Goal: Task Accomplishment & Management: Complete application form

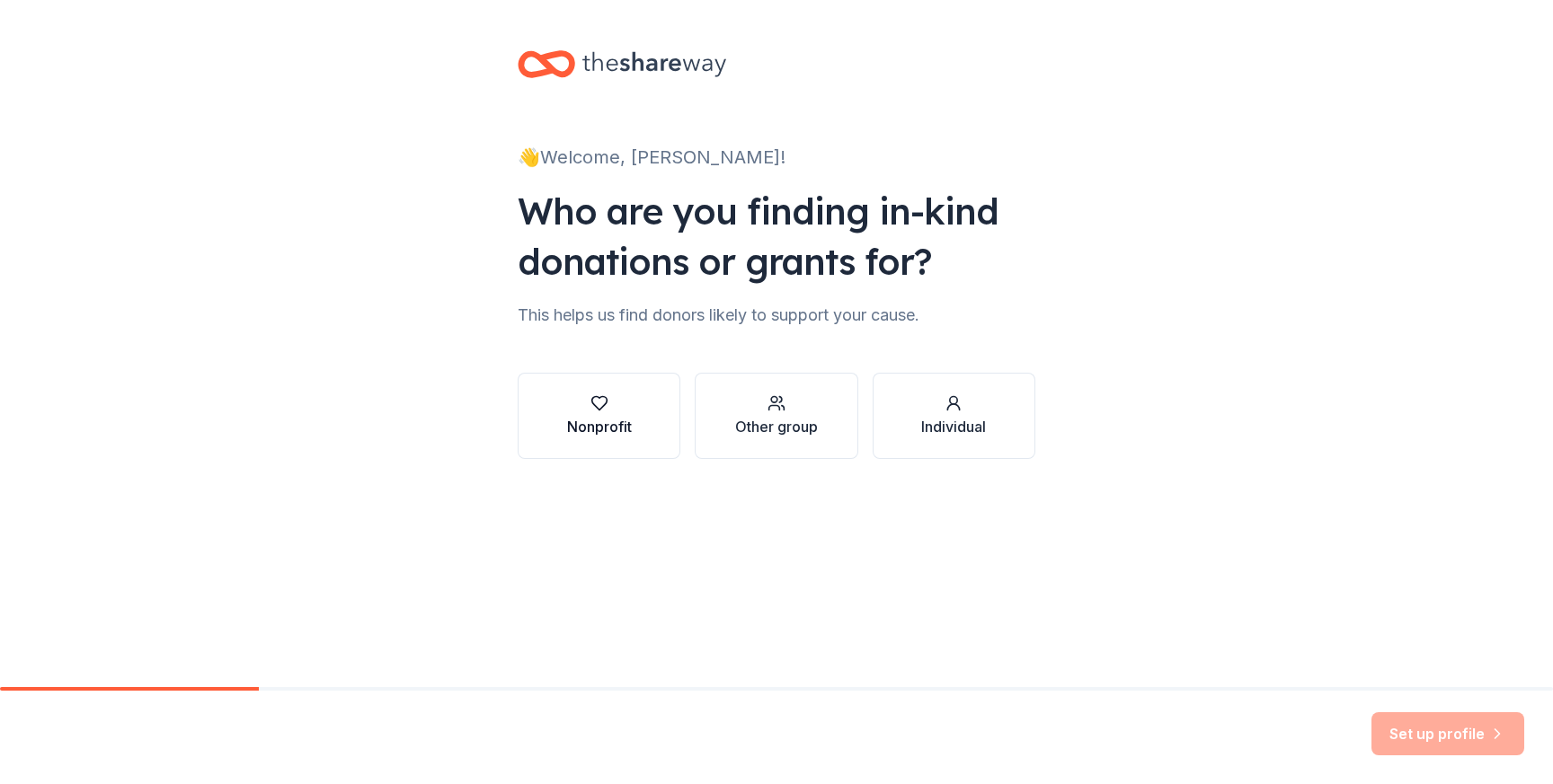
click at [602, 398] on icon "button" at bounding box center [599, 403] width 18 height 18
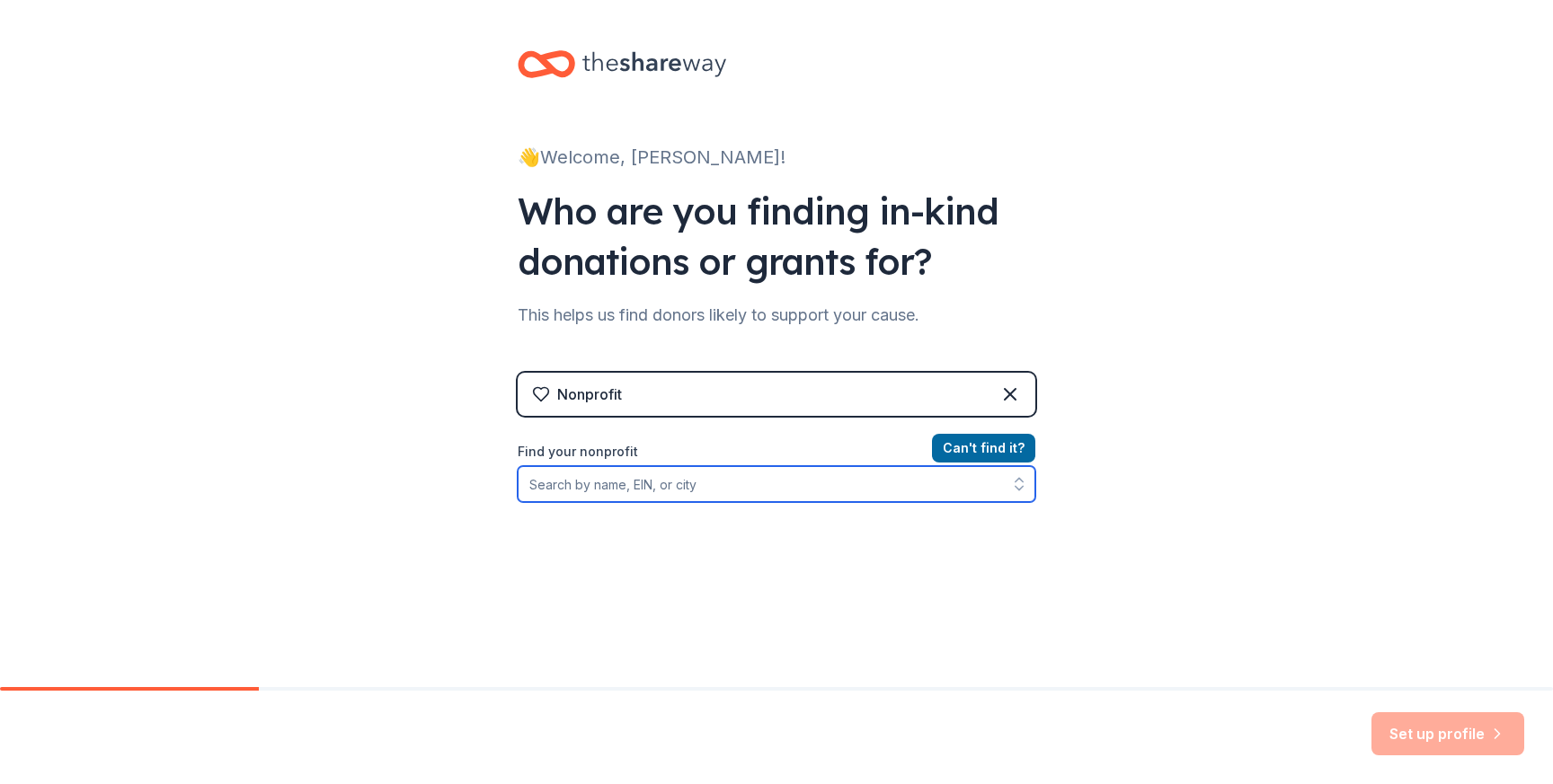
click at [705, 490] on input "Find your nonprofit" at bounding box center [776, 484] width 518 height 36
paste input "https://www.redlobster.com/contact-us/"
type input "https://www.redlobster.com/contact-us/"
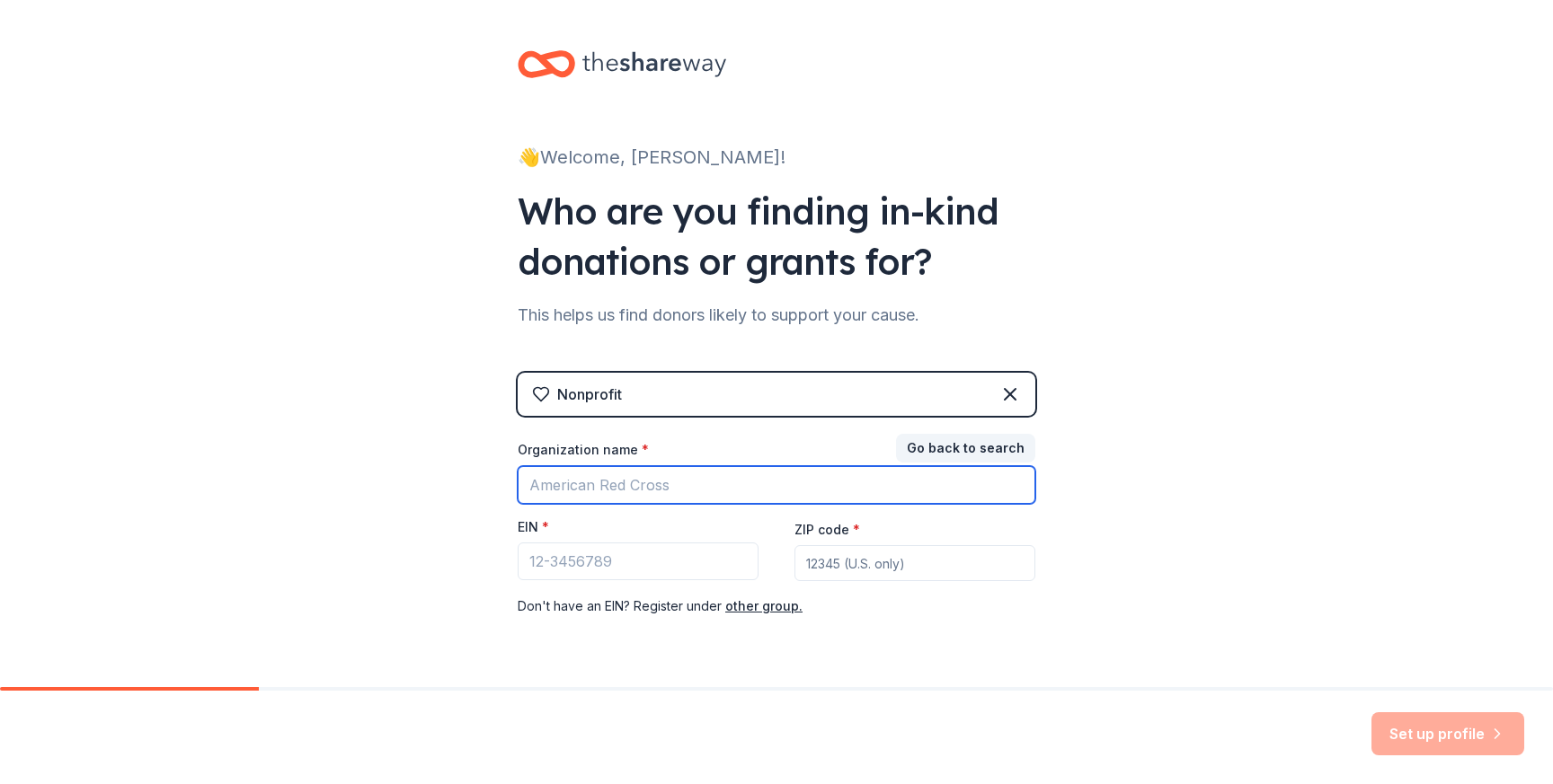
click at [694, 488] on input "Organization name *" at bounding box center [776, 485] width 518 height 38
type input "The Language Tree"
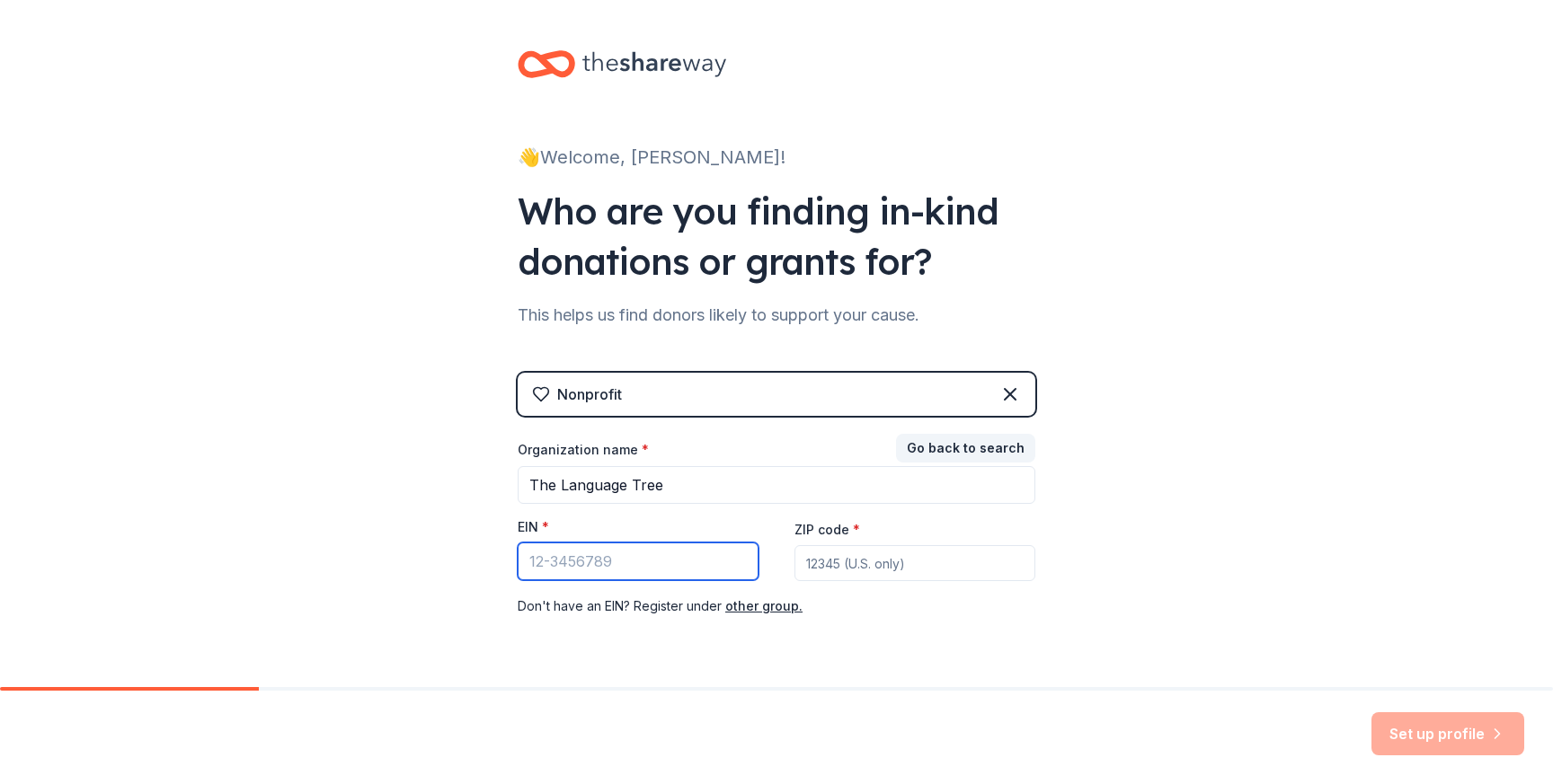
paste input "45-4578911"
type input "45-4578911"
click at [913, 551] on input "ZIP code *" at bounding box center [915, 563] width 240 height 36
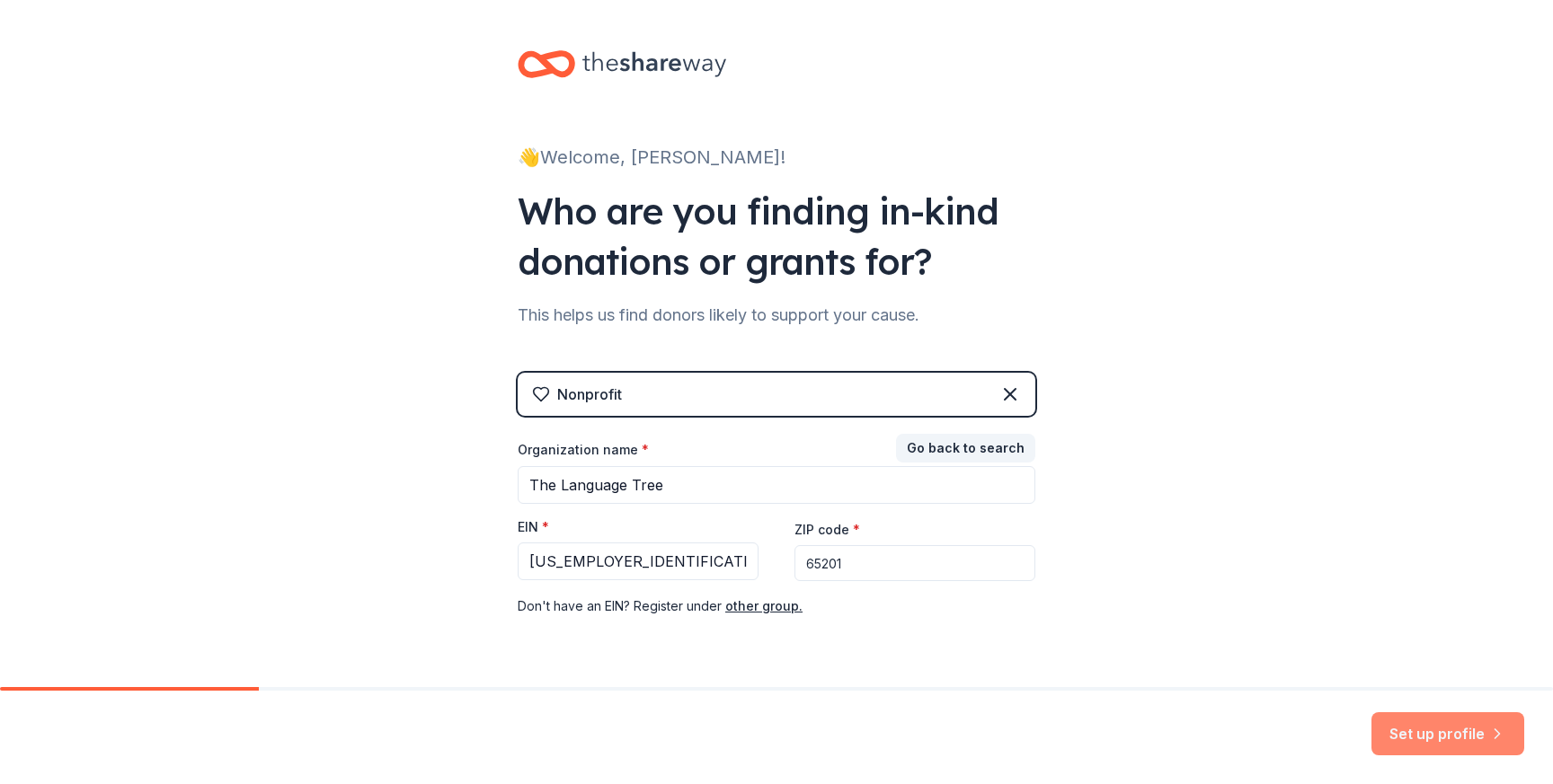
type input "65201"
click at [1463, 735] on button "Set up profile" at bounding box center [1448, 734] width 153 height 44
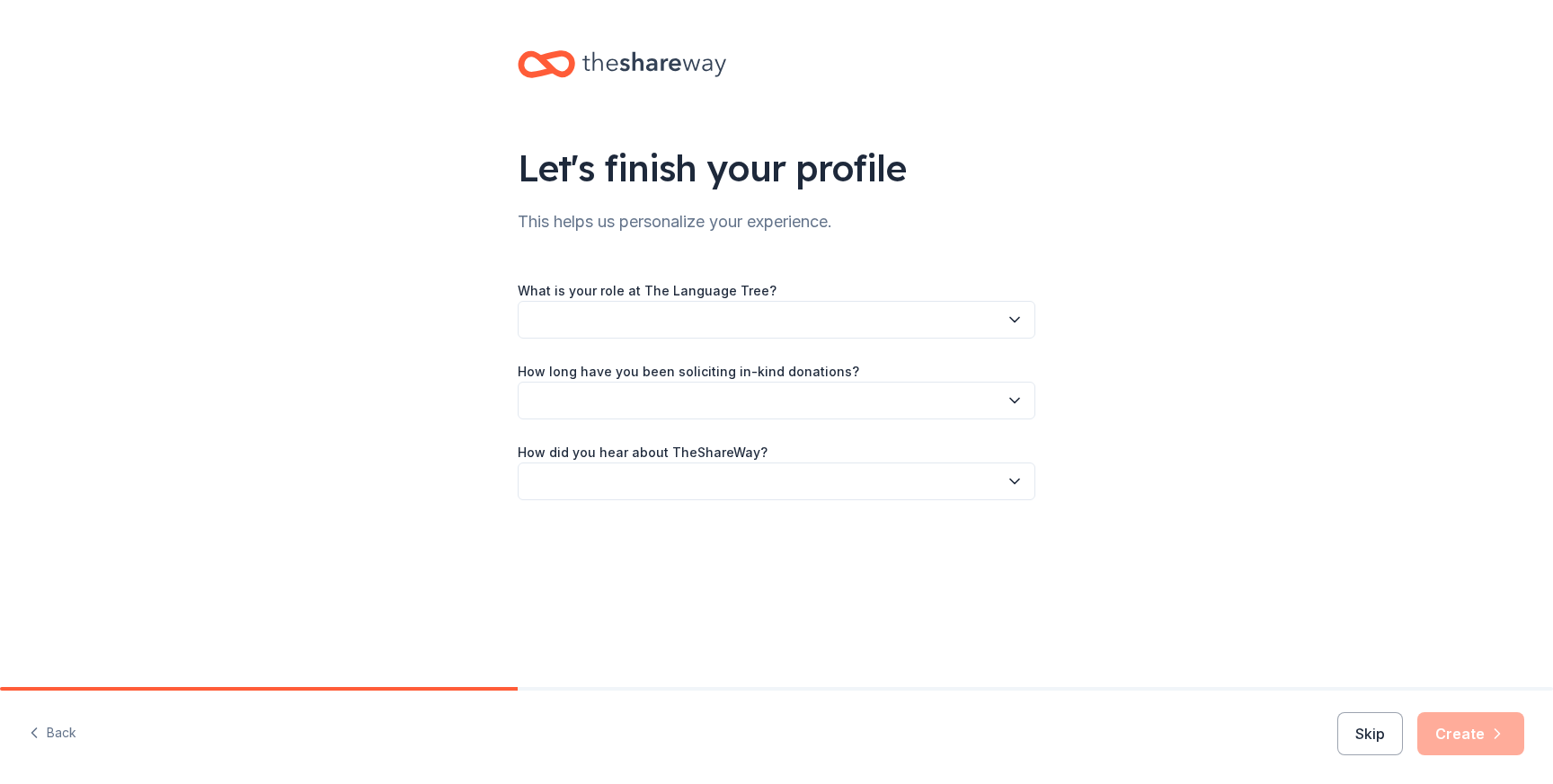
click at [816, 305] on button "button" at bounding box center [776, 320] width 518 height 38
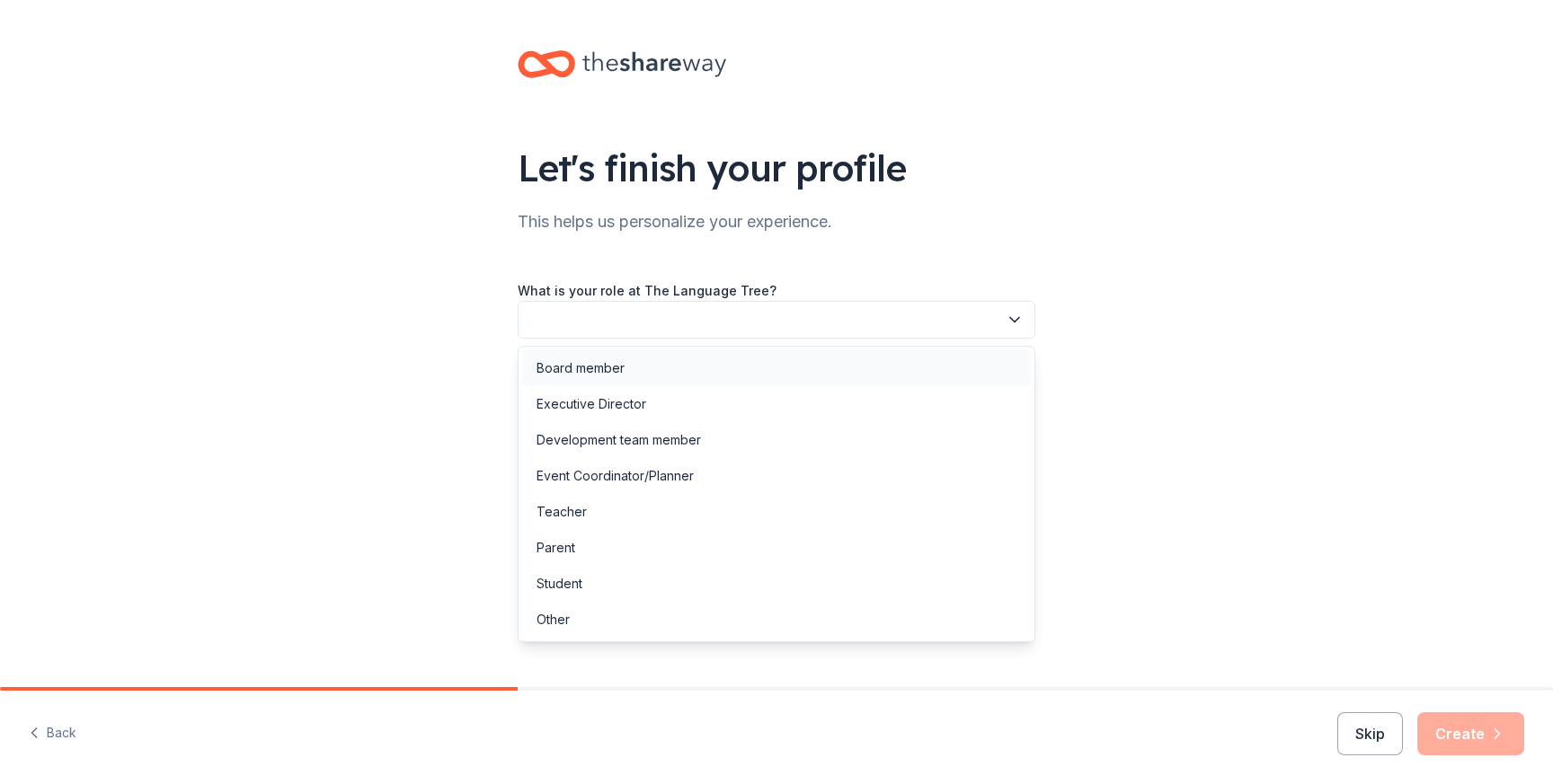
click at [699, 363] on div "Board member" at bounding box center [776, 368] width 509 height 36
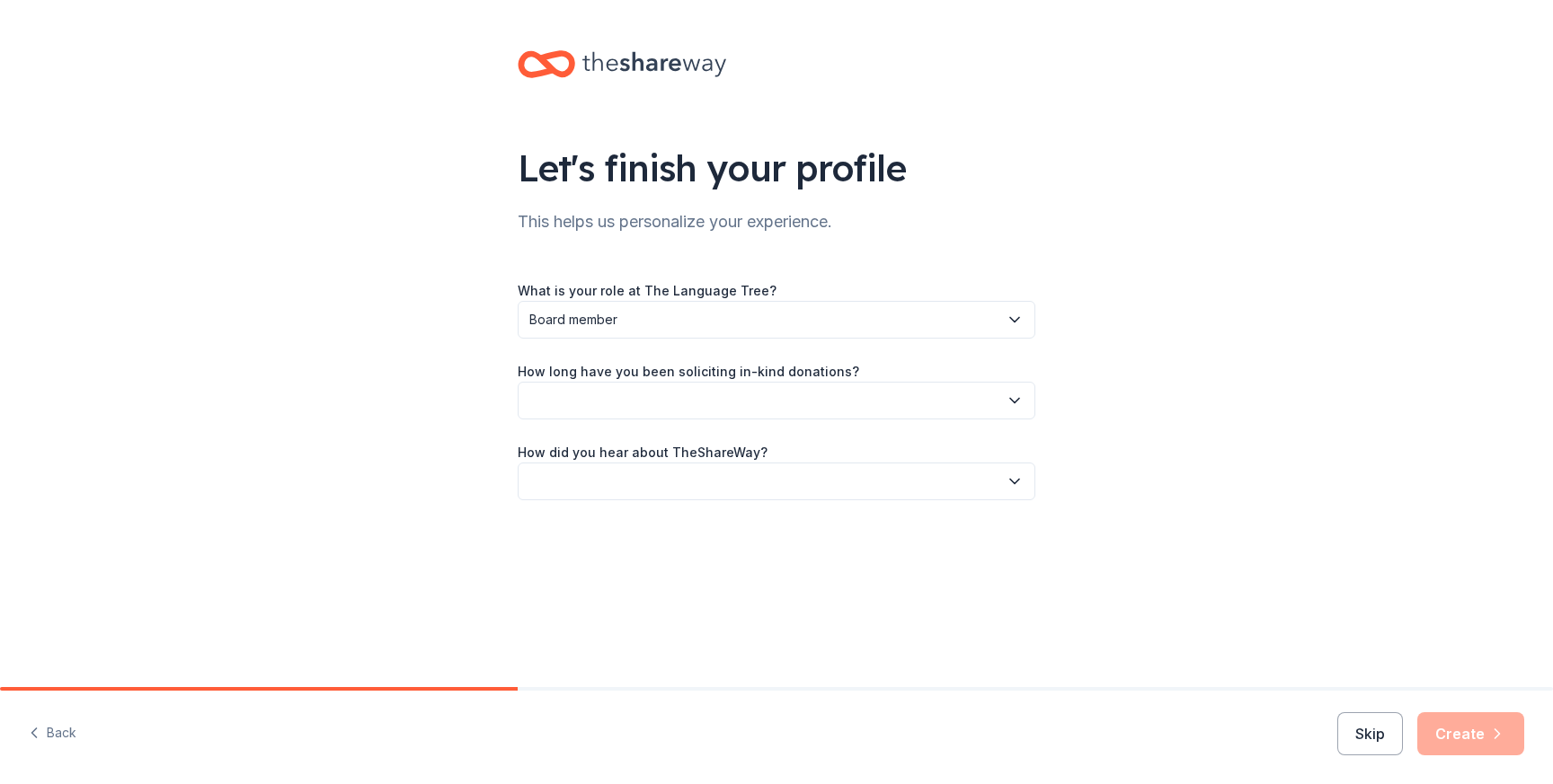
click at [685, 391] on button "button" at bounding box center [776, 400] width 518 height 38
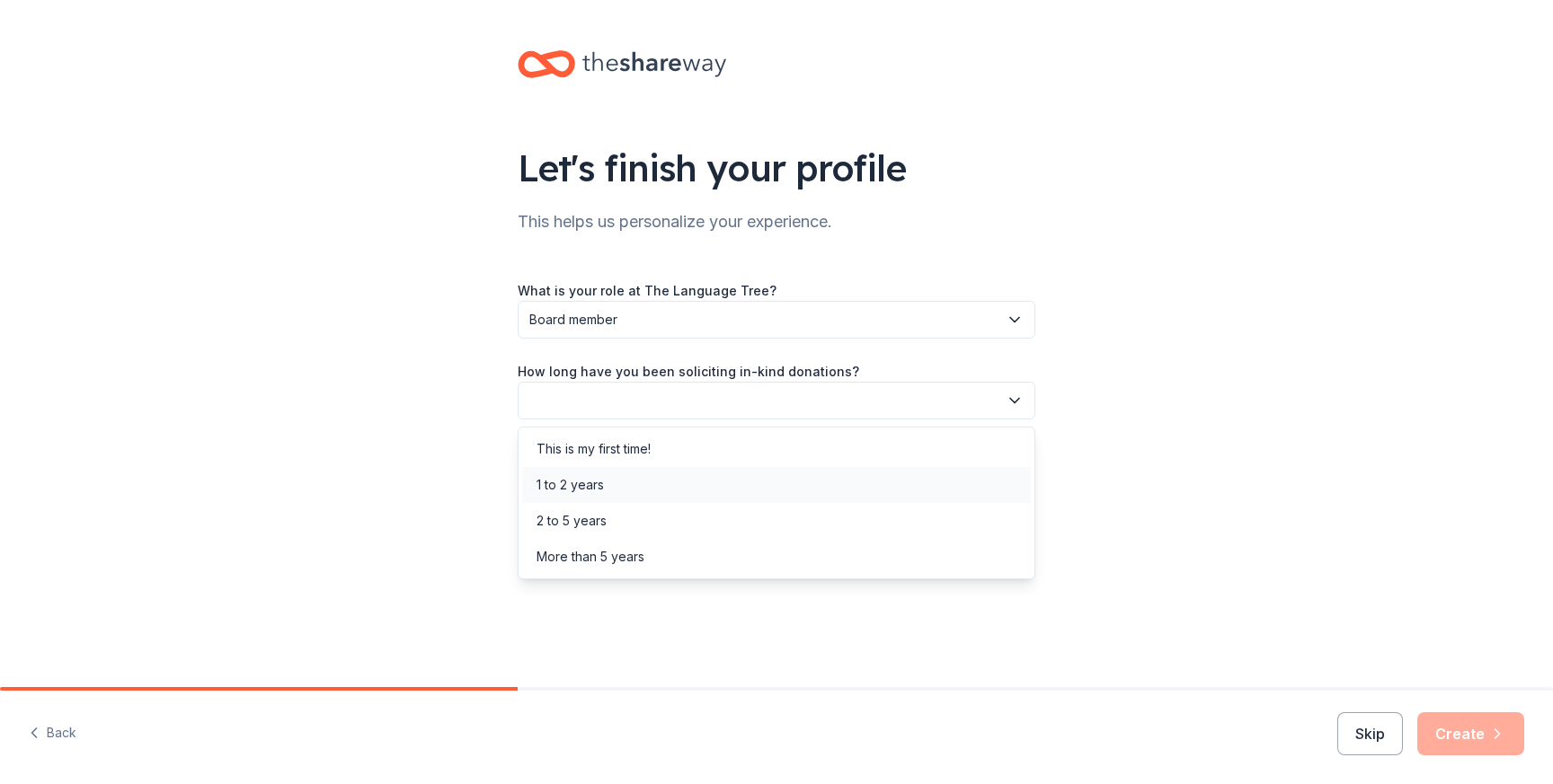
click at [673, 489] on div "1 to 2 years" at bounding box center [776, 485] width 509 height 36
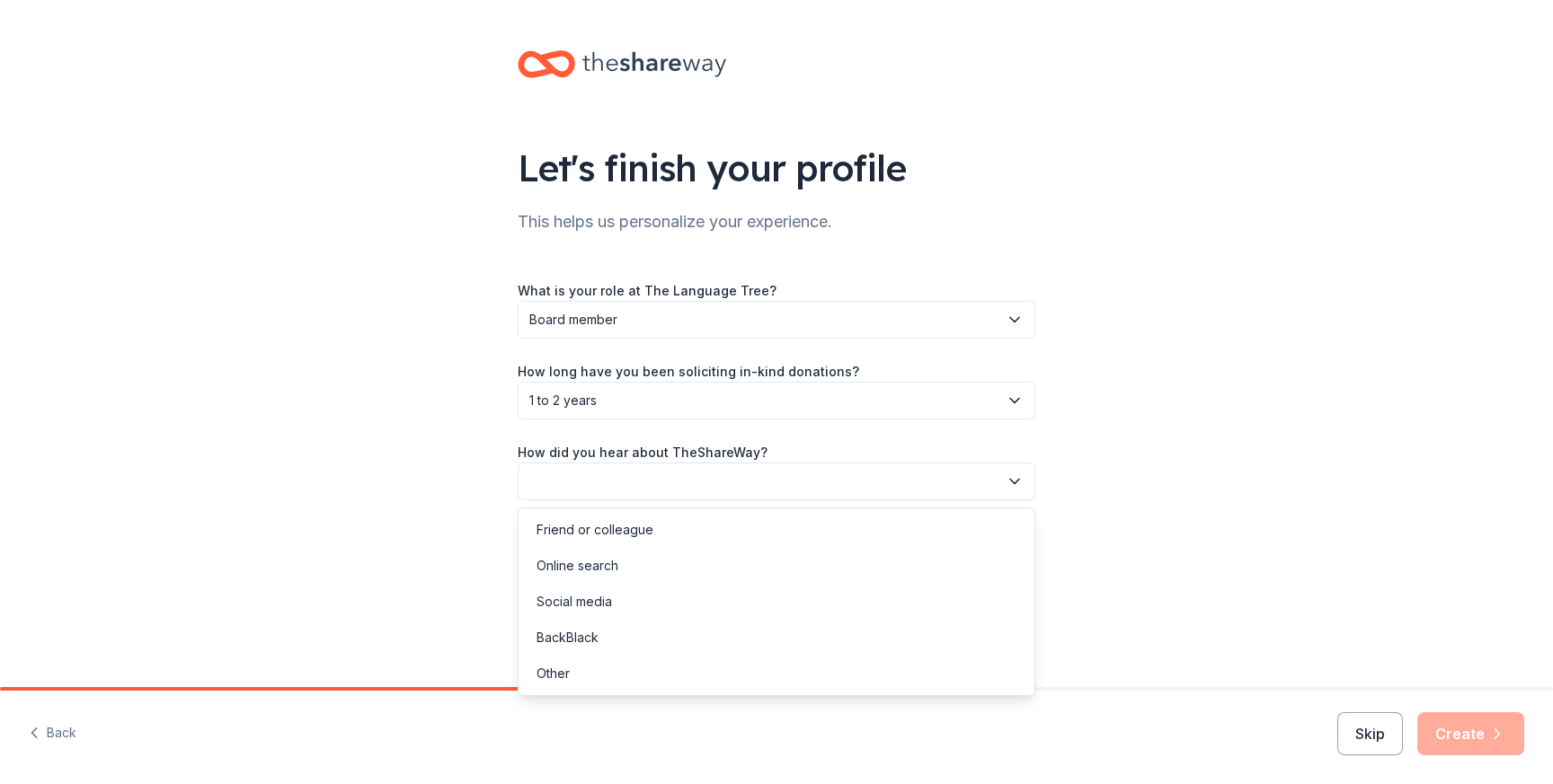
click at [710, 478] on button "button" at bounding box center [776, 481] width 518 height 38
click at [685, 560] on div "Online search" at bounding box center [776, 566] width 509 height 36
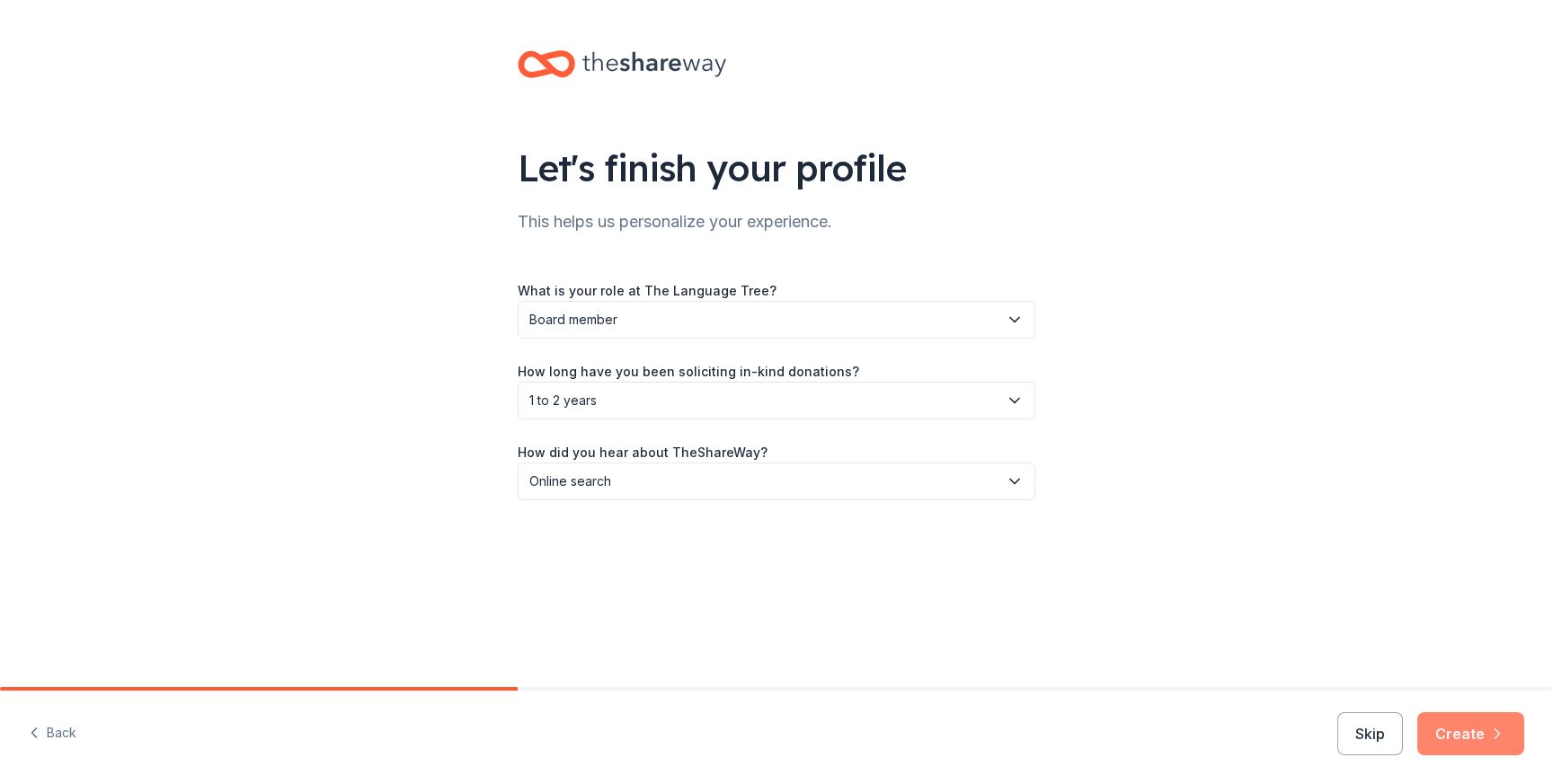
click at [1456, 735] on button "Create" at bounding box center [1471, 734] width 107 height 44
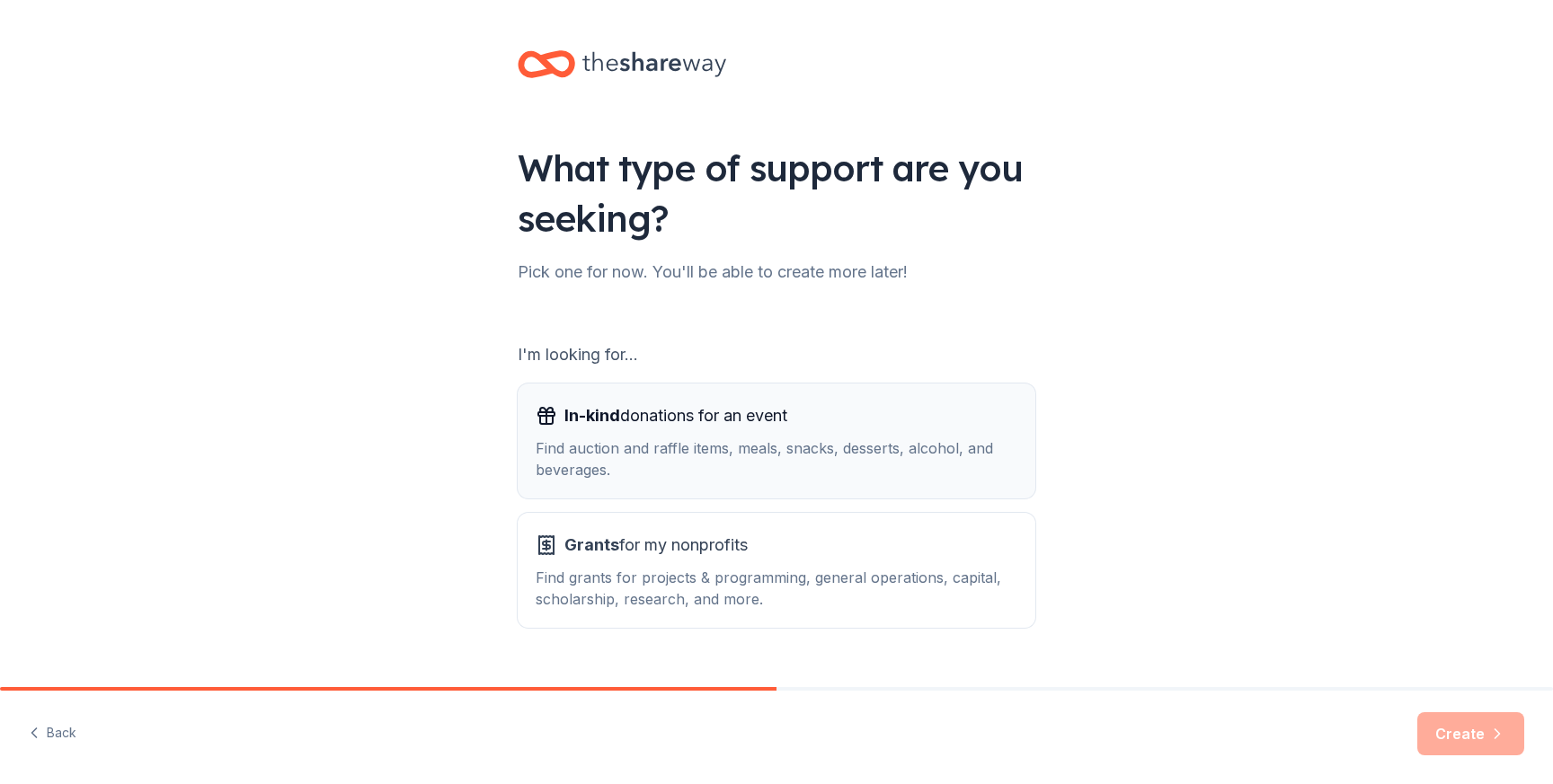
click at [749, 432] on div "In-kind donations for an event Find auction and raffle items, meals, snacks, de…" at bounding box center [776, 441] width 482 height 79
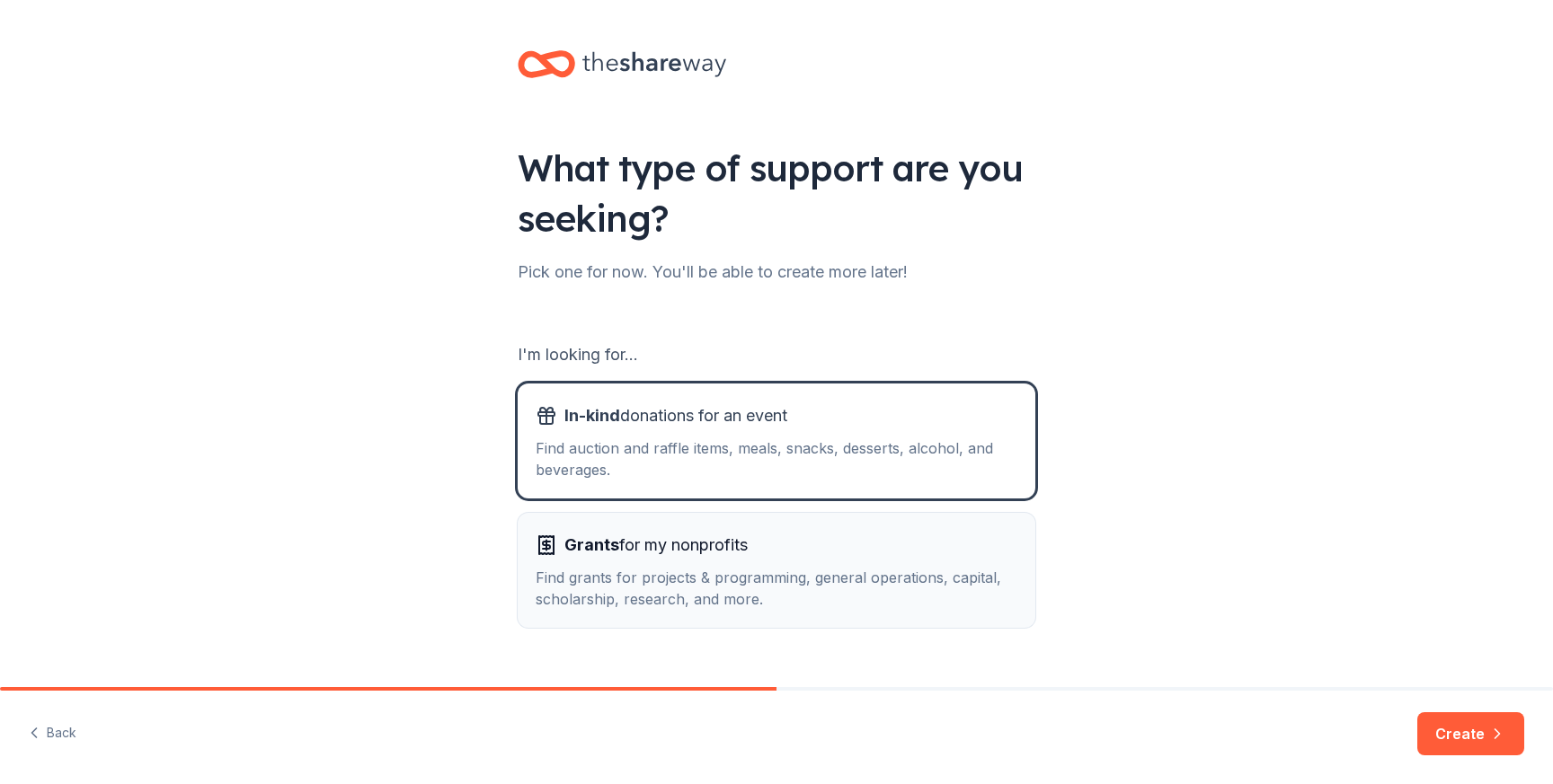
click at [747, 548] on span "Grants for my nonprofits" at bounding box center [655, 546] width 183 height 29
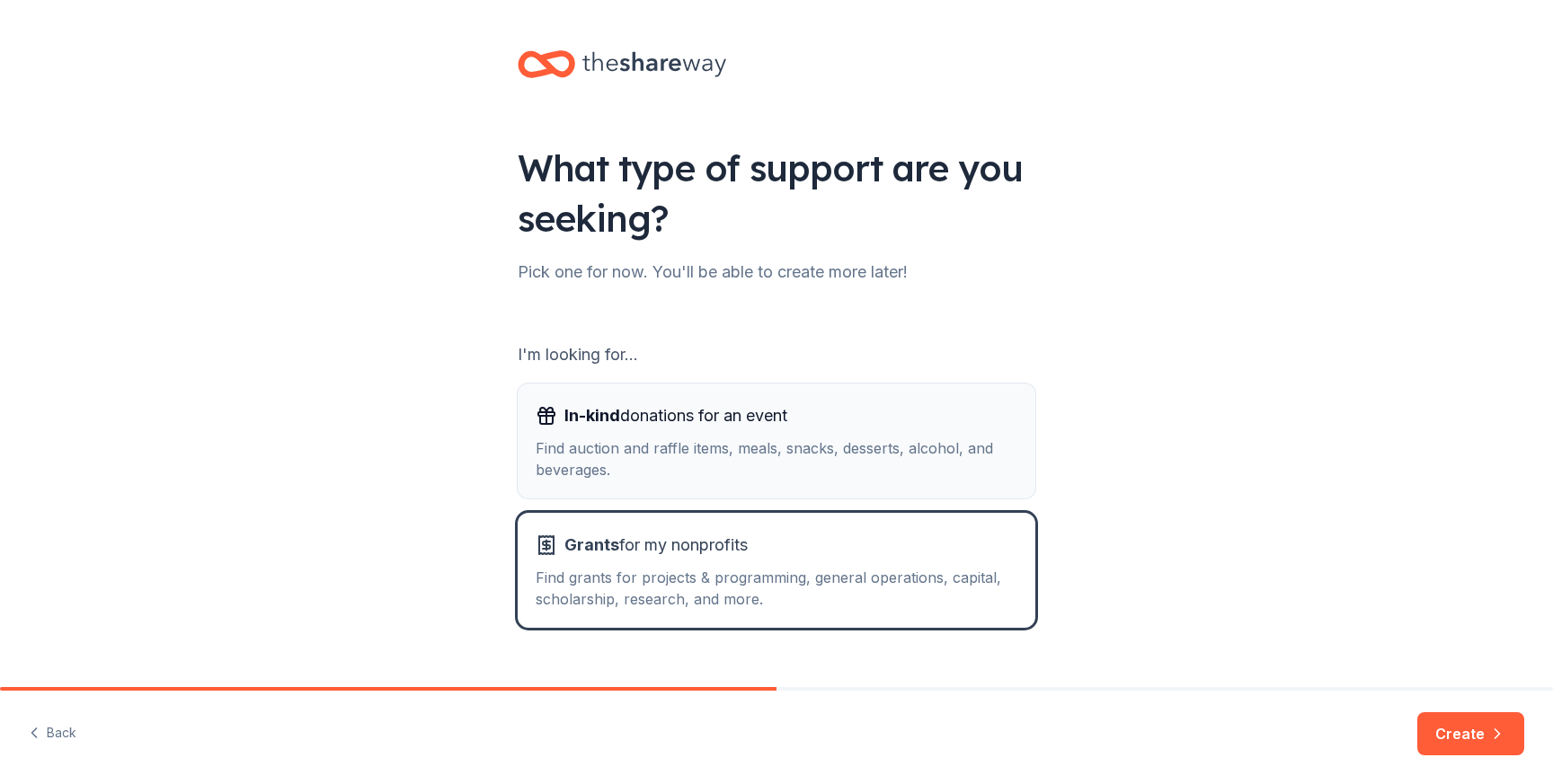
click at [737, 445] on div "Find auction and raffle items, meals, snacks, desserts, alcohol, and beverages." at bounding box center [776, 459] width 482 height 44
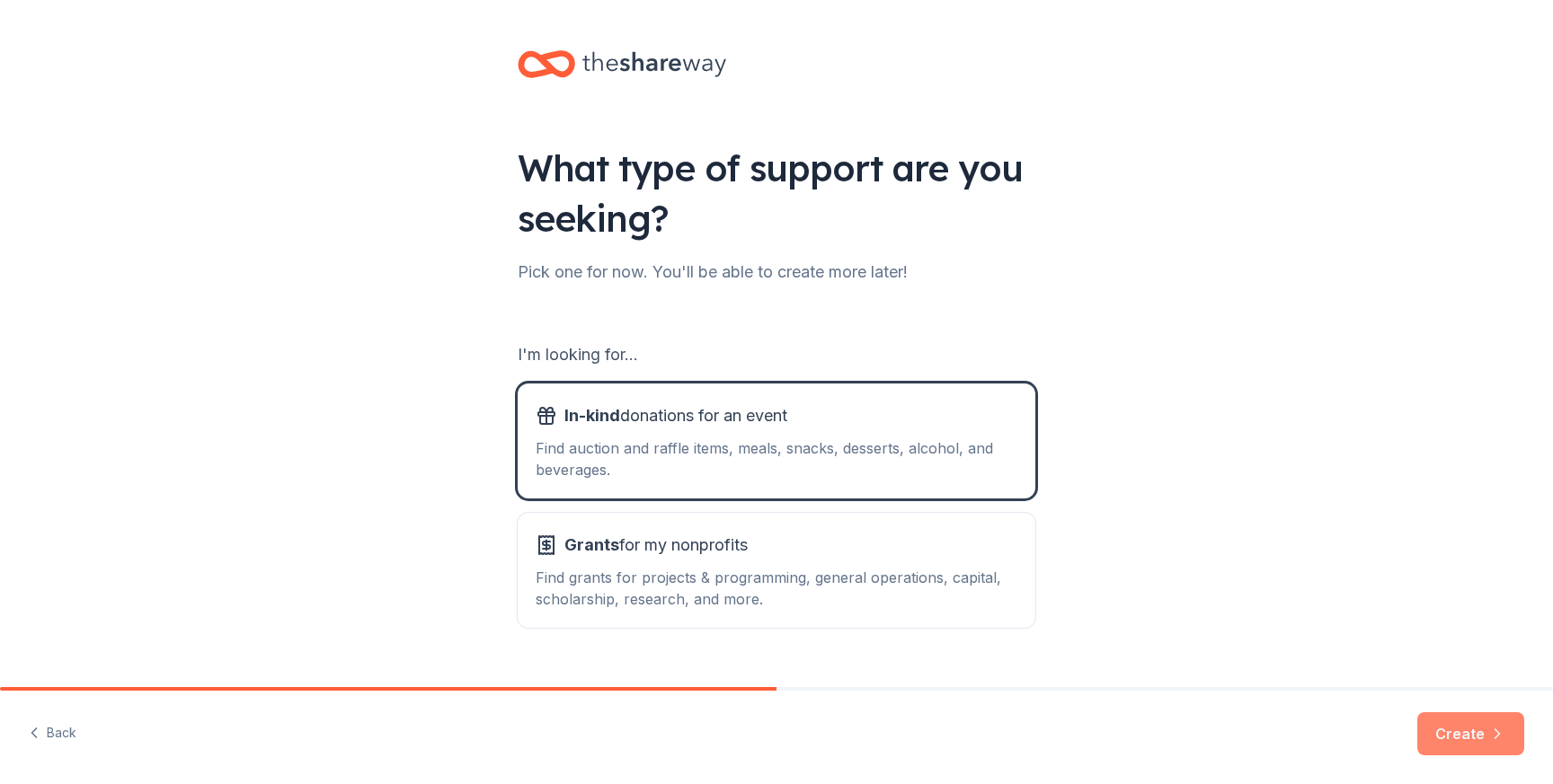
click at [1459, 721] on button "Create" at bounding box center [1471, 734] width 107 height 44
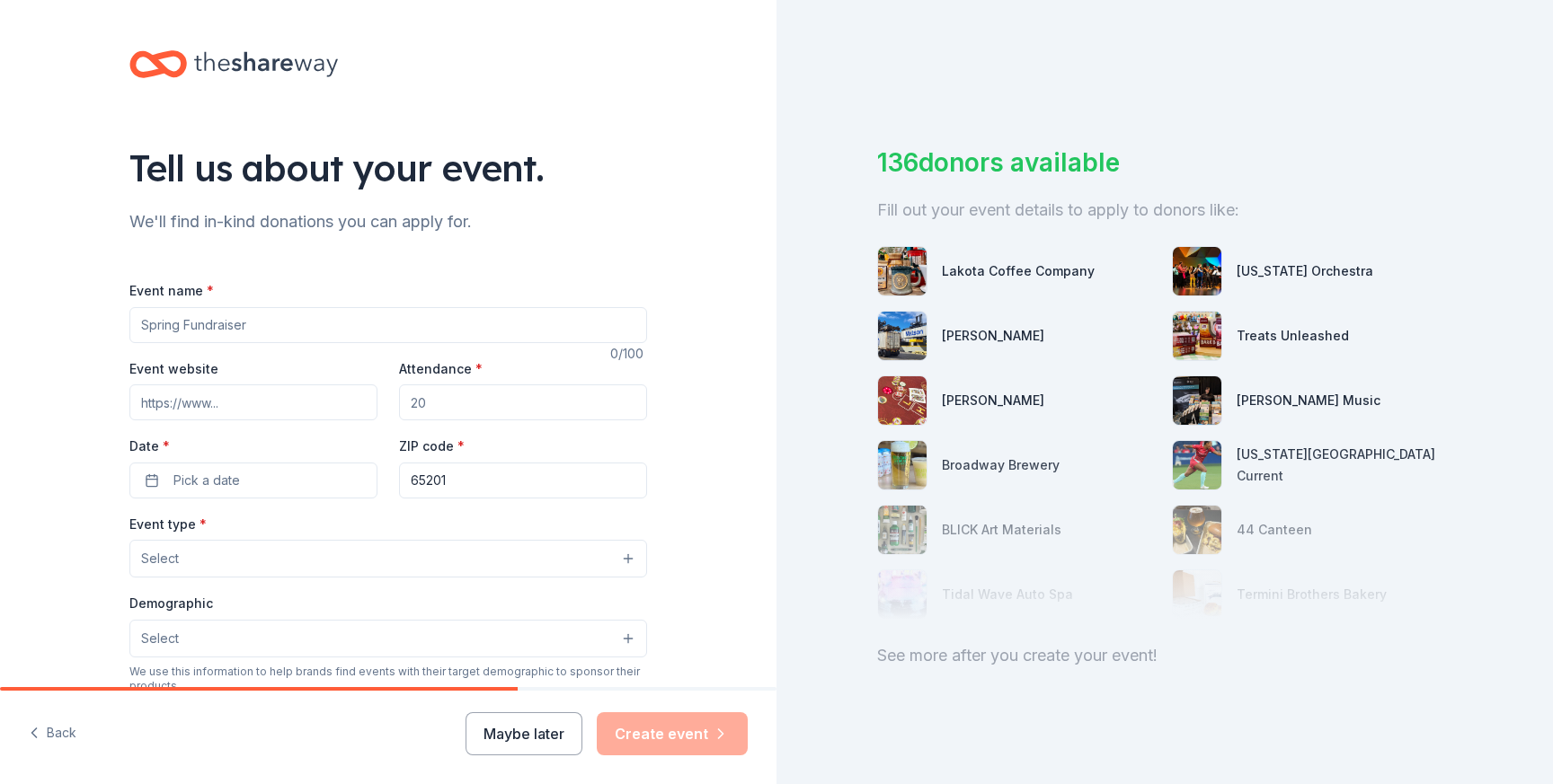
click at [290, 322] on input "Event name *" at bounding box center [389, 325] width 518 height 36
type input "The Language Tree Annual Trivia Night & Auction"
paste input "https://givebutter.com/c/684OZM"
type input "https://givebutter.com/c/684OZM"
type input "200"
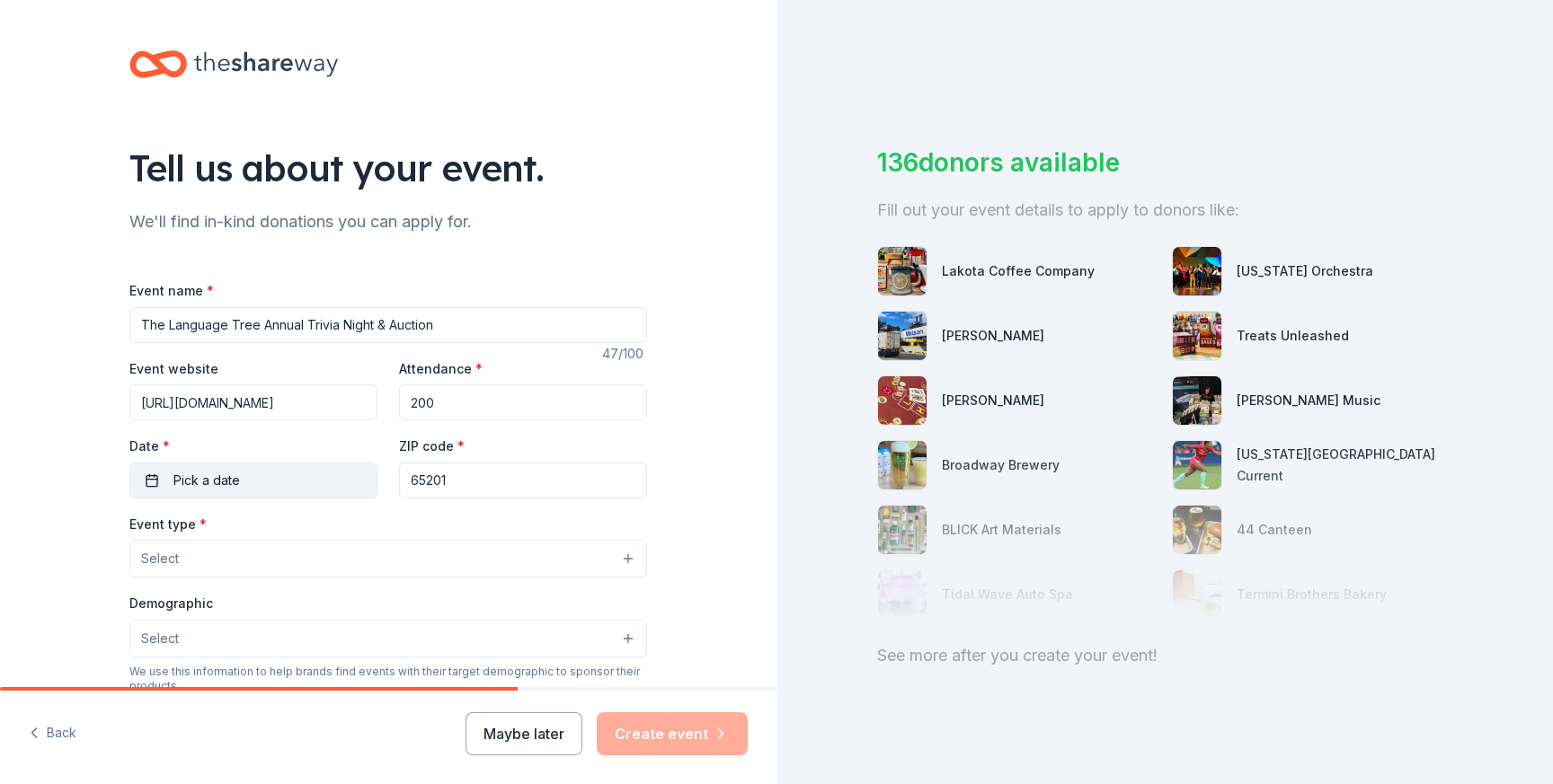
click at [318, 474] on button "Pick a date" at bounding box center [254, 480] width 248 height 36
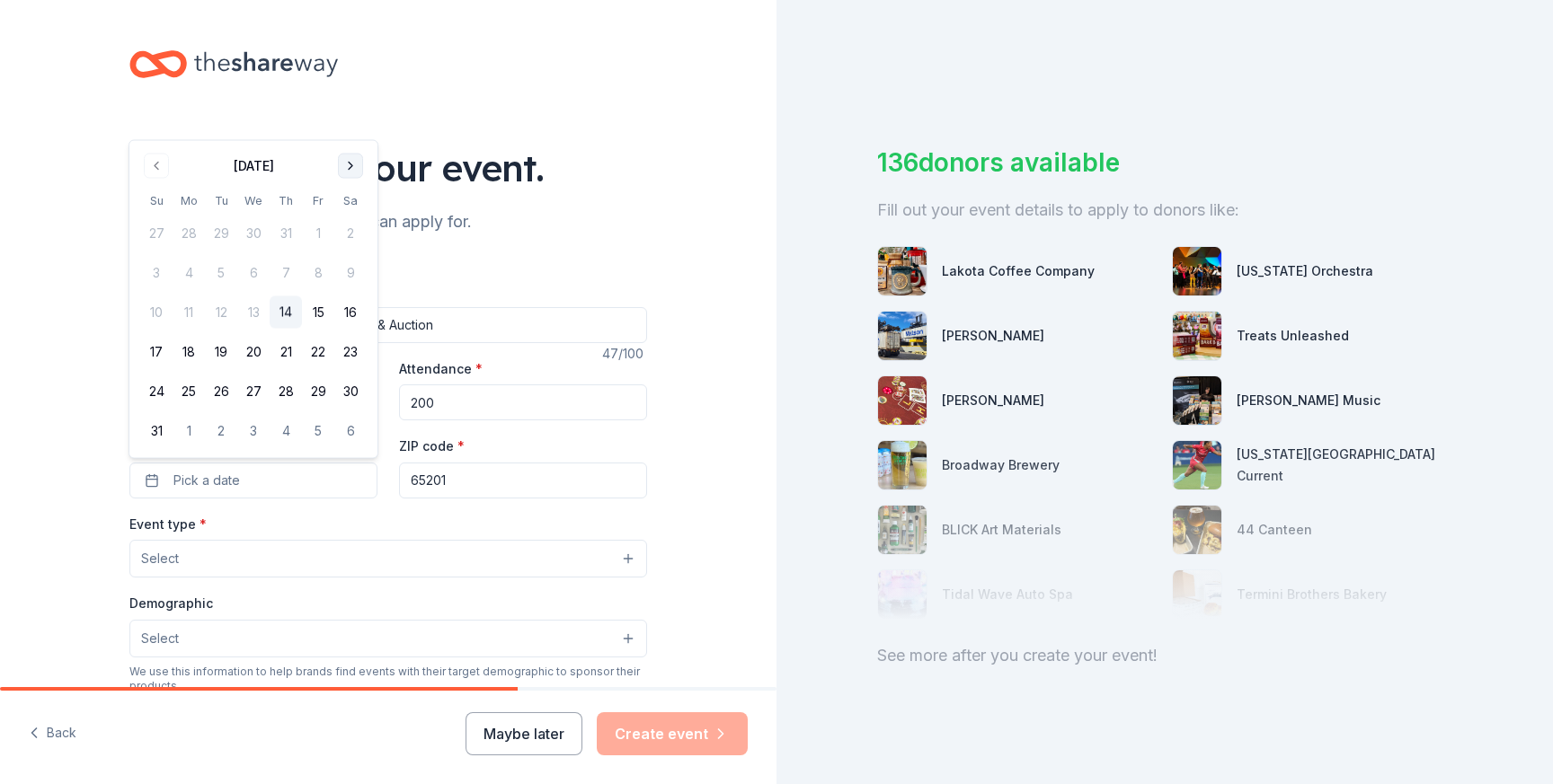
click at [347, 170] on button "Go to next month" at bounding box center [351, 167] width 25 height 25
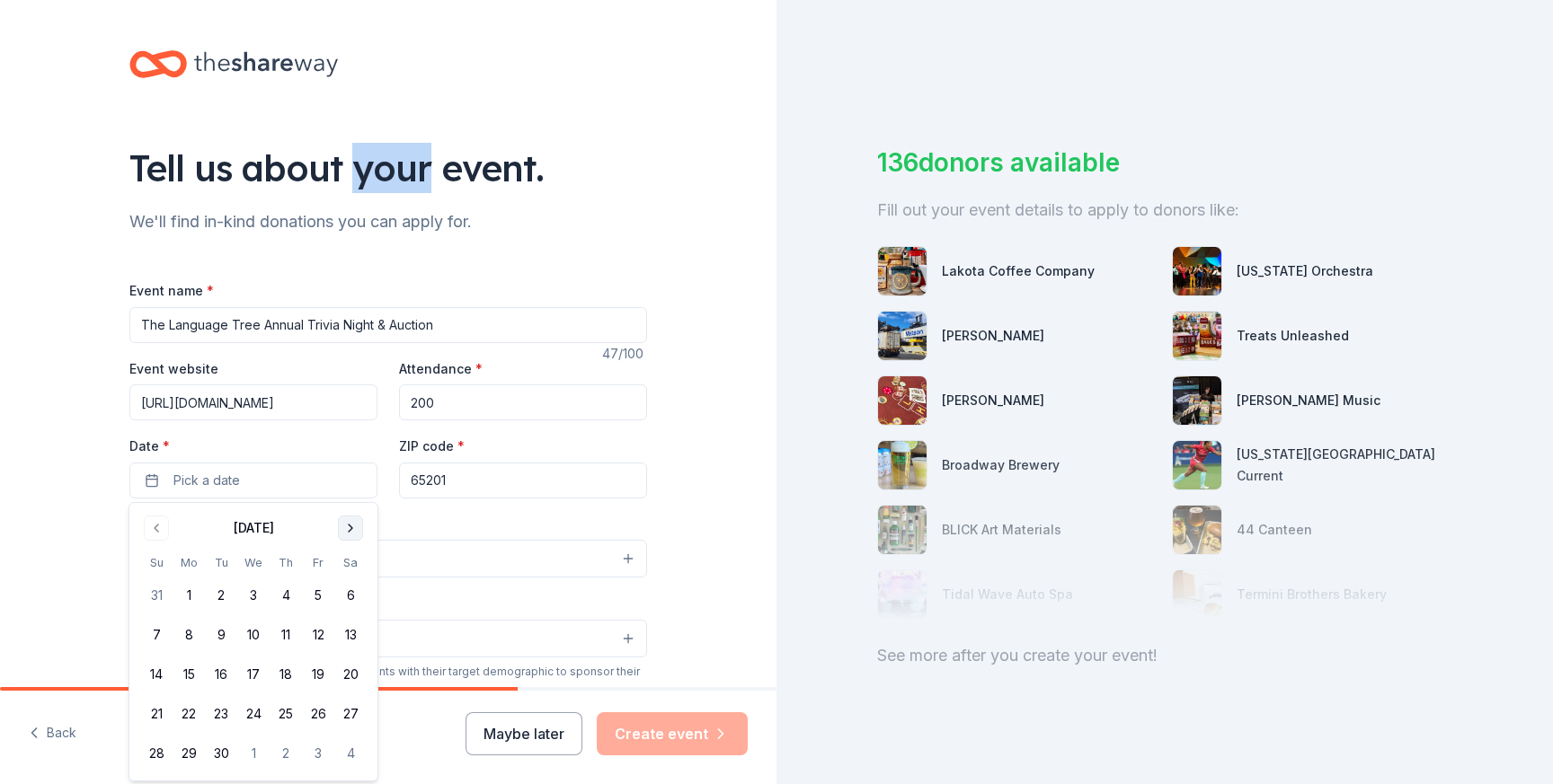
click at [347, 170] on div "Tell us about your event." at bounding box center [389, 168] width 518 height 50
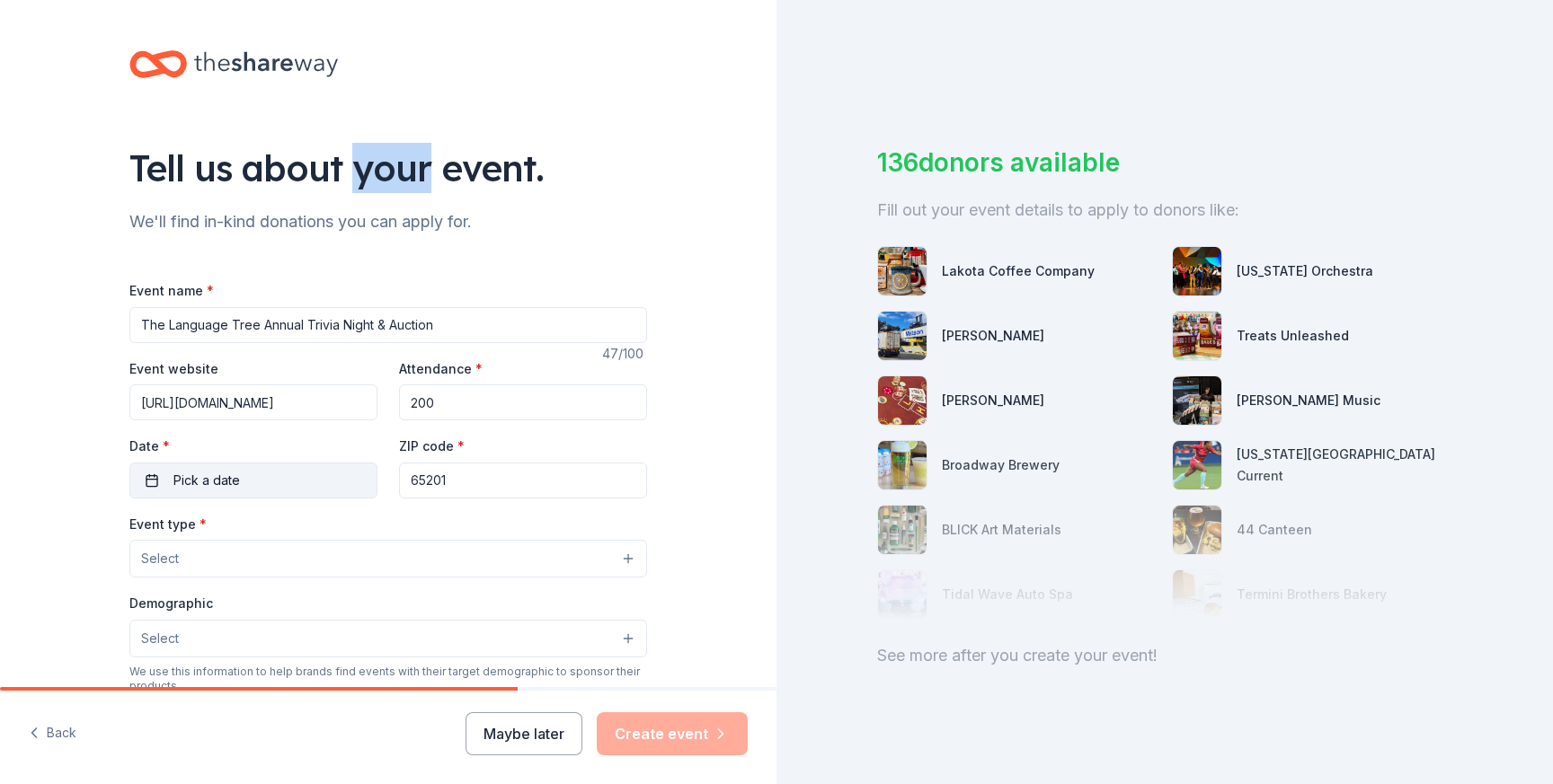
click at [322, 485] on button "Pick a date" at bounding box center [254, 480] width 248 height 36
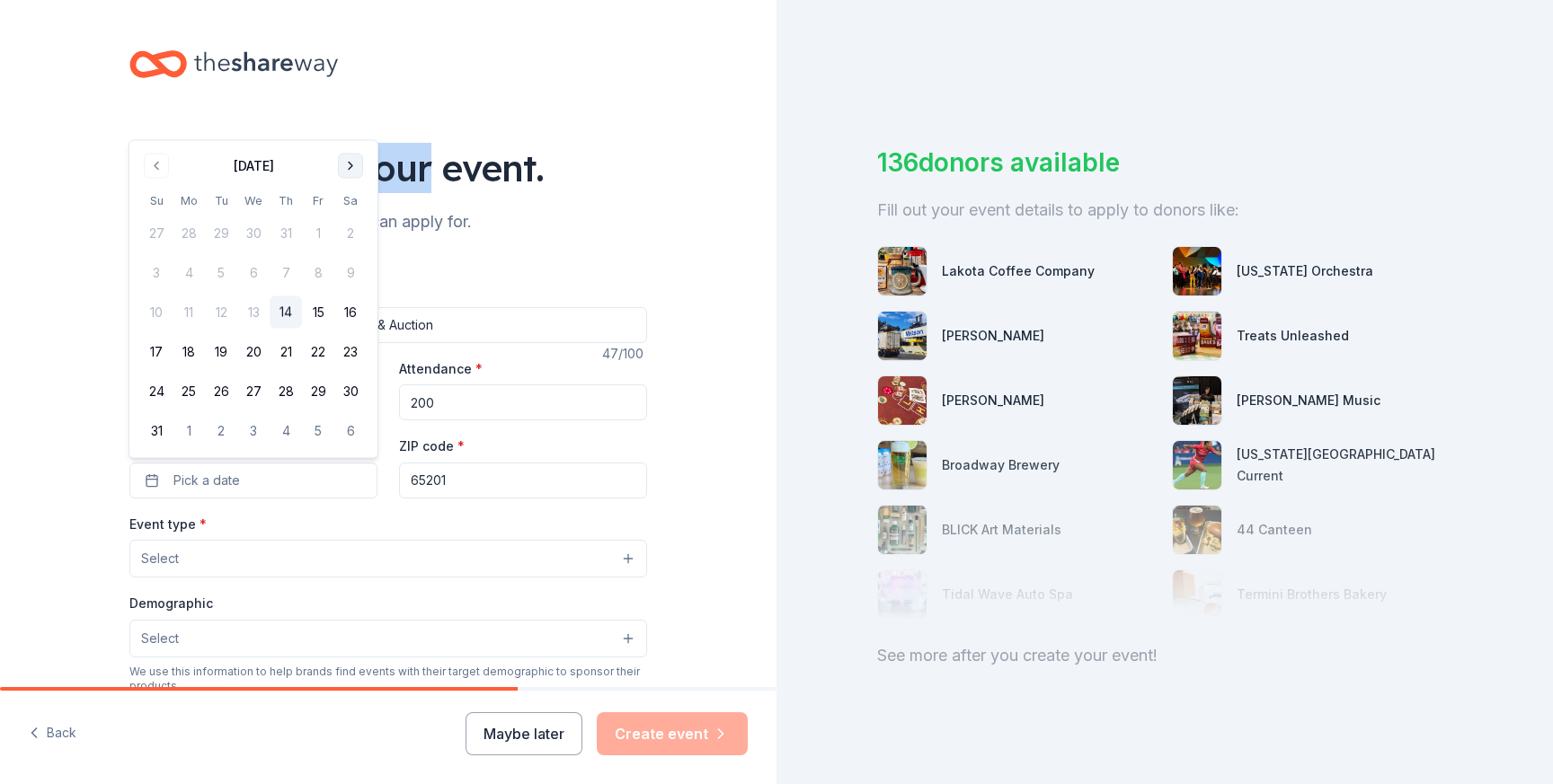
click at [349, 169] on button "Go to next month" at bounding box center [351, 167] width 25 height 25
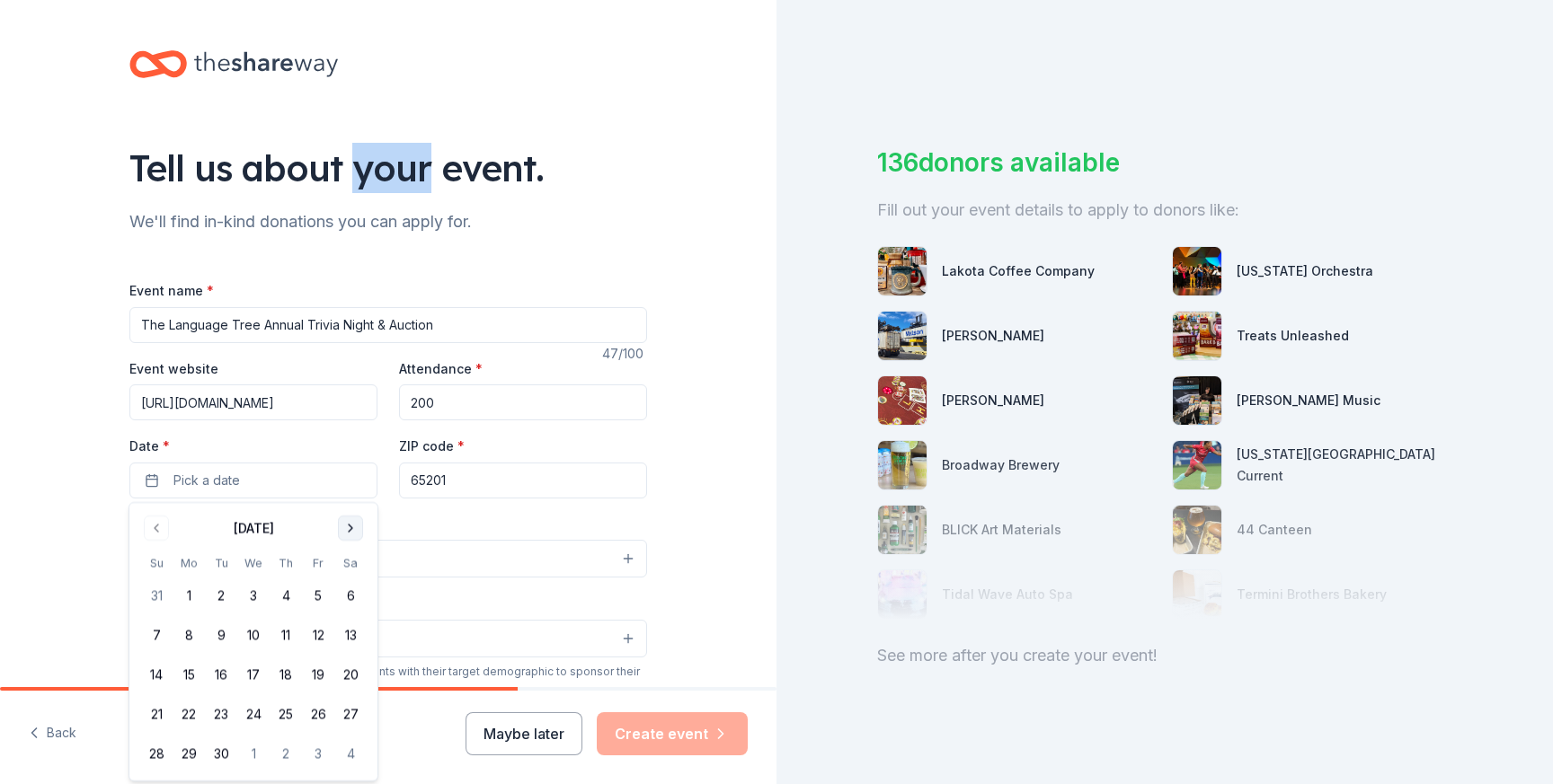
click at [347, 528] on button "Go to next month" at bounding box center [351, 528] width 25 height 25
click at [352, 591] on button "4" at bounding box center [350, 595] width 32 height 32
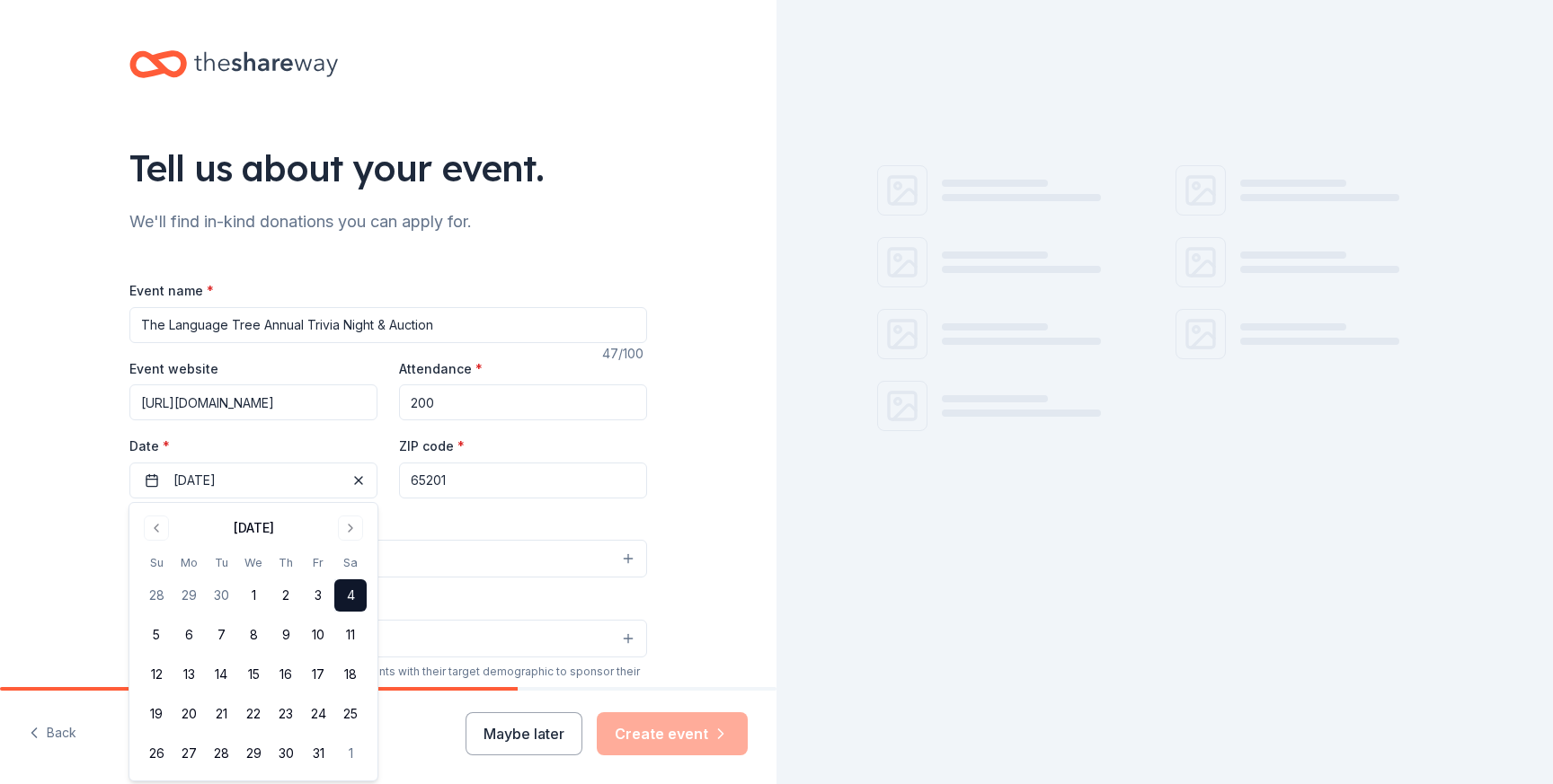
click at [496, 483] on input "65201" at bounding box center [523, 480] width 248 height 36
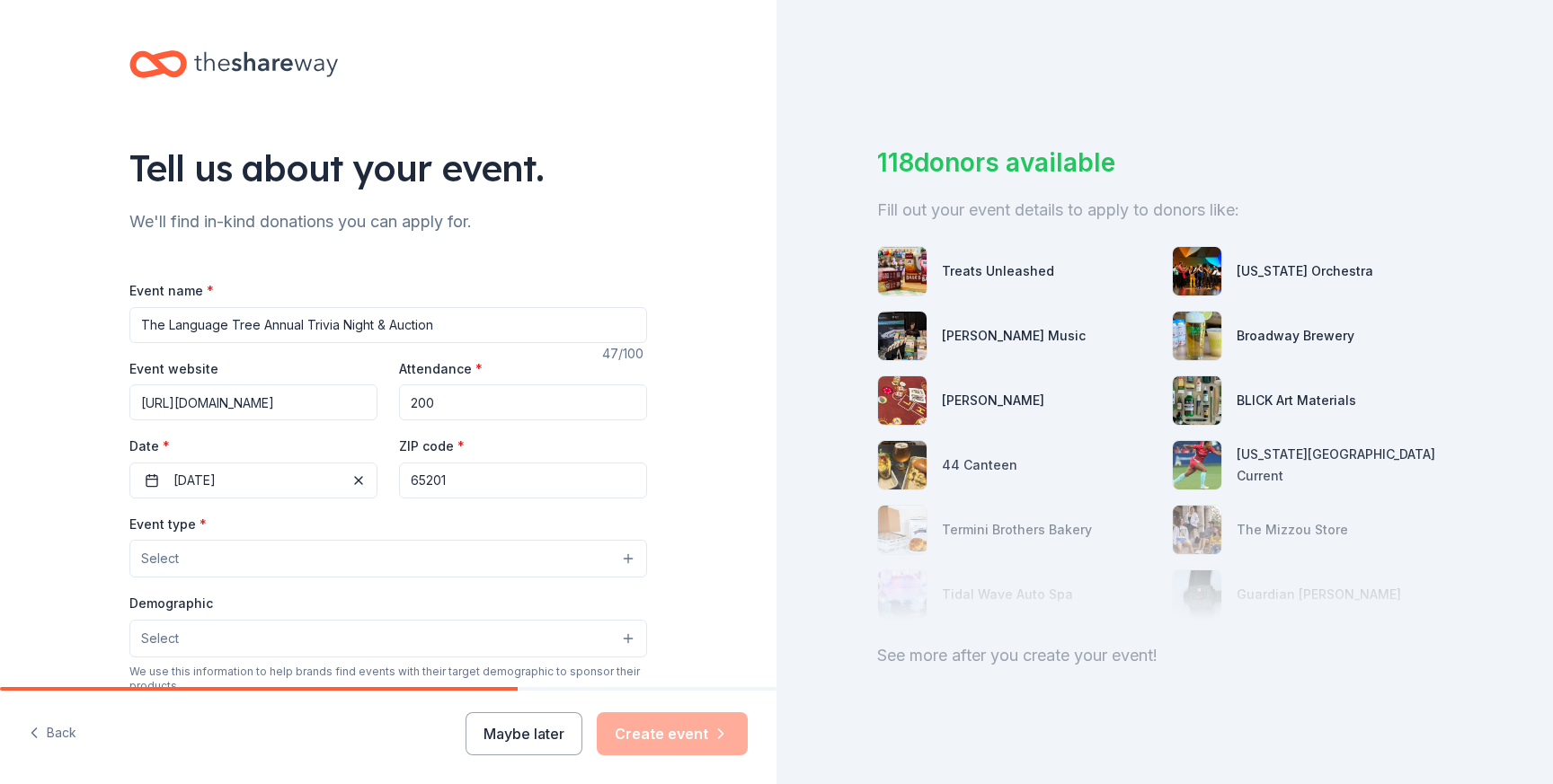
click at [339, 551] on button "Select" at bounding box center [389, 558] width 518 height 38
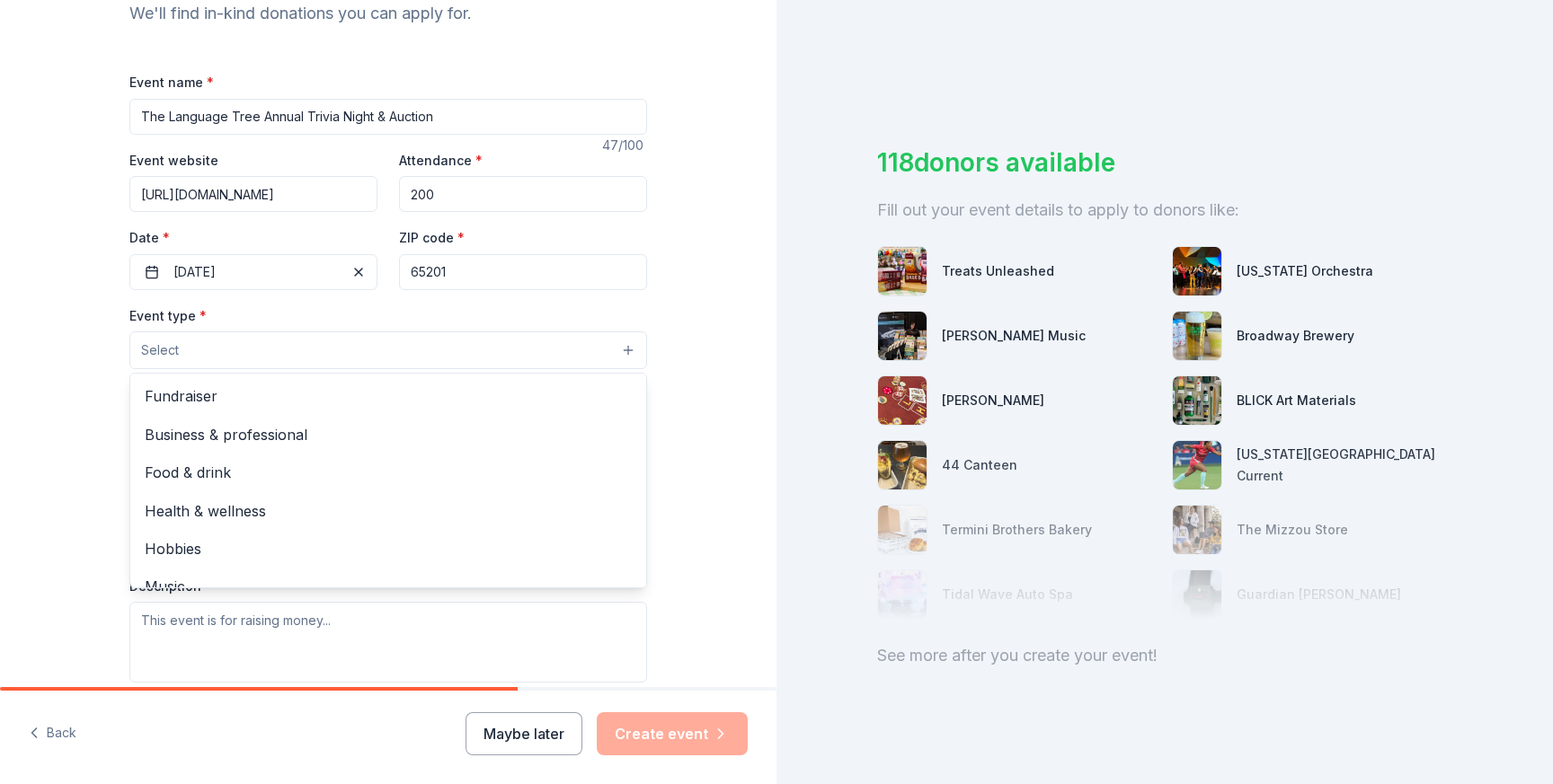
scroll to position [236, 0]
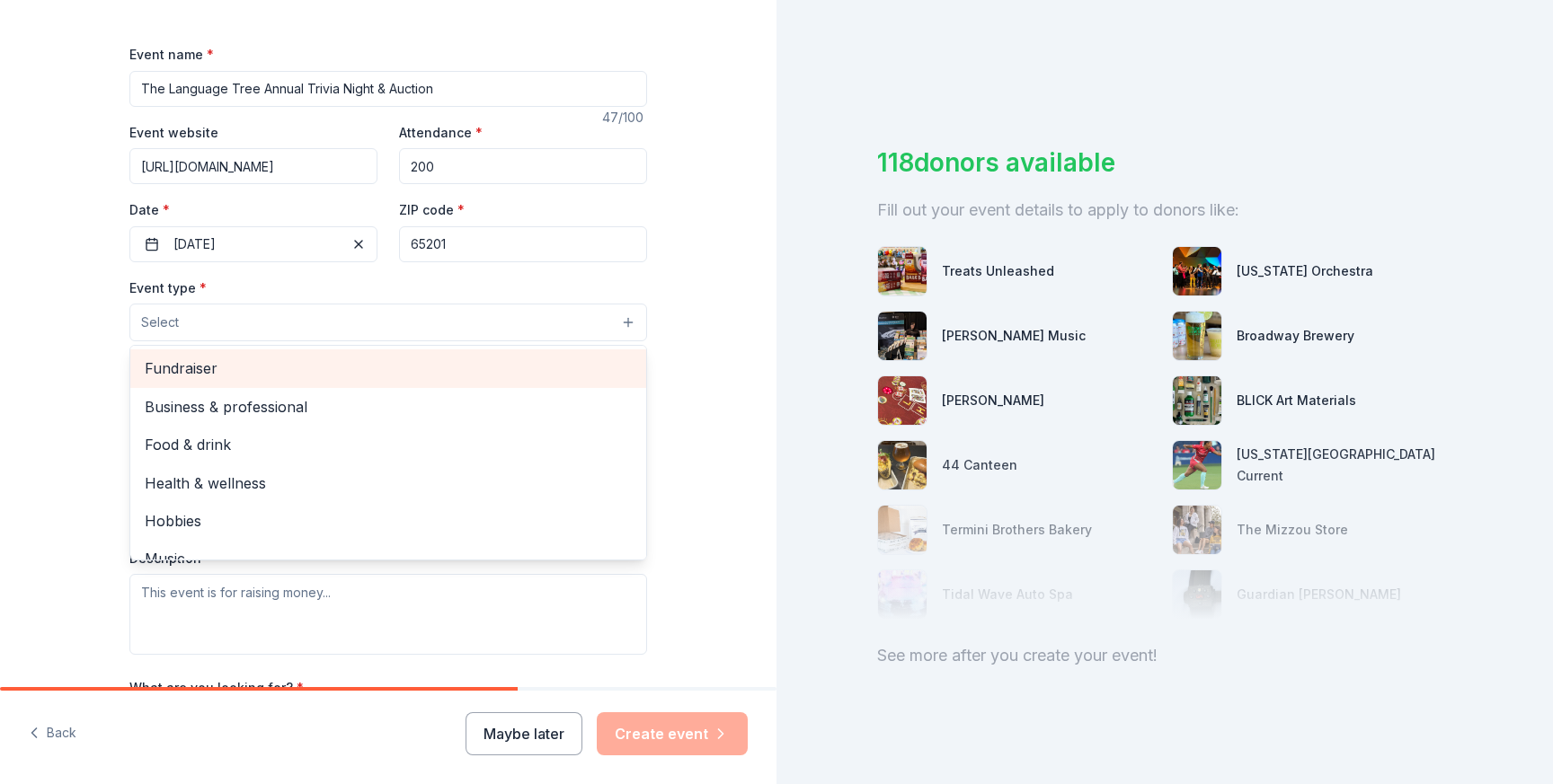
click at [238, 374] on span "Fundraiser" at bounding box center [388, 368] width 488 height 23
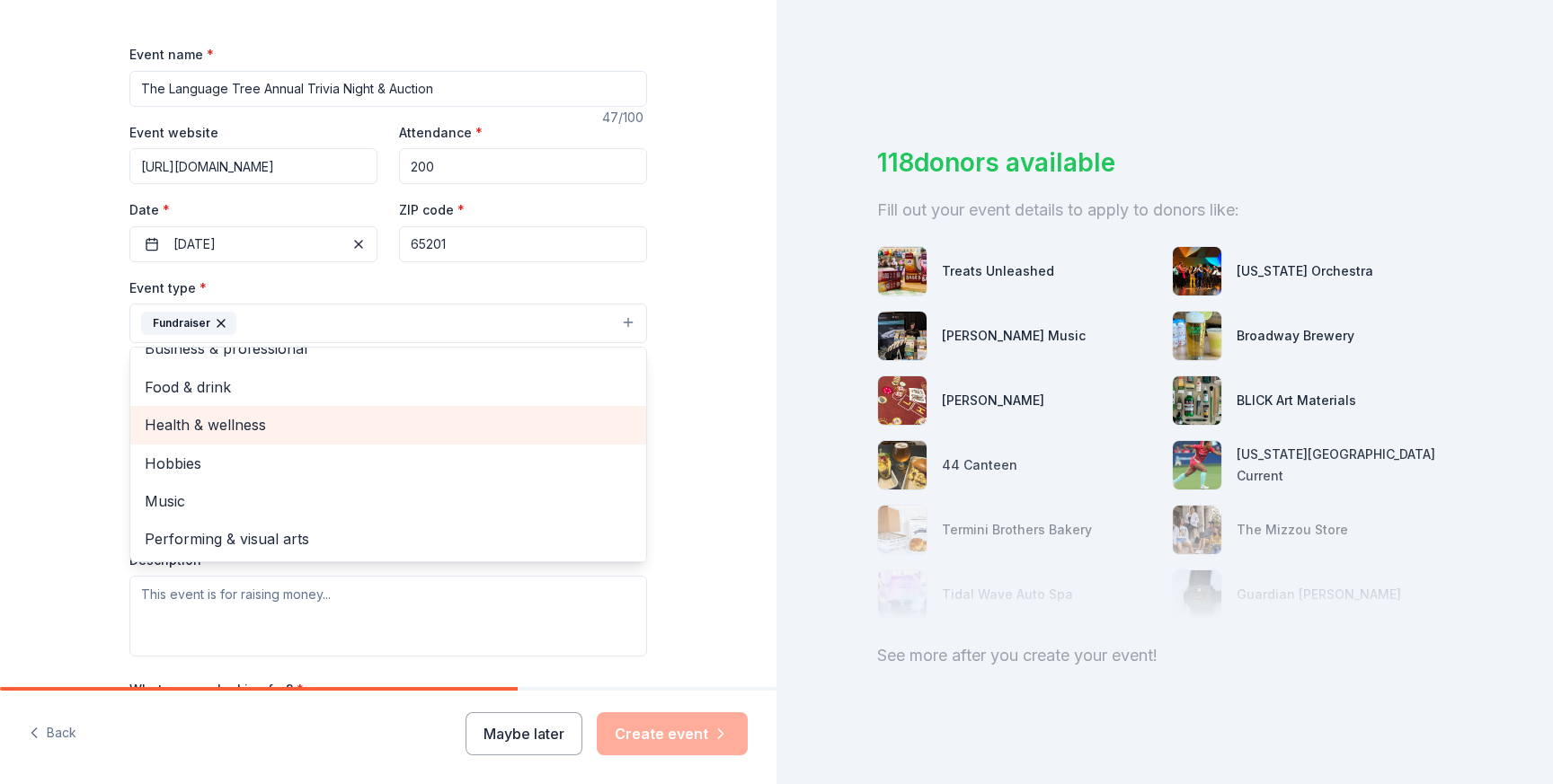
scroll to position [0, 0]
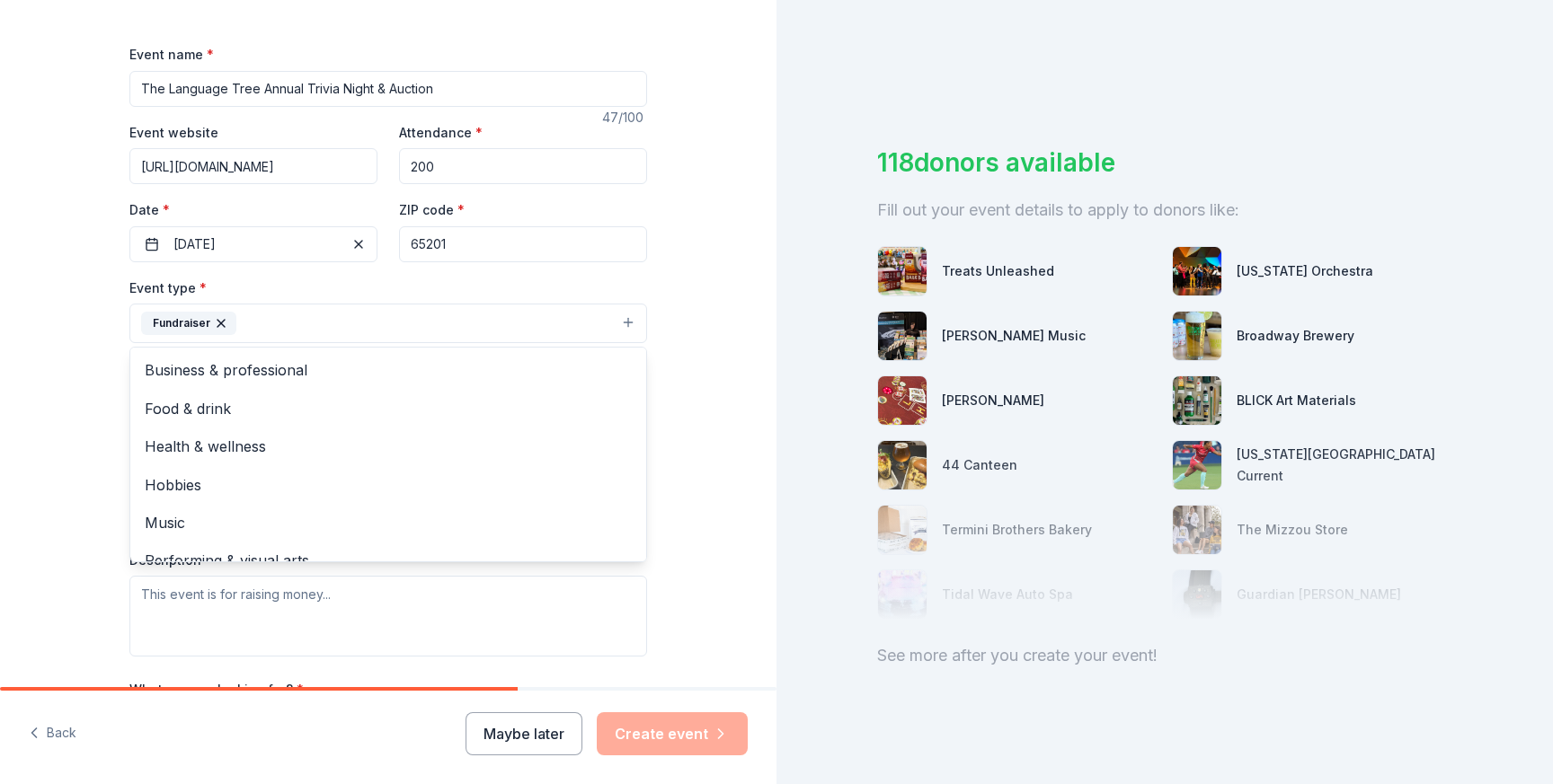
click at [727, 468] on div "Tell us about your event. We'll find in-kind donations you can apply for. Event…" at bounding box center [388, 362] width 776 height 1198
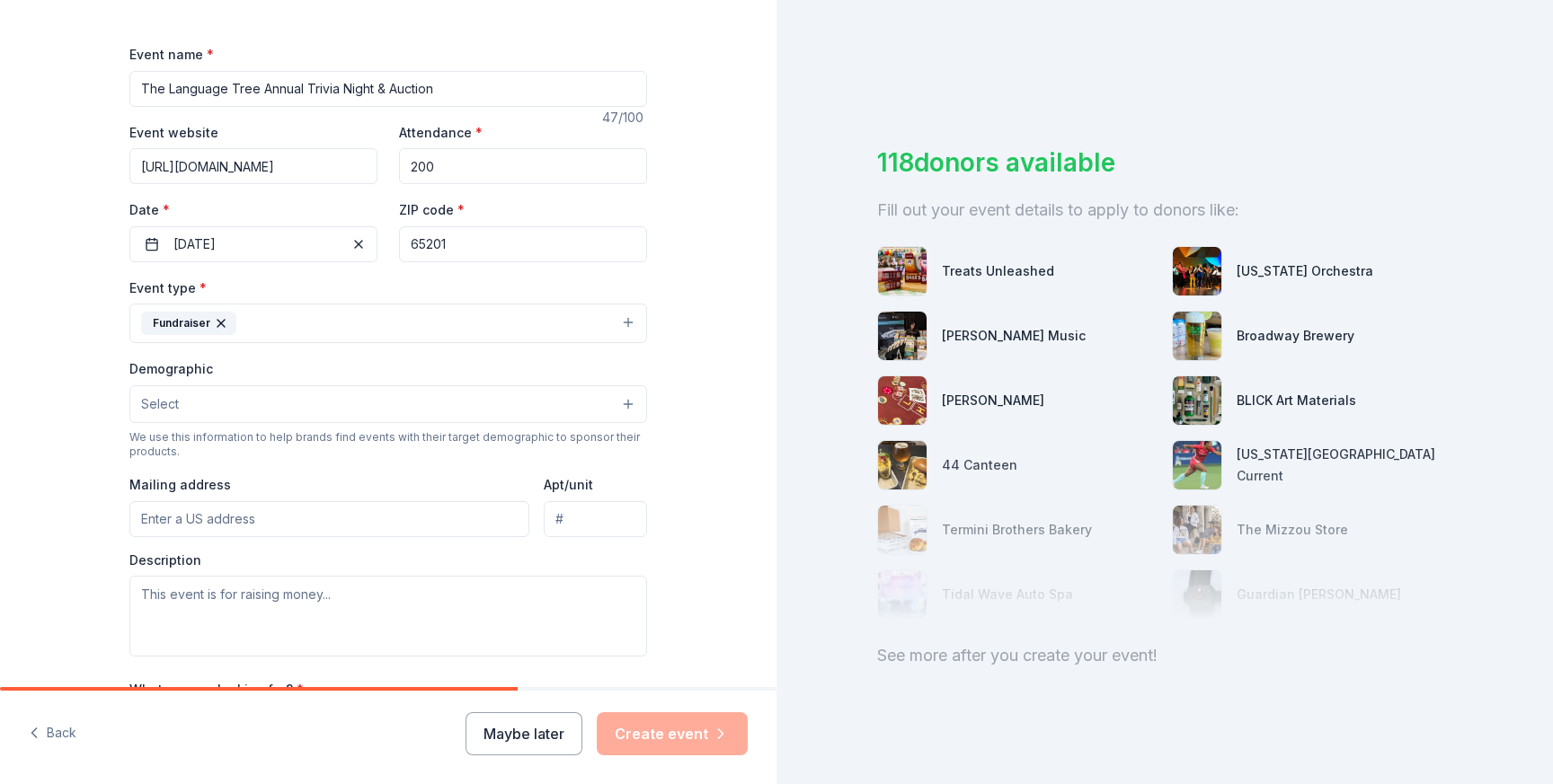
click at [250, 409] on button "Select" at bounding box center [389, 404] width 518 height 38
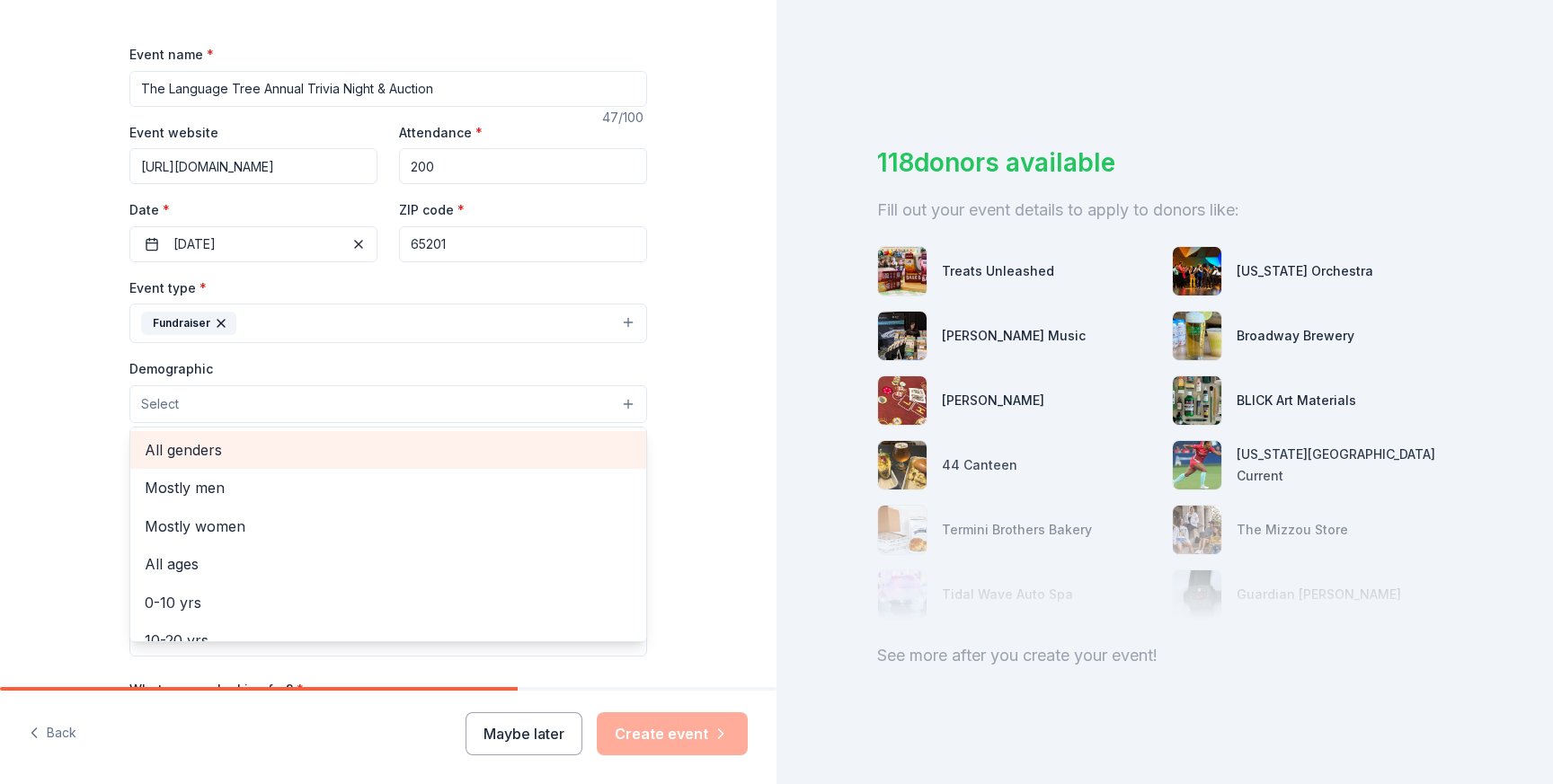
click at [231, 441] on span "All genders" at bounding box center [388, 450] width 488 height 23
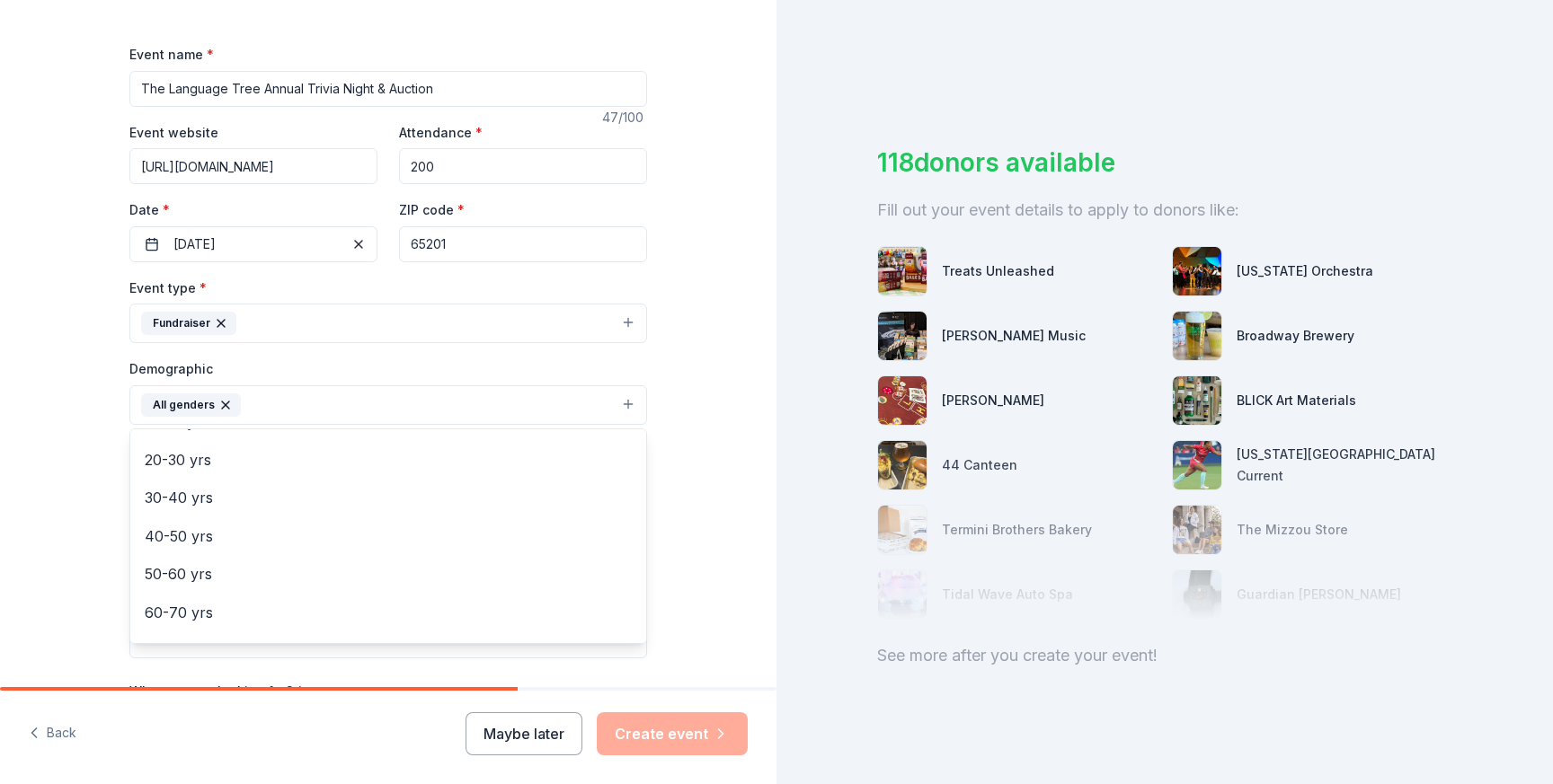
scroll to position [183, 0]
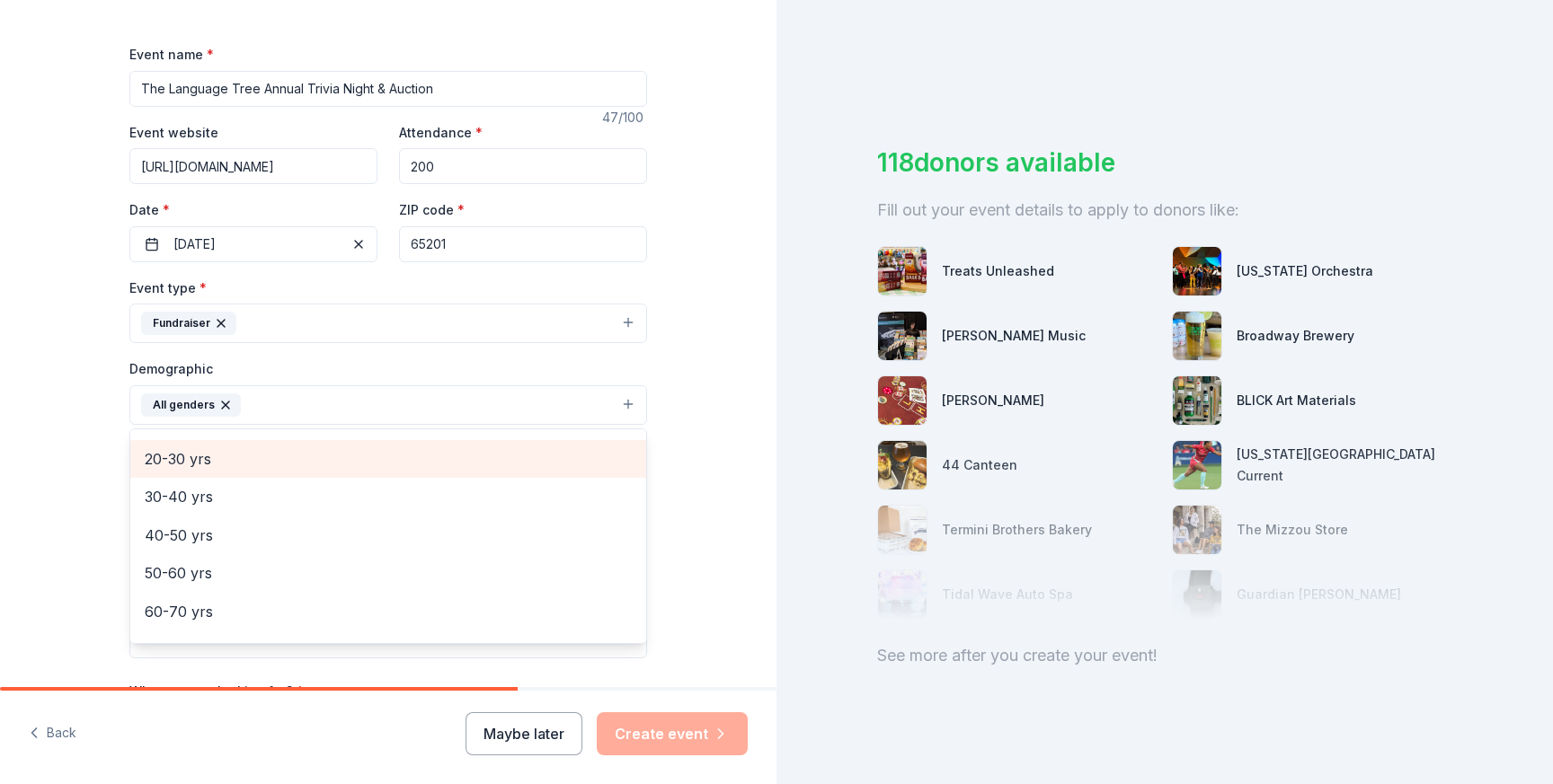
click at [218, 464] on span "20-30 yrs" at bounding box center [388, 459] width 488 height 23
click at [216, 461] on span "30-40 yrs" at bounding box center [388, 459] width 488 height 23
click at [216, 473] on span "40-50 yrs" at bounding box center [388, 468] width 488 height 23
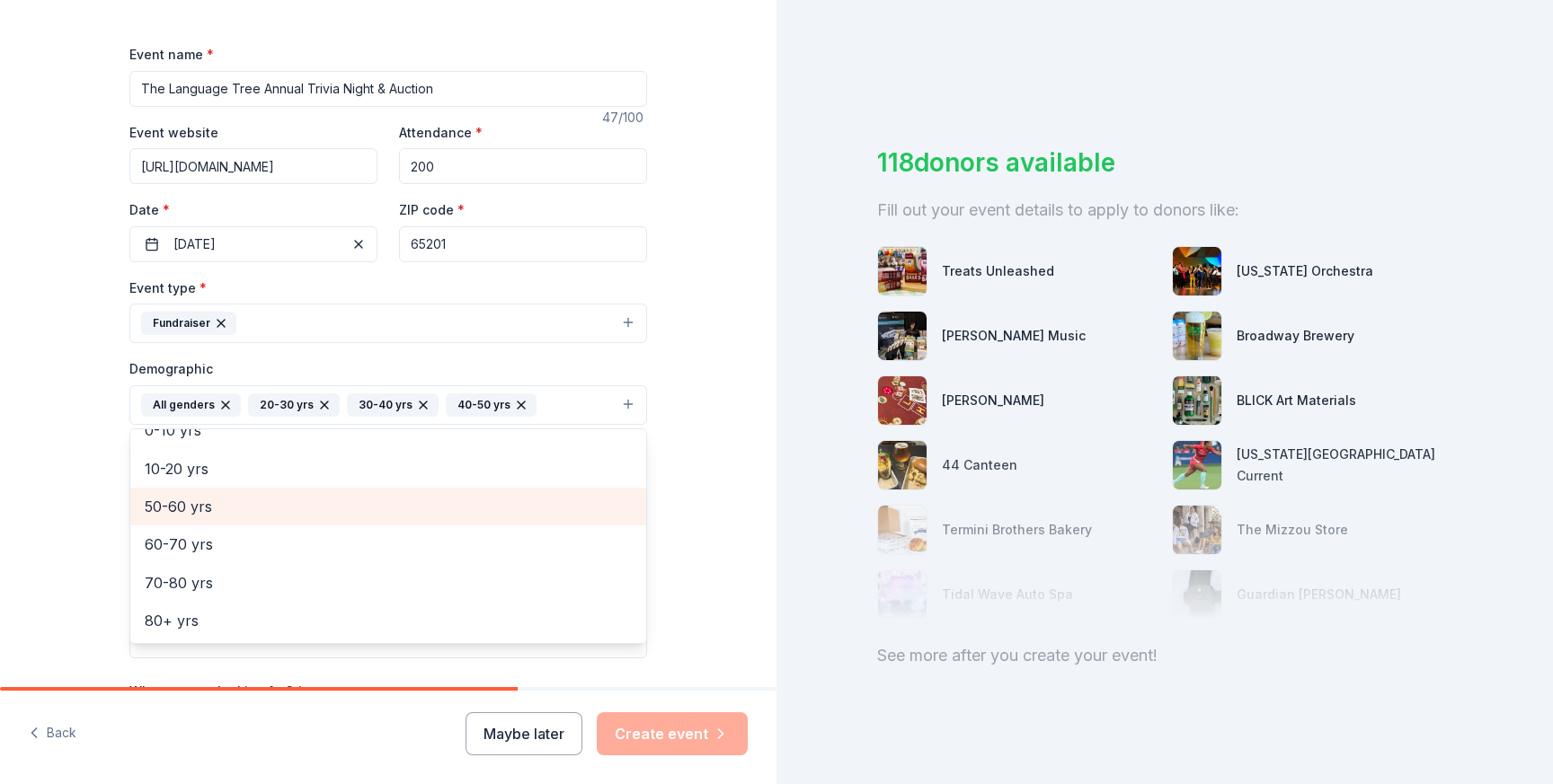
click at [215, 517] on span "50-60 yrs" at bounding box center [388, 507] width 488 height 23
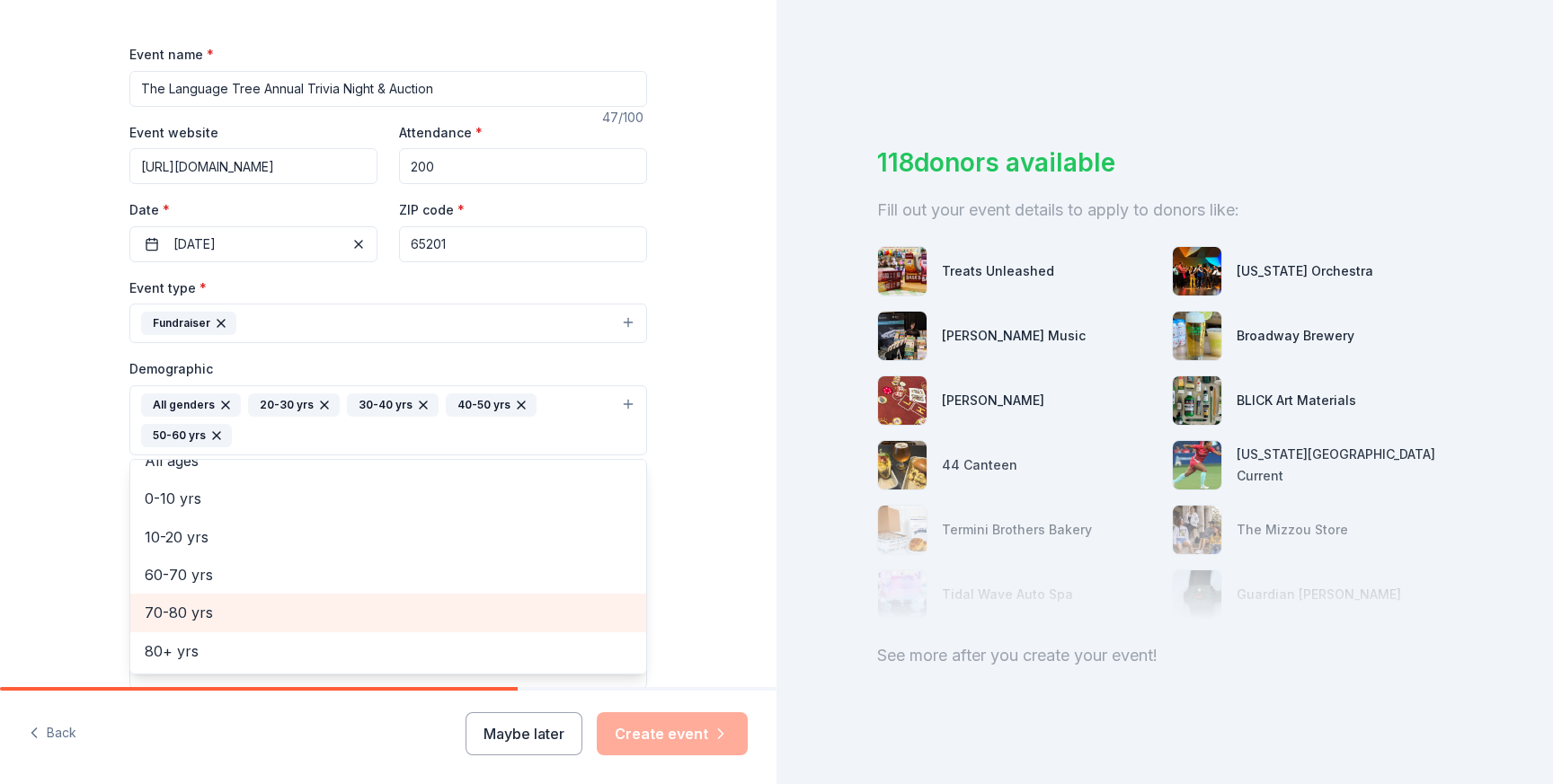
click at [217, 595] on div "70-80 yrs" at bounding box center [388, 612] width 516 height 38
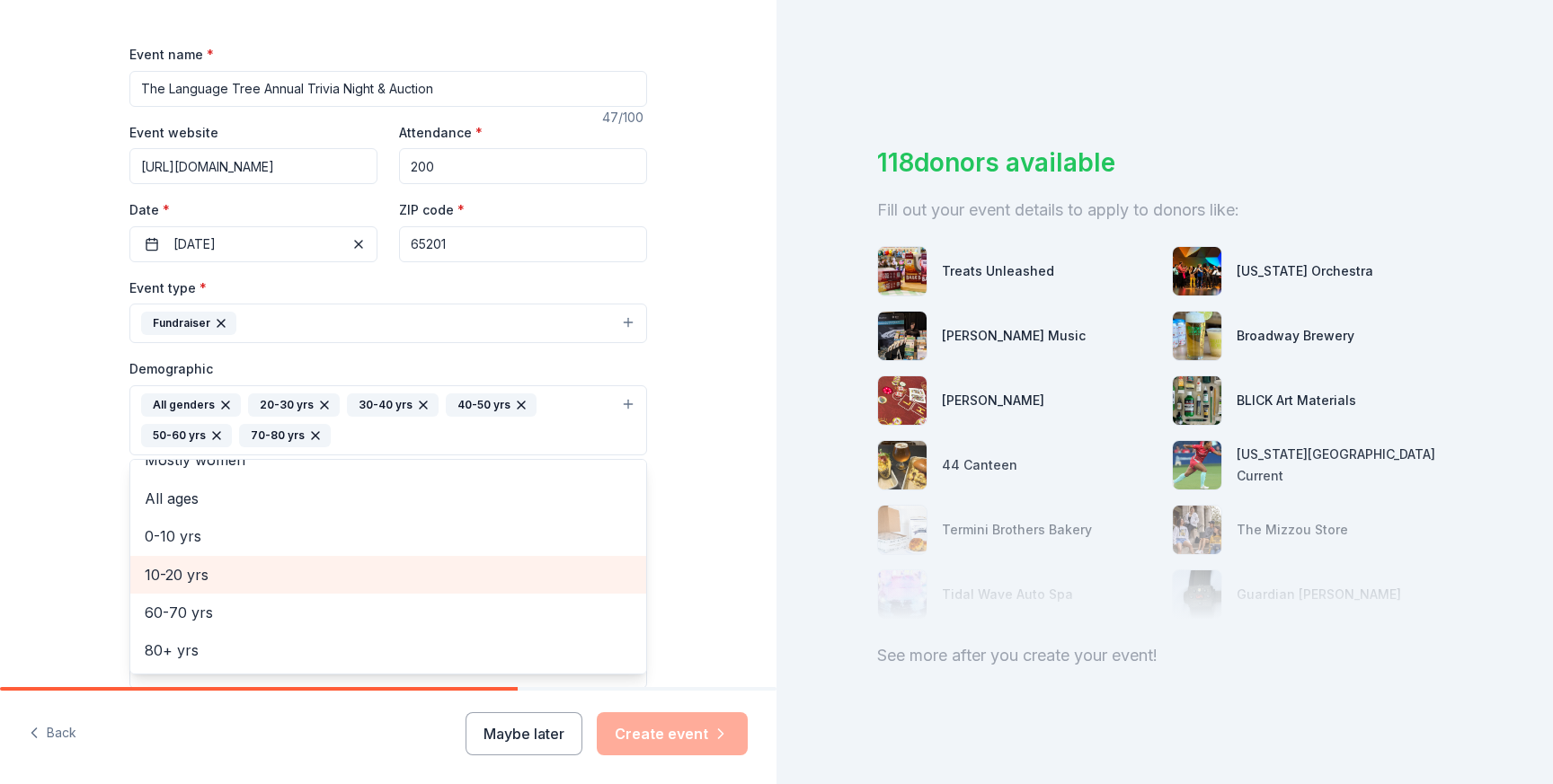
click at [211, 577] on span "10-20 yrs" at bounding box center [388, 575] width 488 height 23
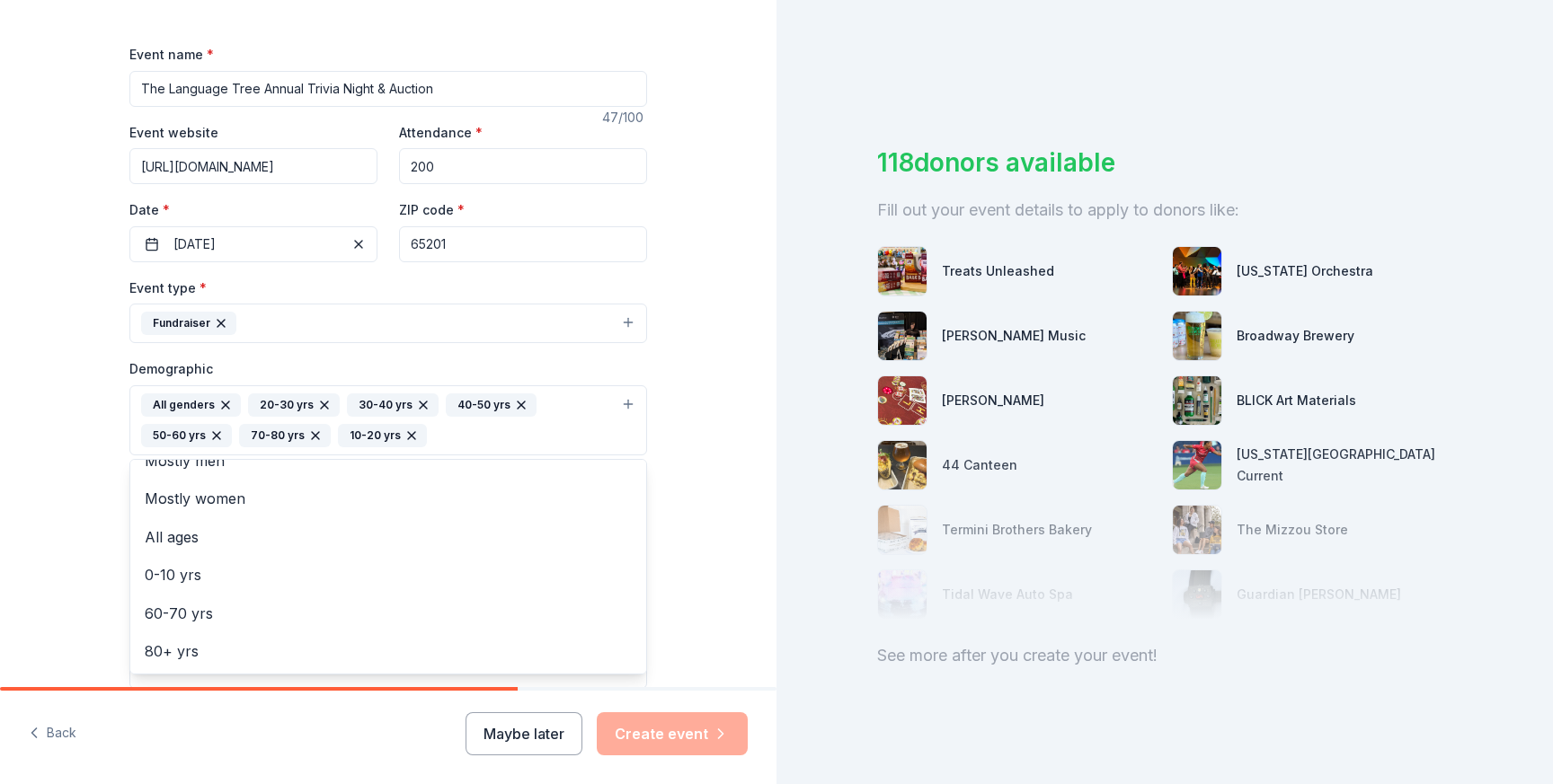
click at [417, 434] on div "10-20 yrs" at bounding box center [383, 436] width 89 height 23
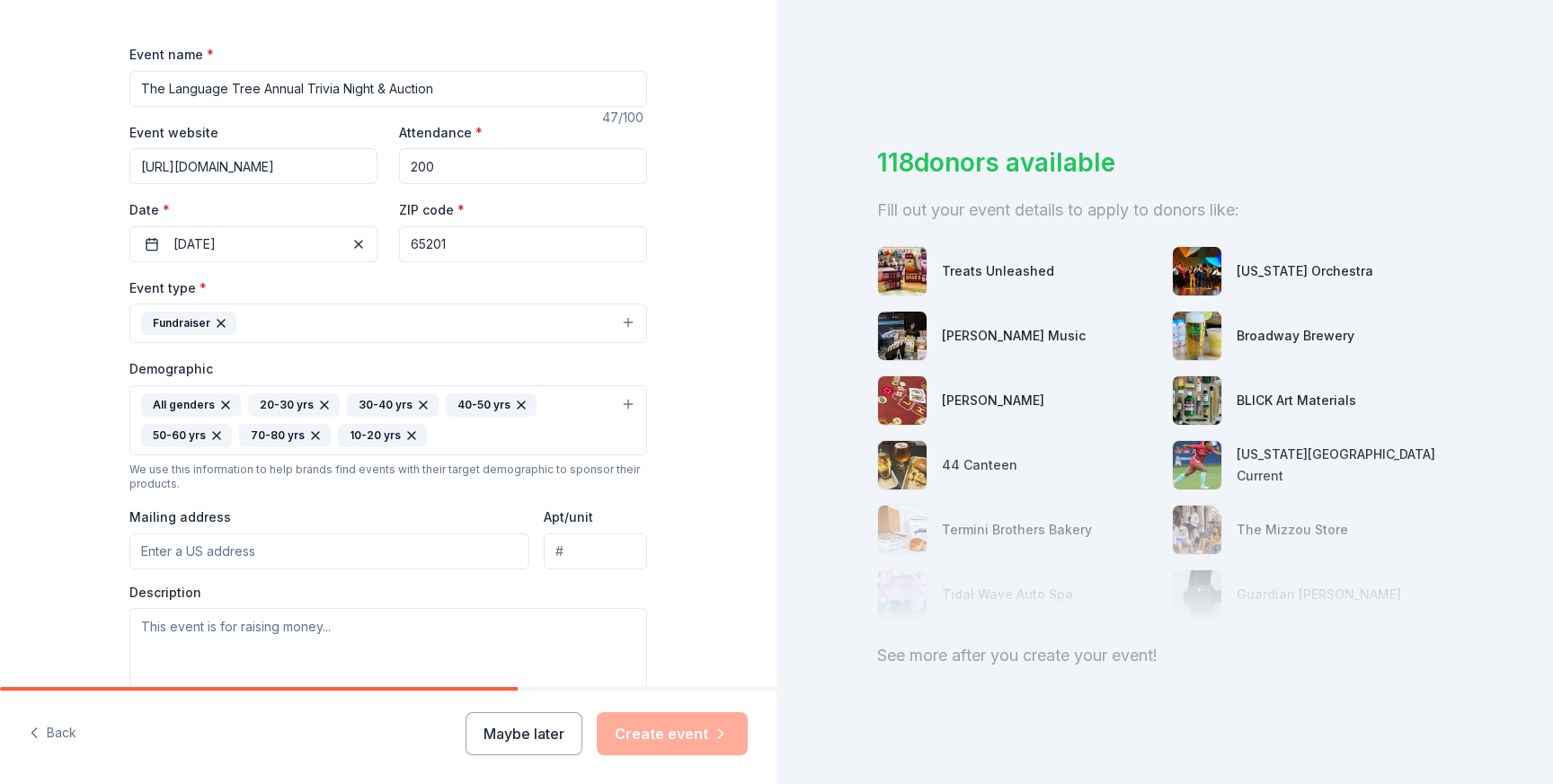
click at [409, 435] on icon "button" at bounding box center [411, 435] width 15 height 15
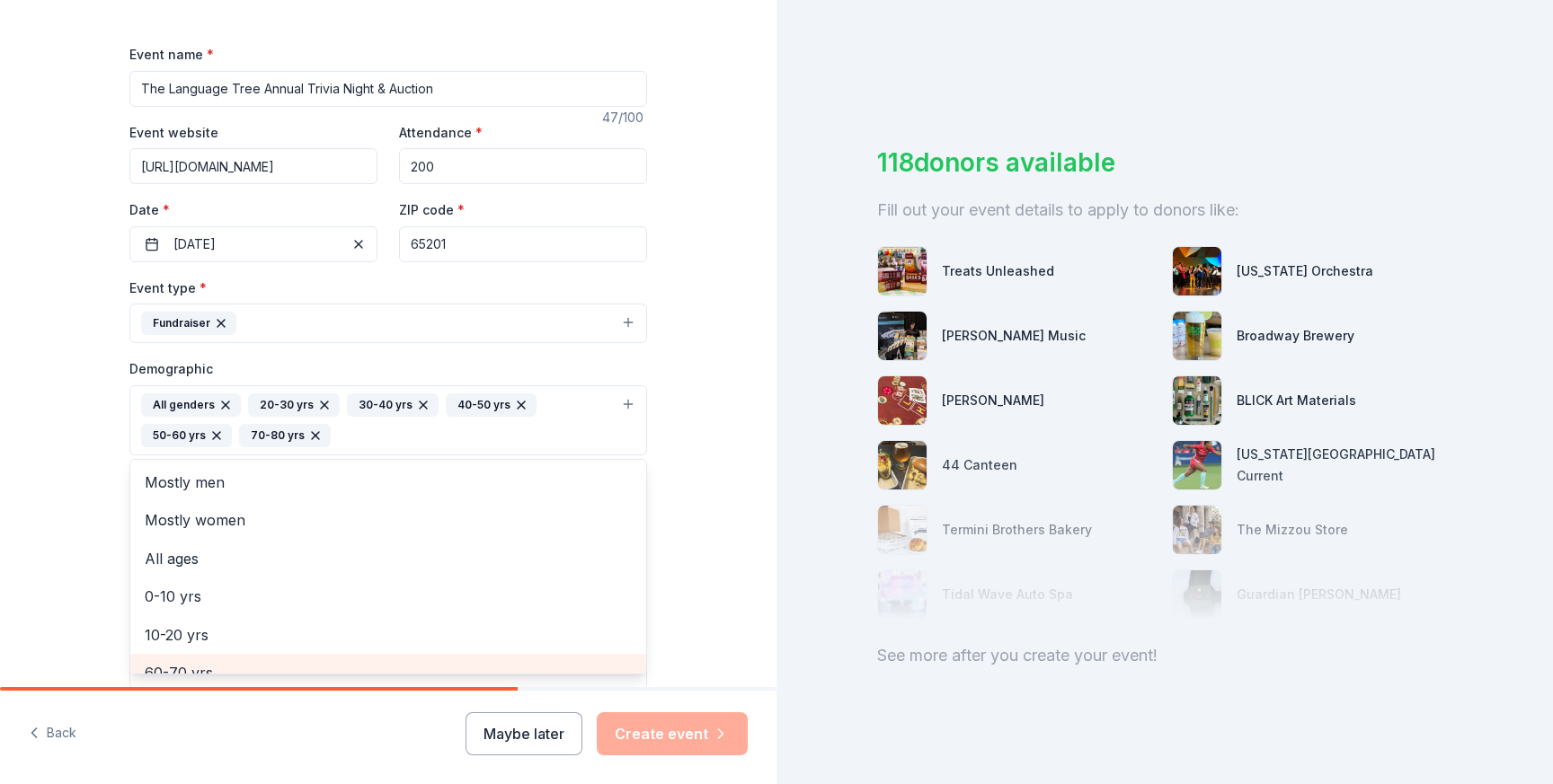
scroll to position [60, 0]
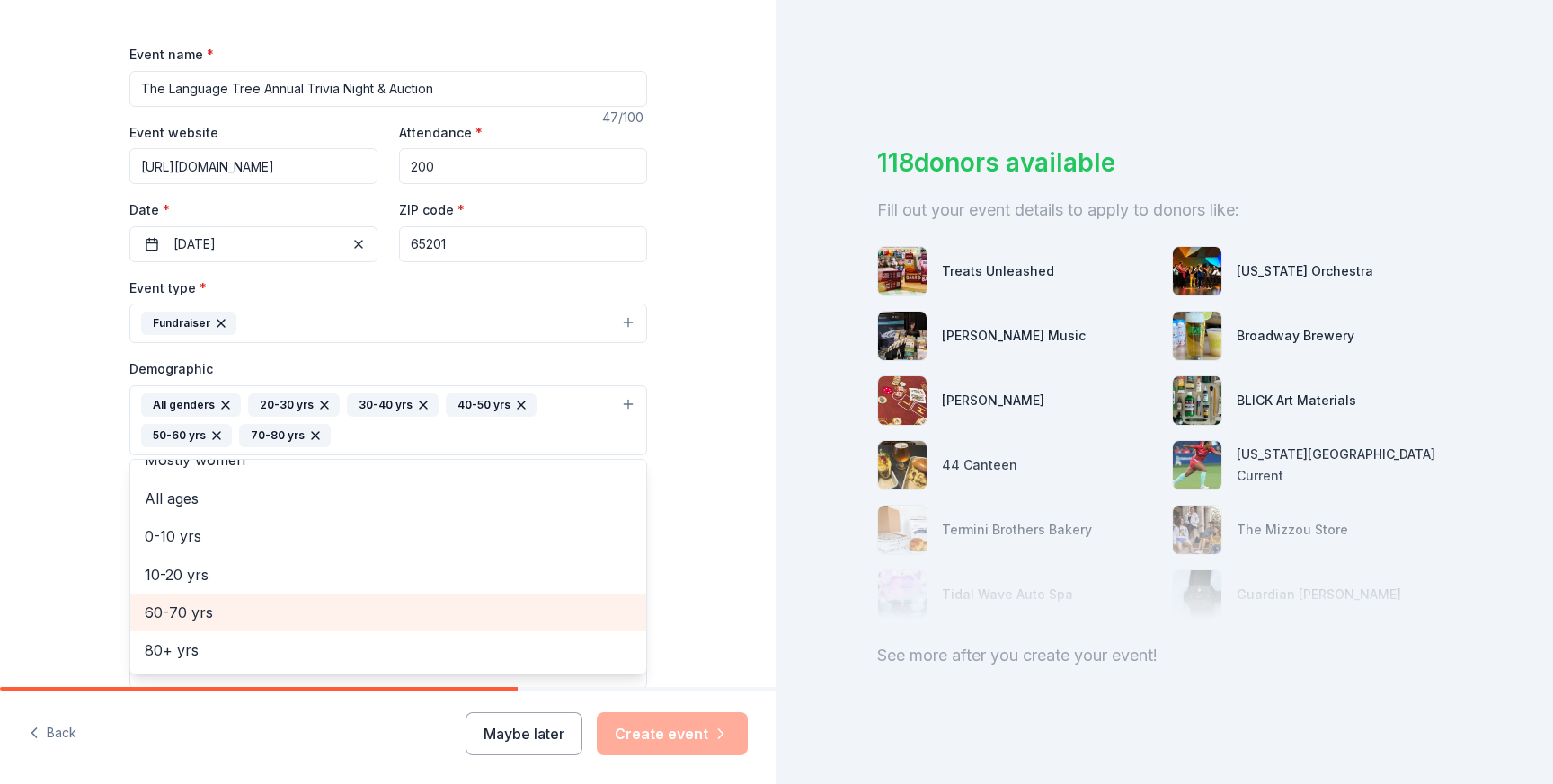
click at [194, 615] on span "60-70 yrs" at bounding box center [388, 612] width 488 height 23
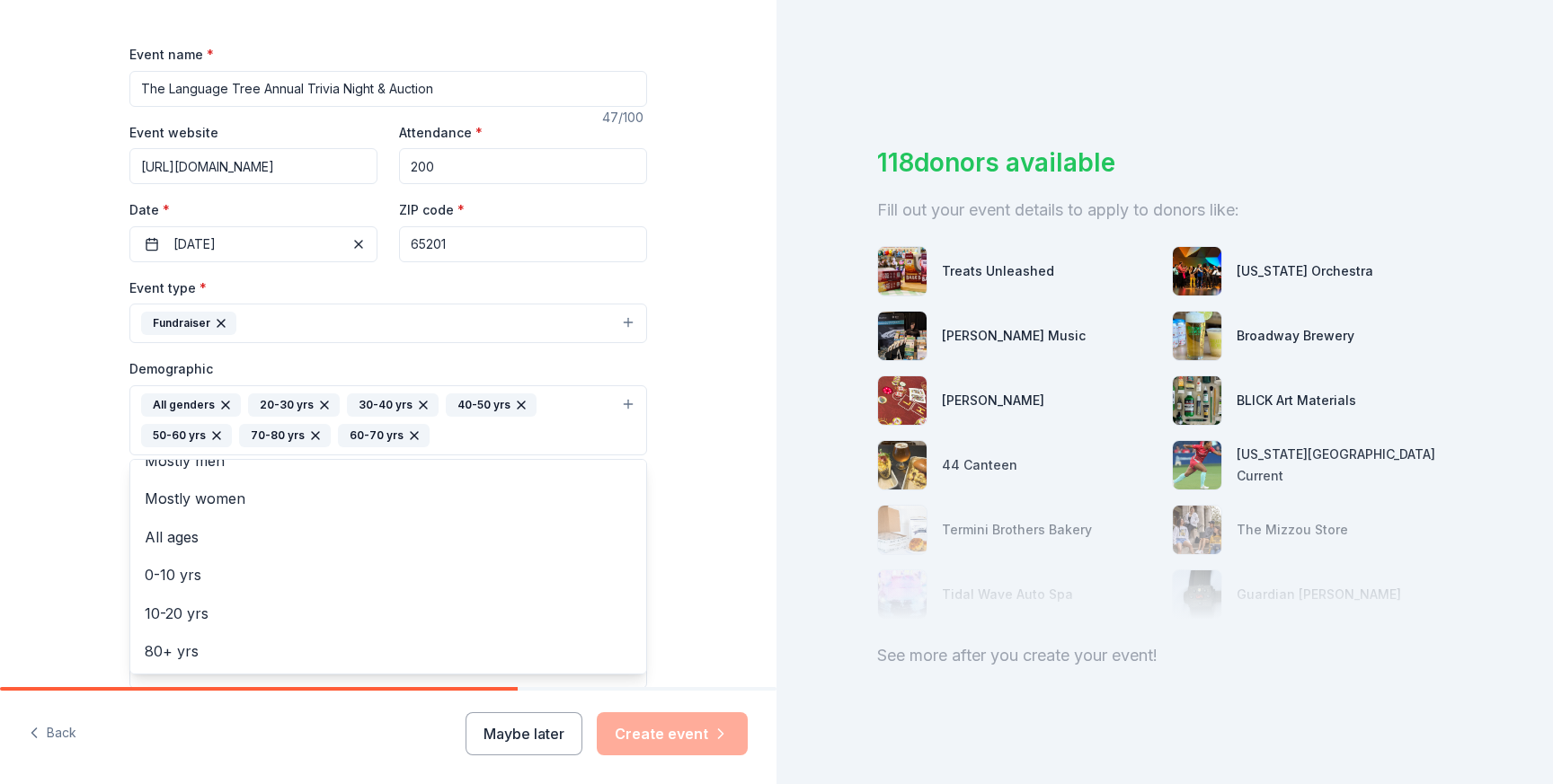
click at [681, 480] on div "Tell us about your event. We'll find in-kind donations you can apply for. Event…" at bounding box center [388, 378] width 776 height 1230
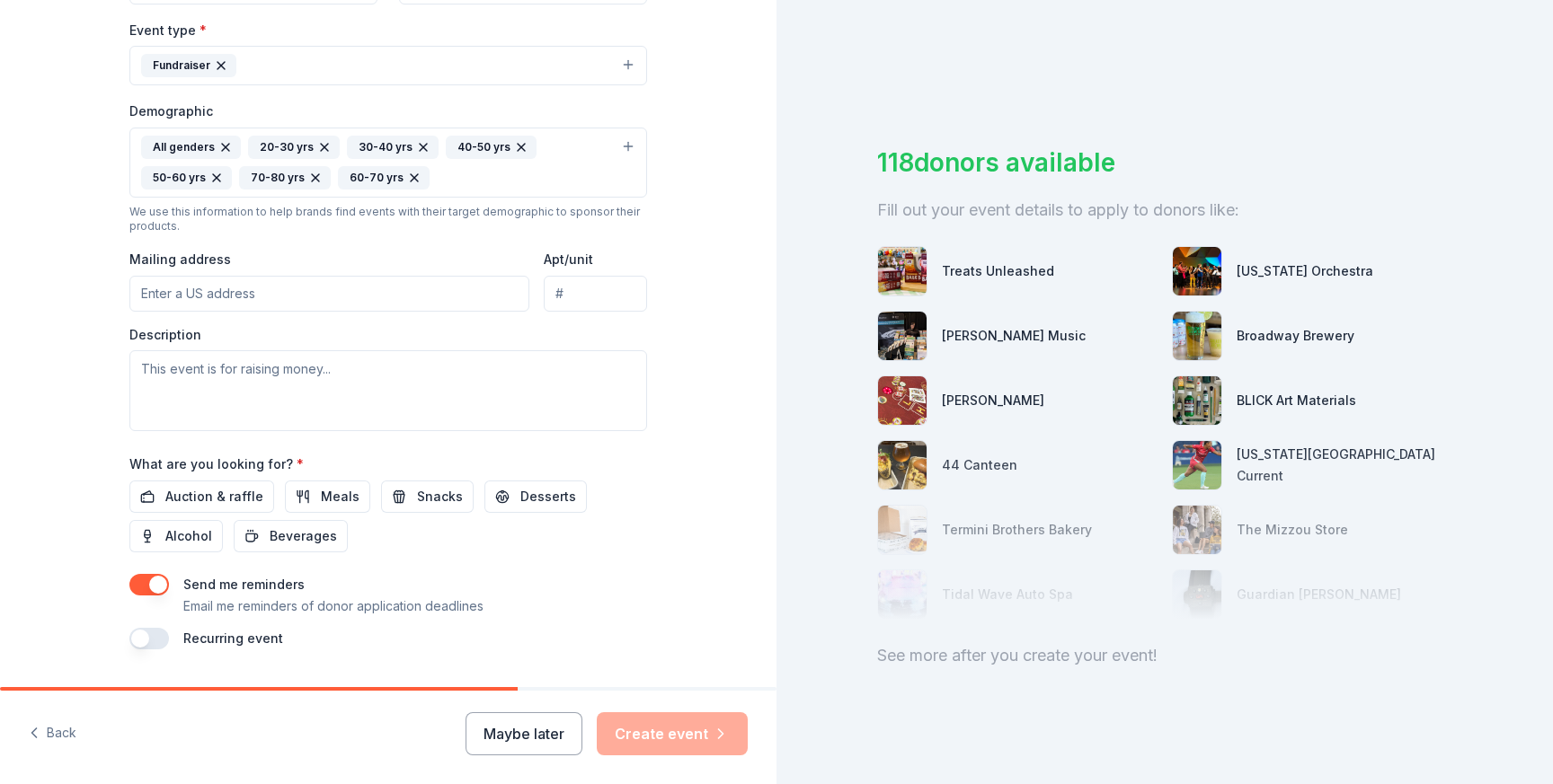
scroll to position [504, 0]
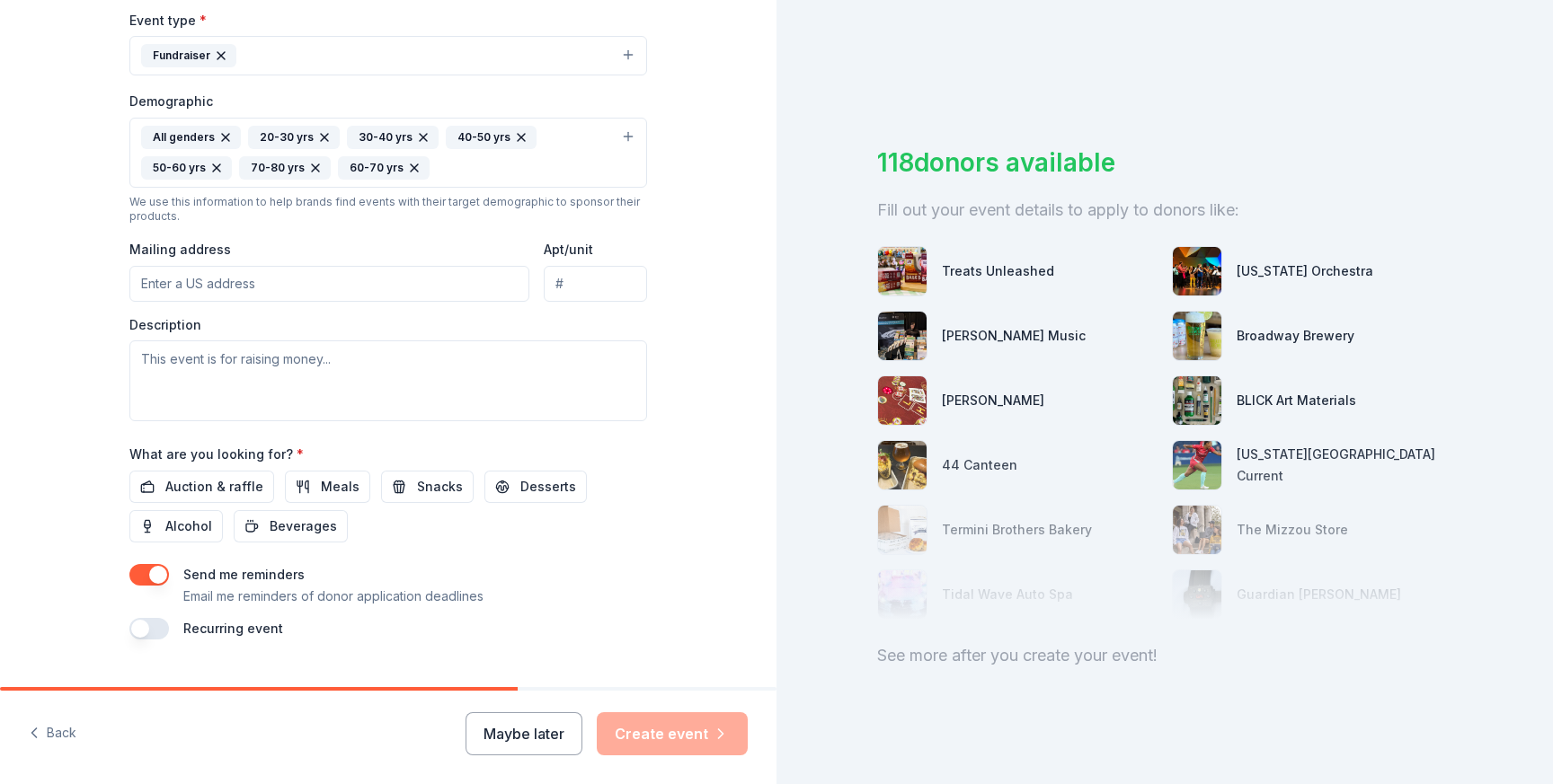
click at [316, 292] on input "Mailing address" at bounding box center [330, 283] width 400 height 36
click at [373, 277] on input "5259 Harbor Town Dr." at bounding box center [330, 283] width 400 height 36
type input "5259 Harbor Town Drive, Columbia, MO, 65201"
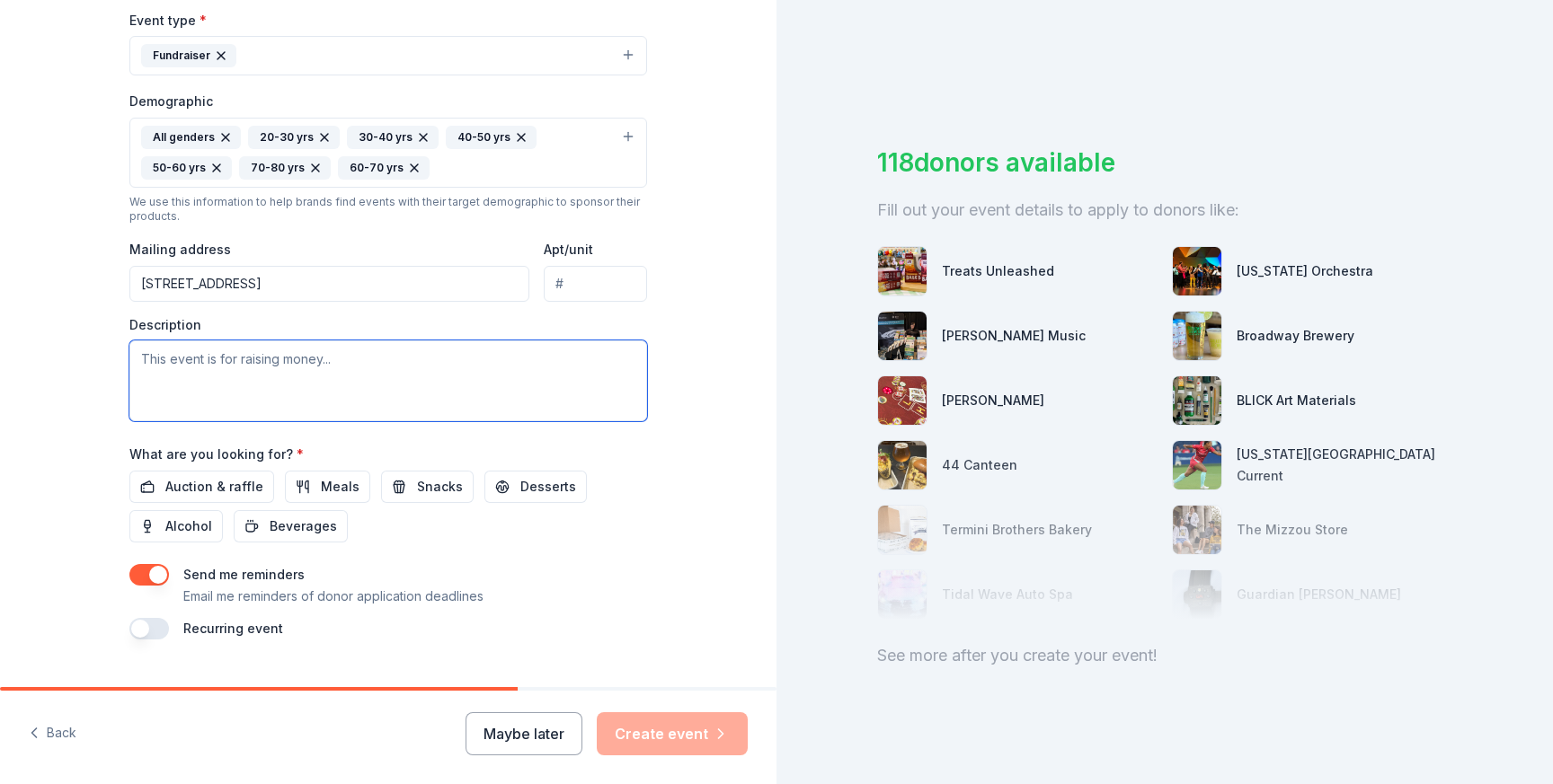
click at [209, 371] on textarea at bounding box center [389, 380] width 518 height 80
click at [285, 393] on textarea at bounding box center [389, 380] width 518 height 80
paste textarea "The mission of The Language Tree is to foster globally-minded citizens and prom…"
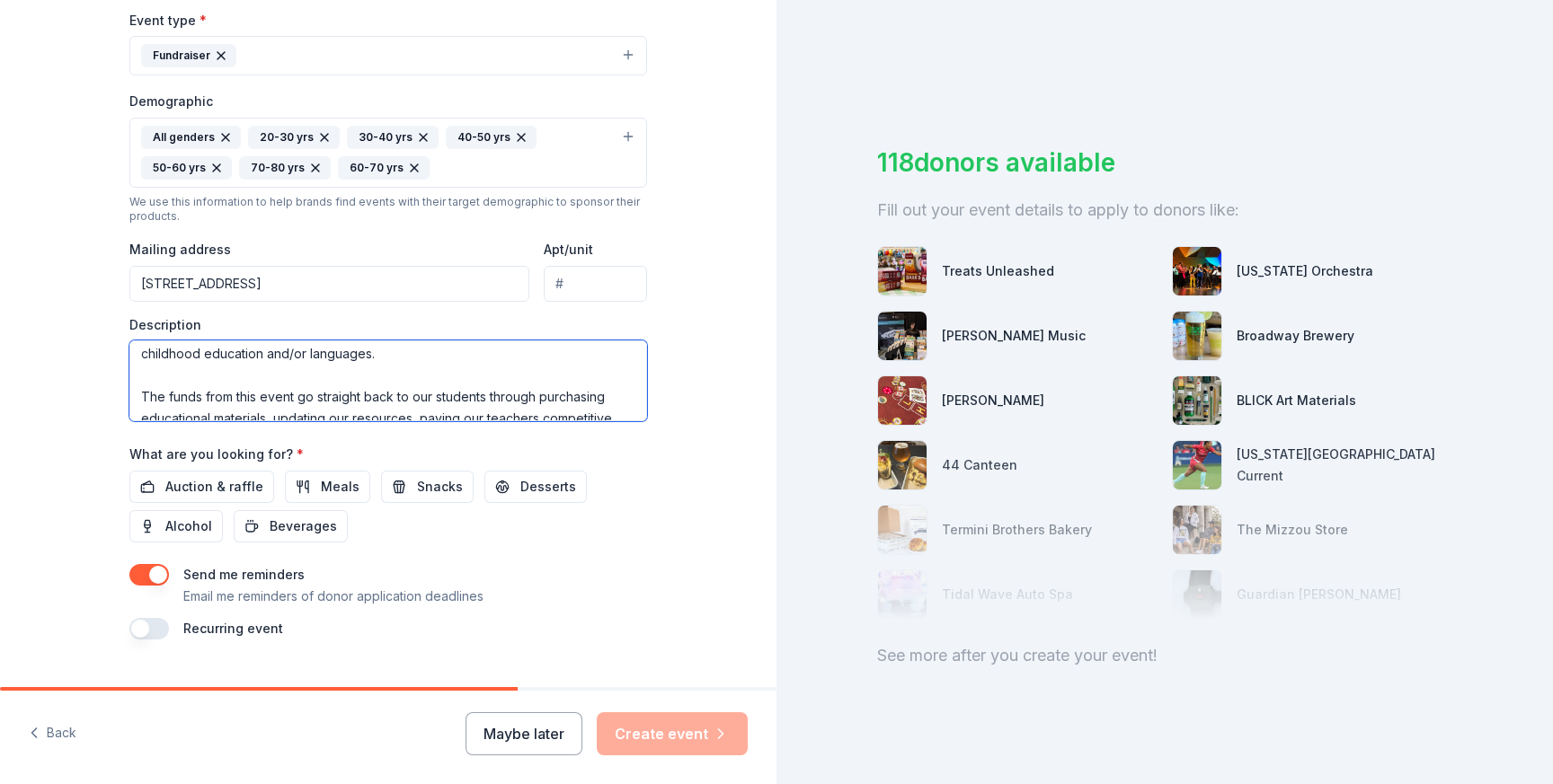
scroll to position [151, 0]
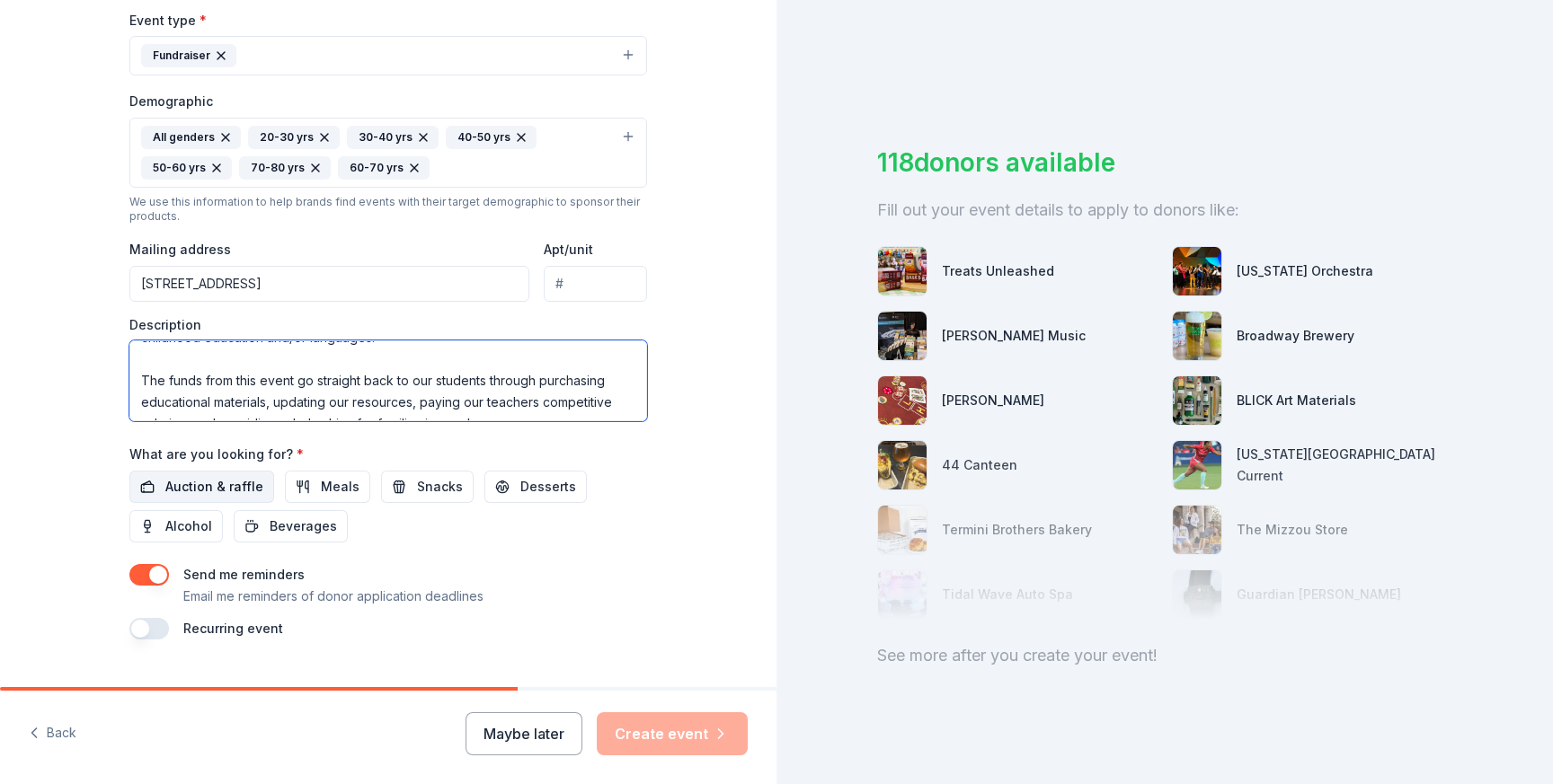
type textarea "The mission of The Language Tree is to foster globally-minded citizens and prom…"
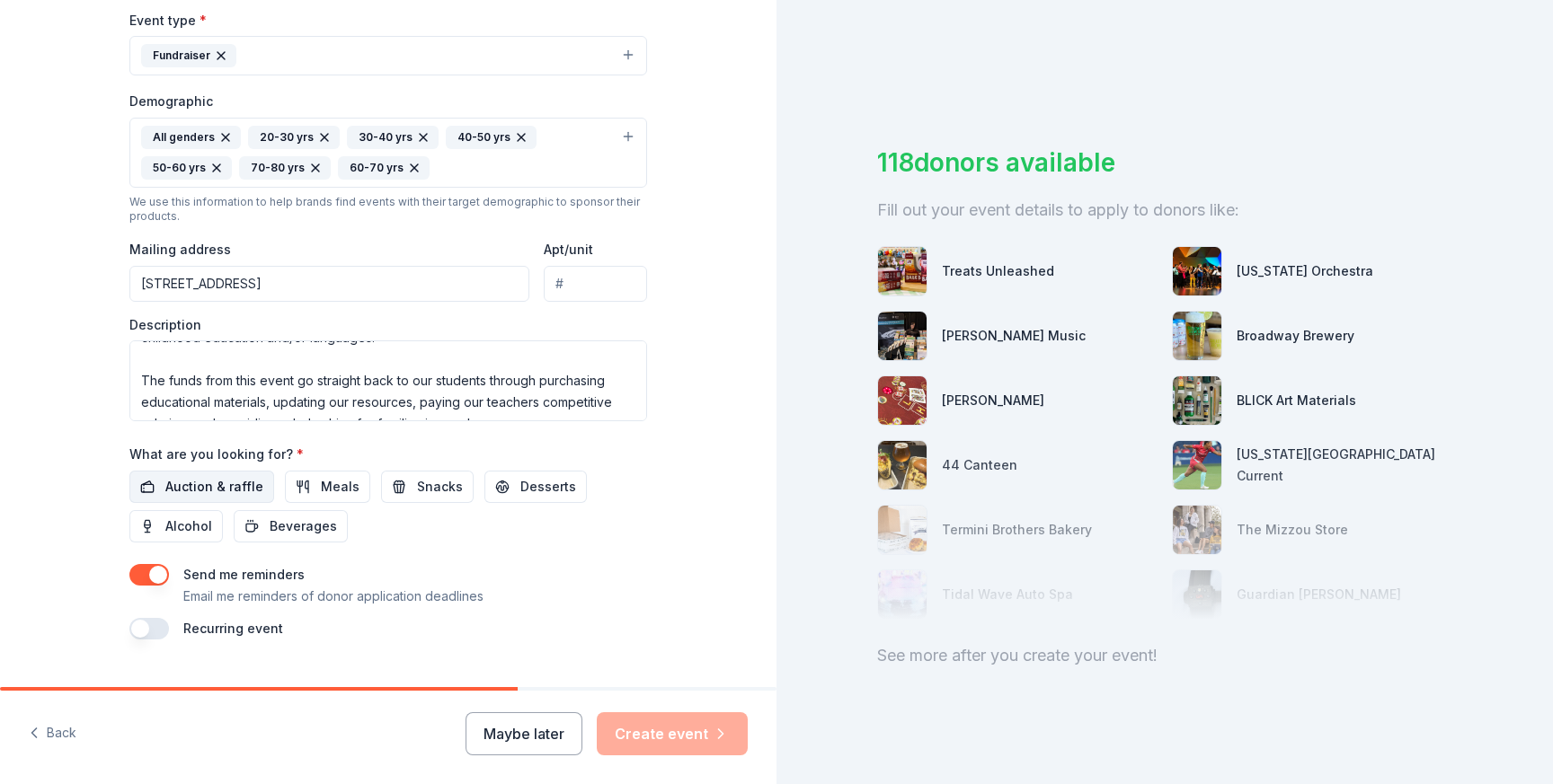
click at [240, 484] on span "Auction & raffle" at bounding box center [214, 486] width 98 height 21
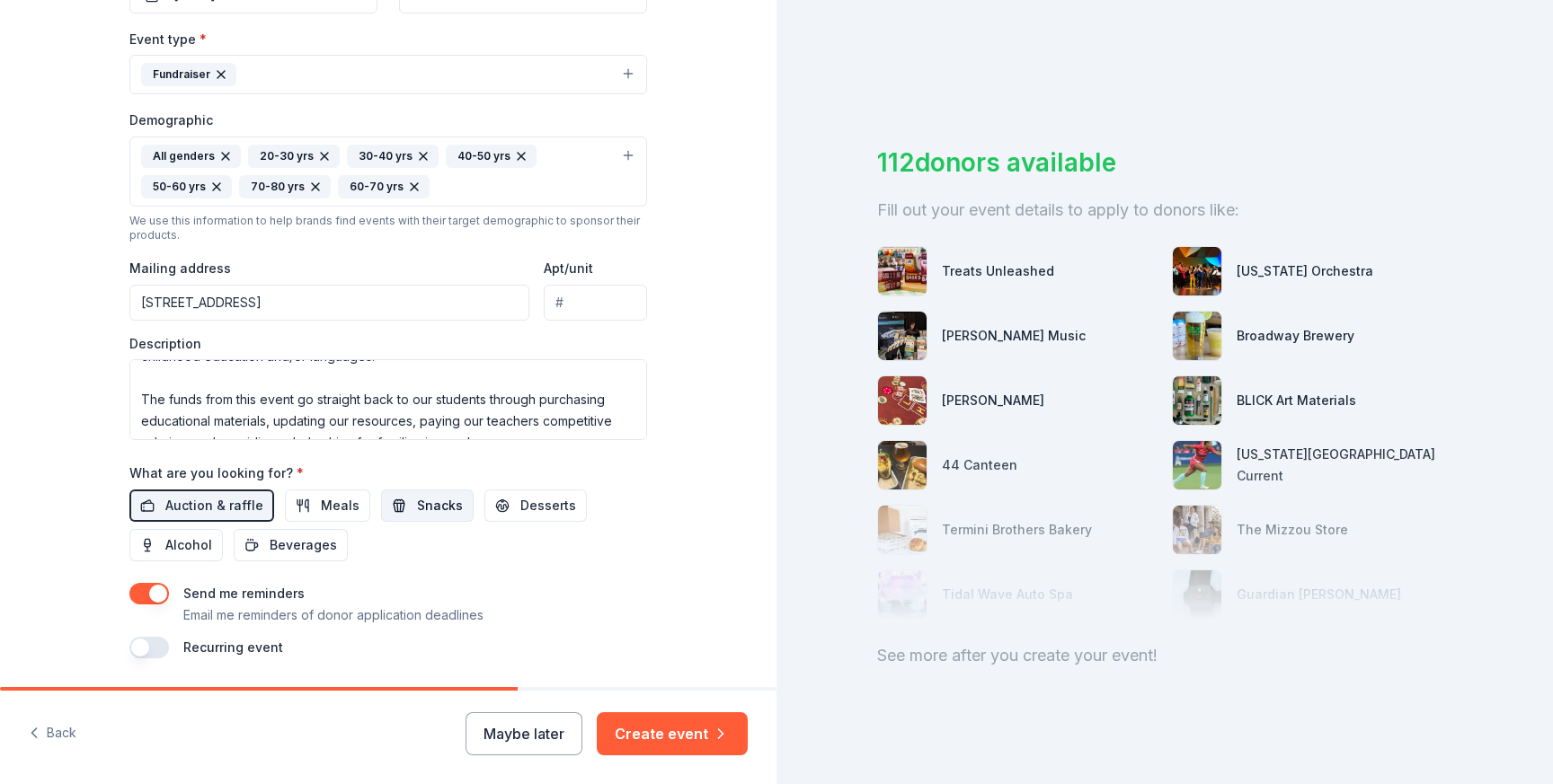
scroll to position [543, 0]
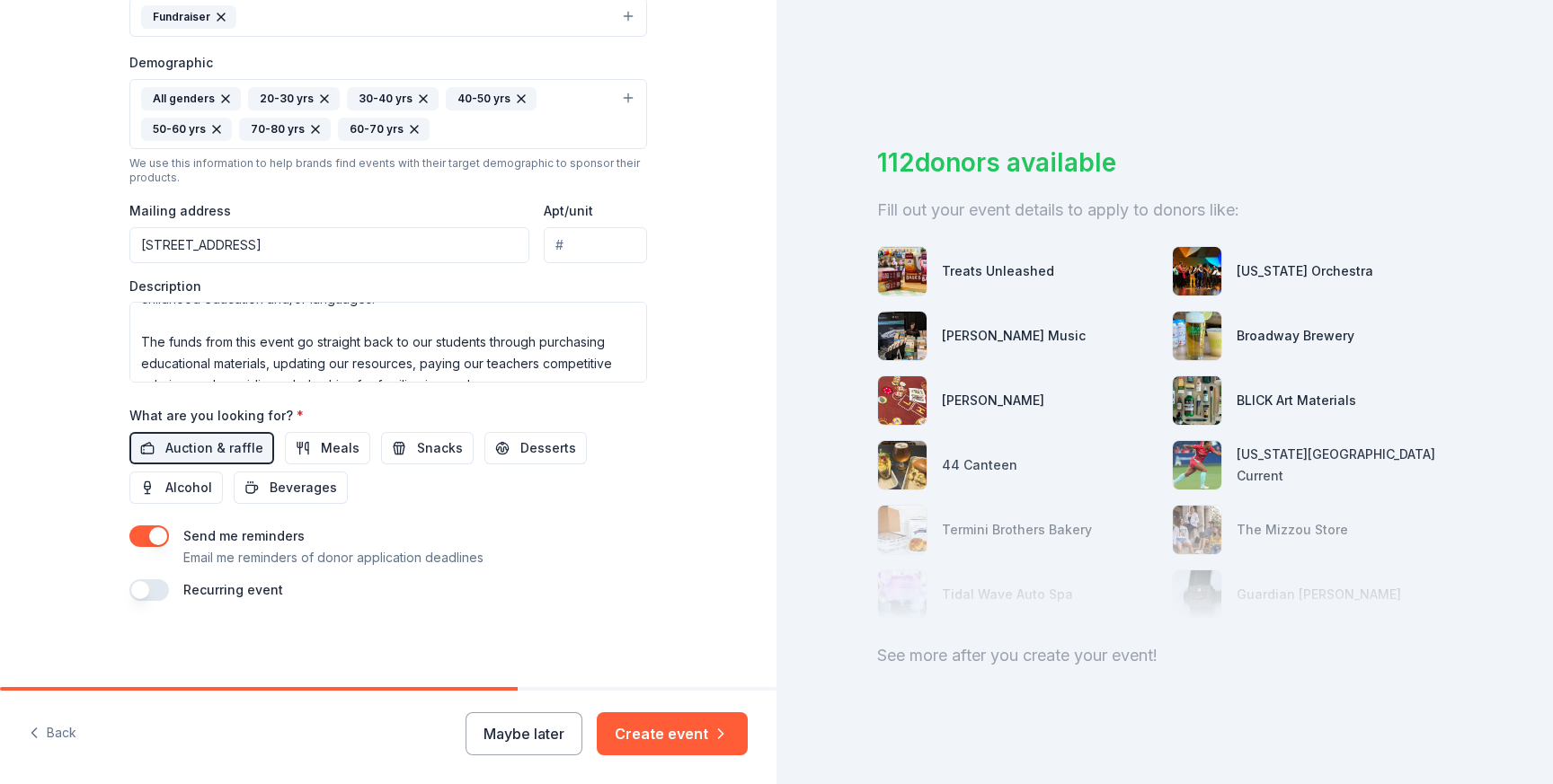
click at [155, 598] on button "button" at bounding box center [149, 590] width 40 height 21
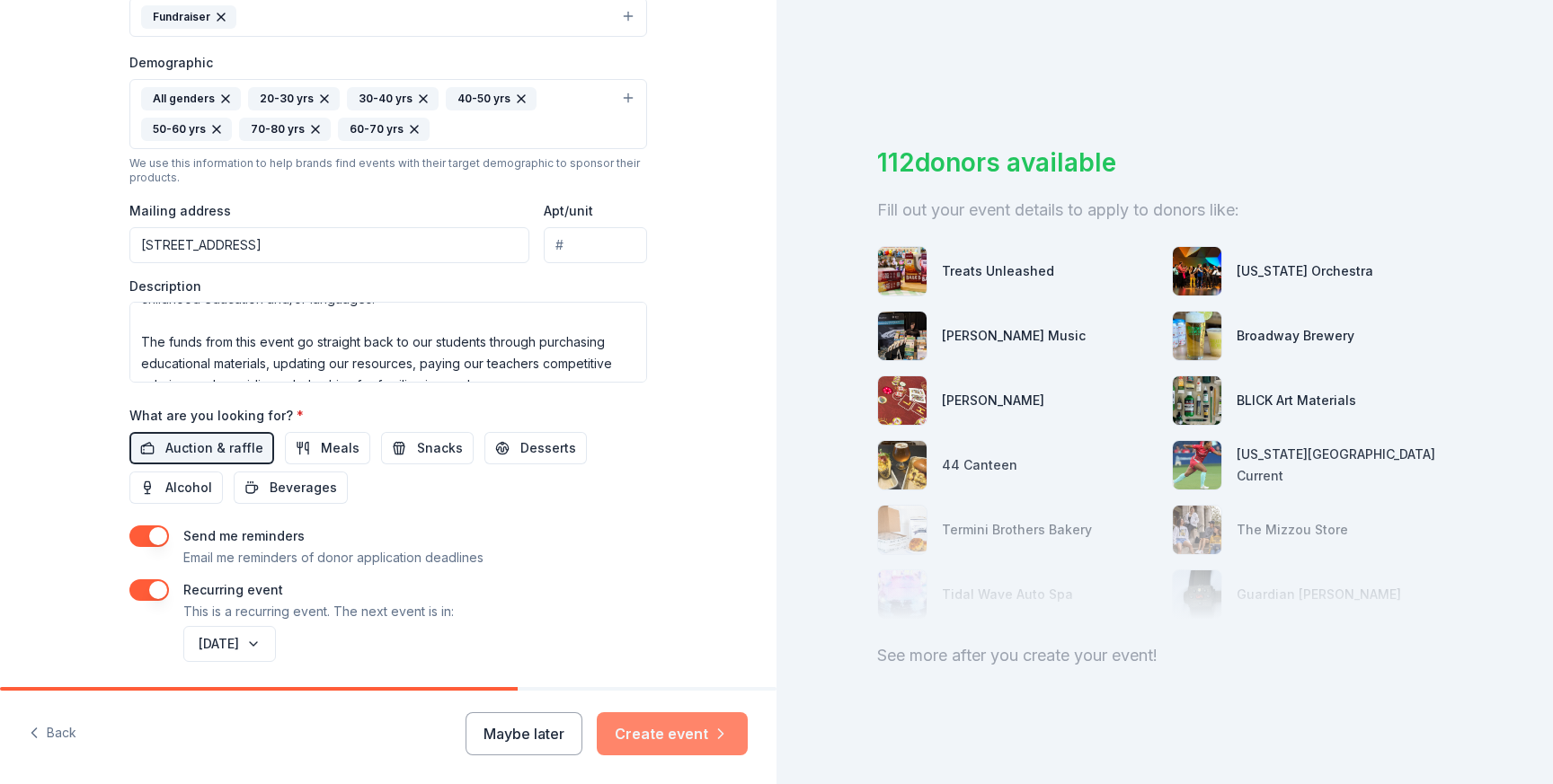
click at [680, 735] on button "Create event" at bounding box center [673, 734] width 151 height 44
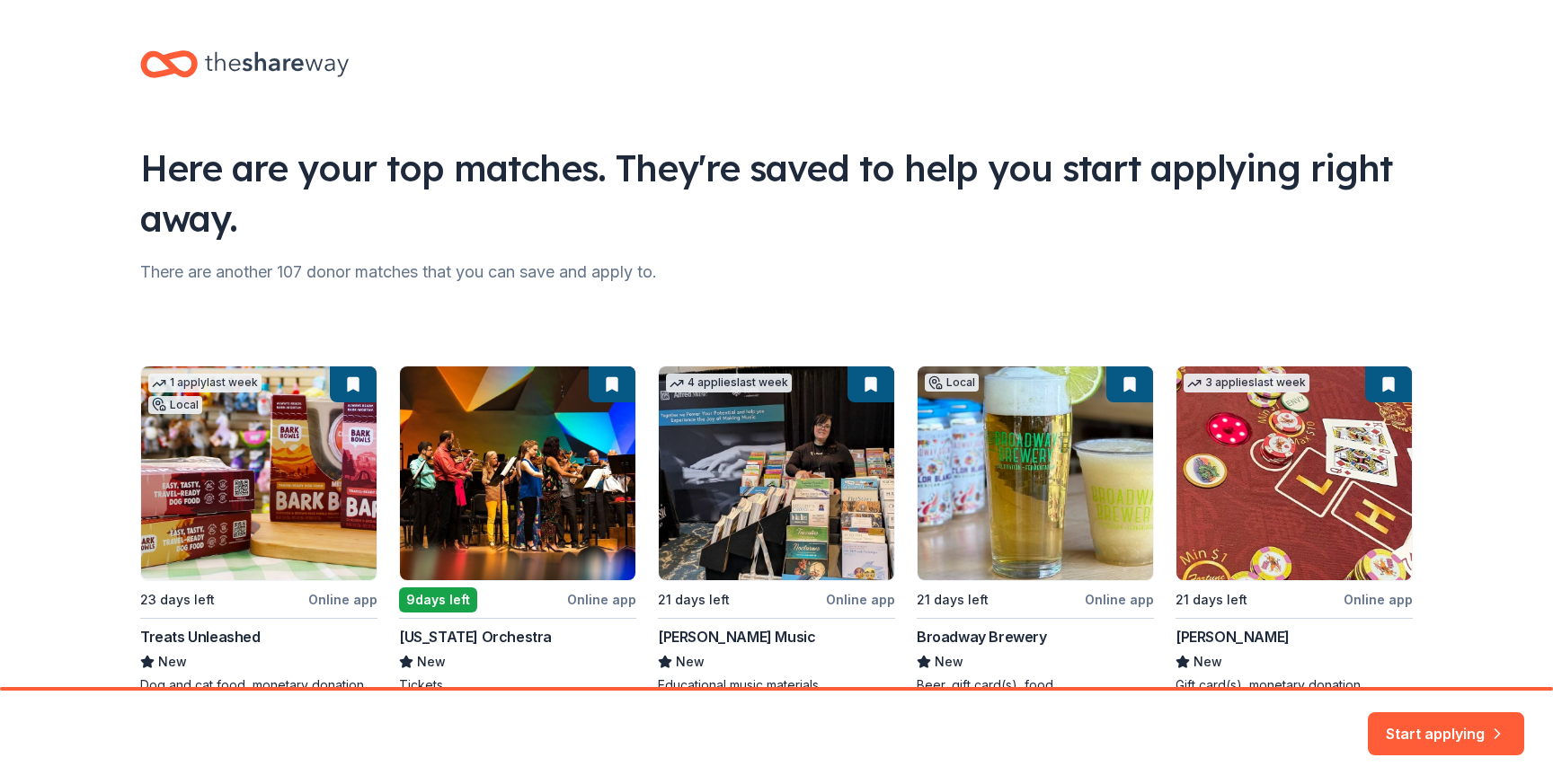
scroll to position [93, 0]
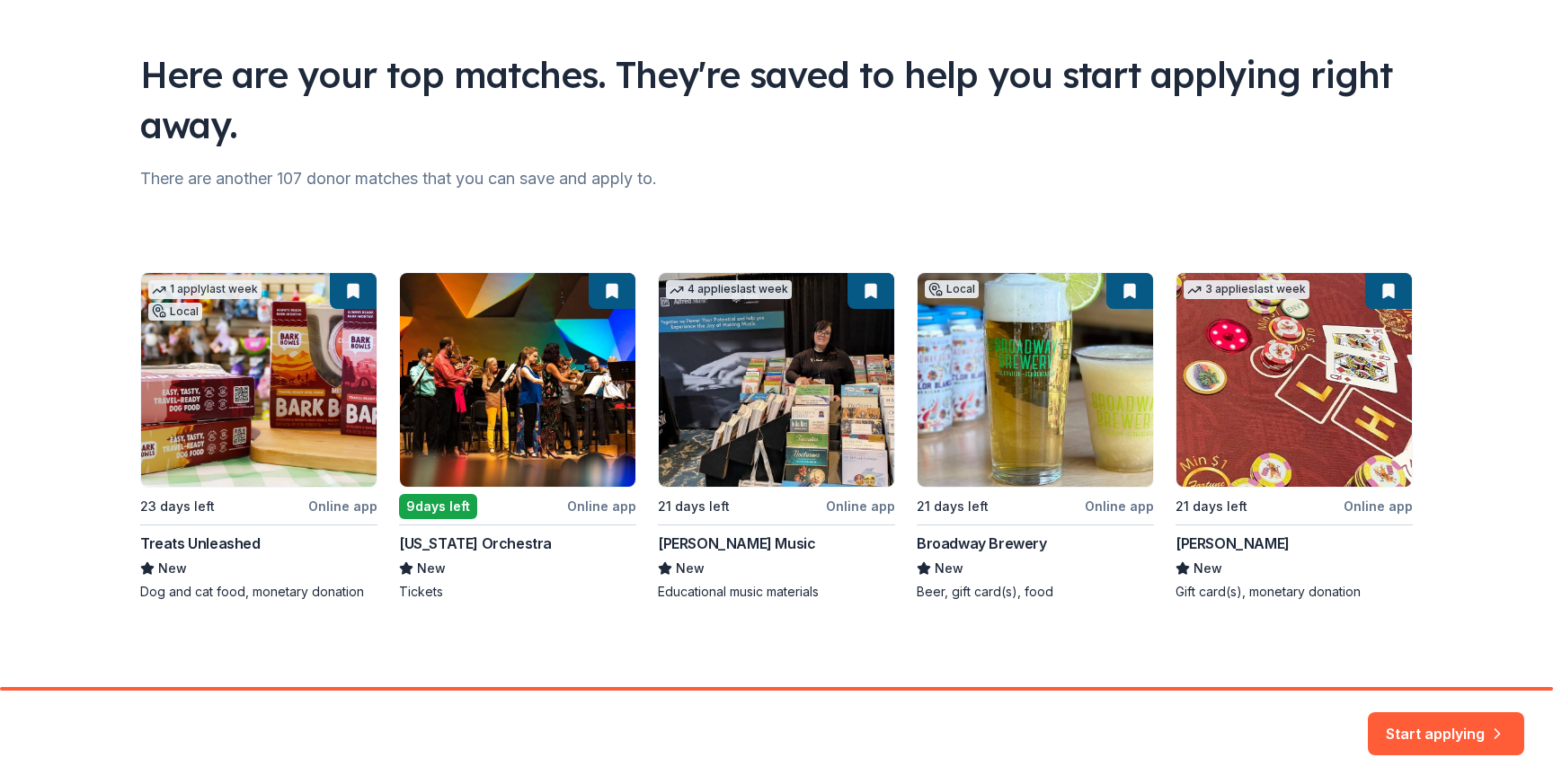
click at [230, 469] on div "1 apply last week Local 23 days left Online app Treats Unleashed New Dog and ca…" at bounding box center [776, 436] width 1273 height 329
click at [1424, 731] on button "Start applying" at bounding box center [1445, 723] width 156 height 44
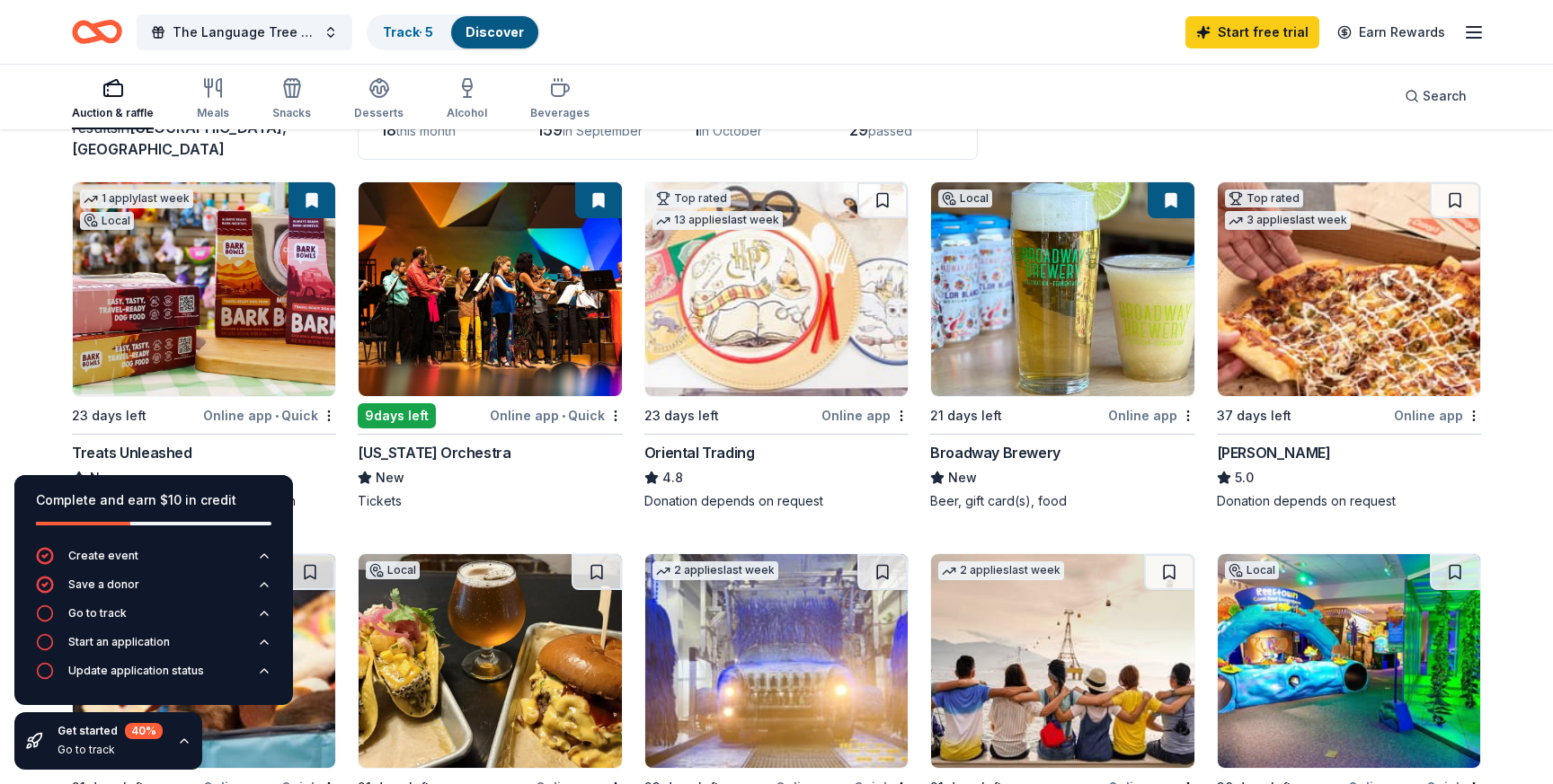
scroll to position [141, 0]
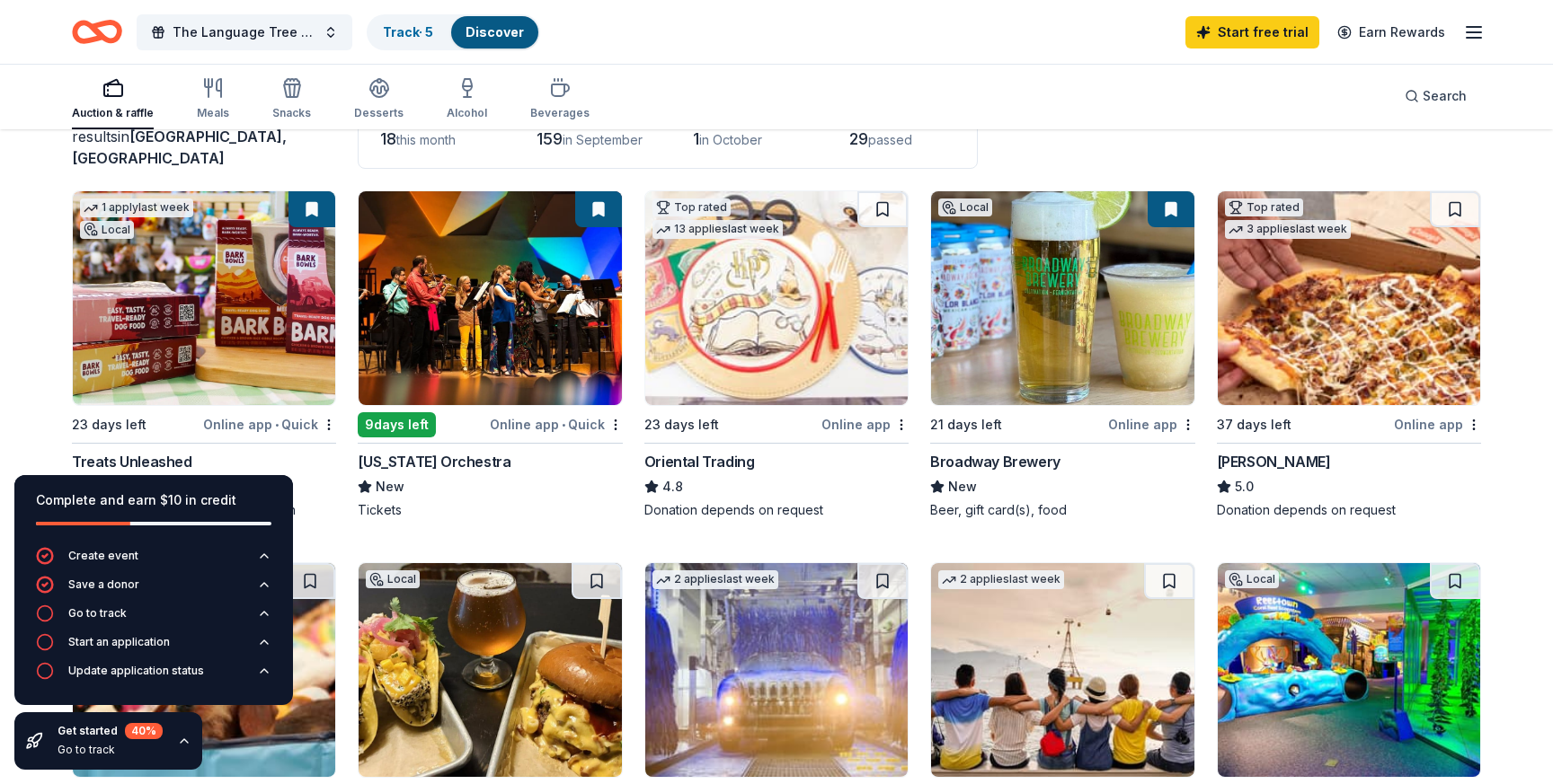
click at [287, 365] on img at bounding box center [204, 298] width 263 height 214
click at [561, 492] on div "New" at bounding box center [490, 486] width 265 height 21
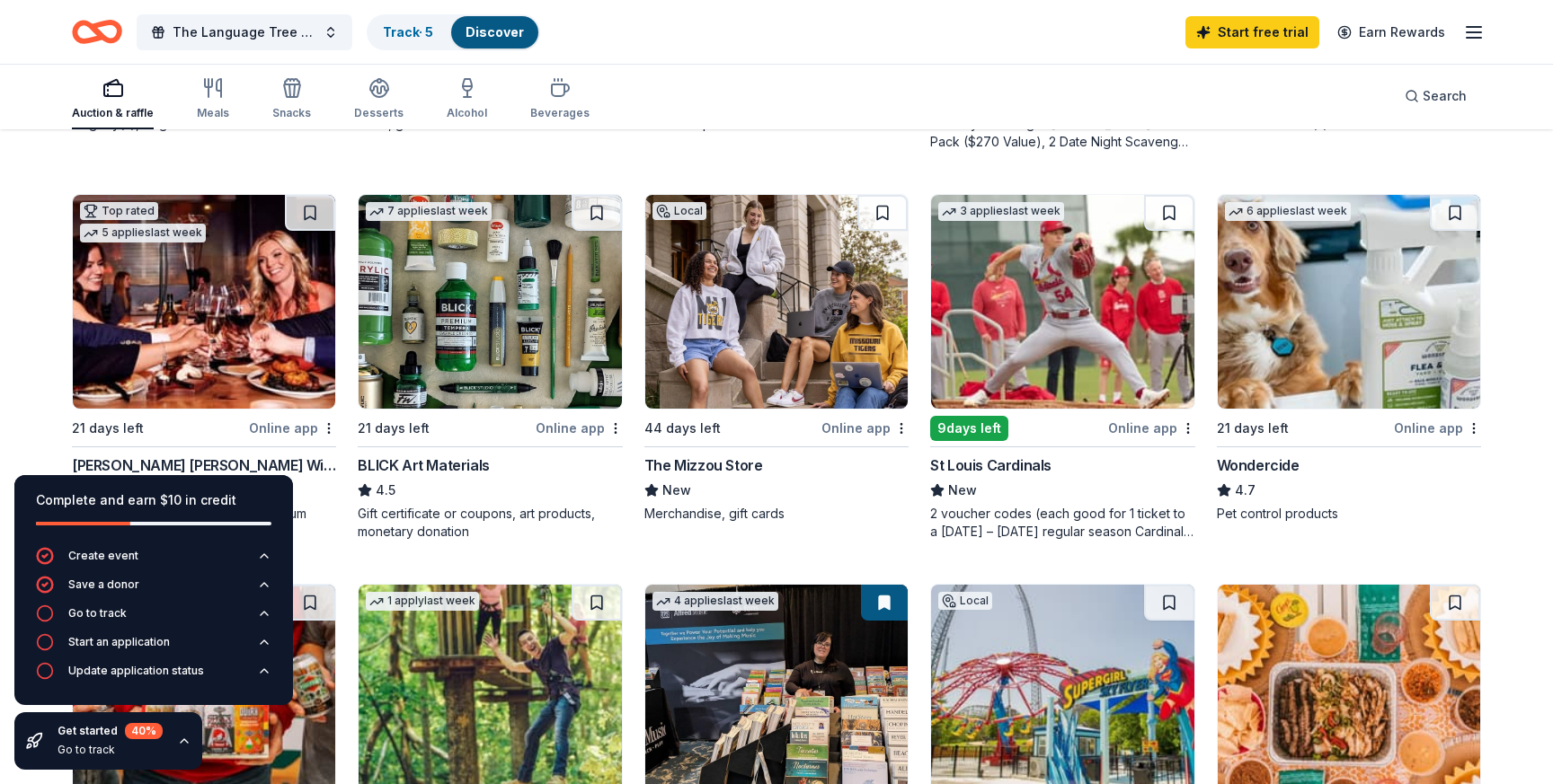
scroll to position [894, 0]
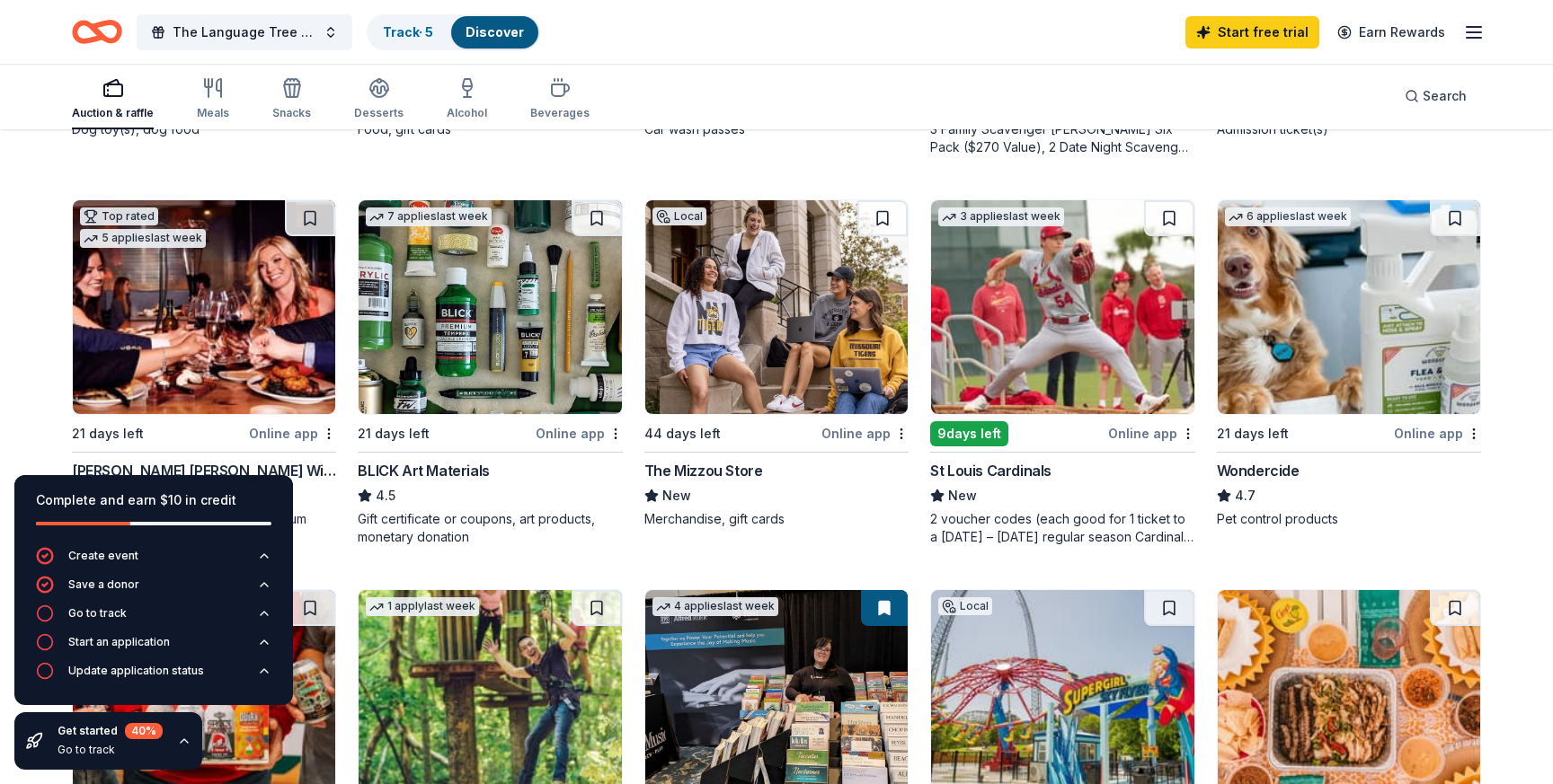
click at [180, 745] on icon "button" at bounding box center [184, 740] width 15 height 15
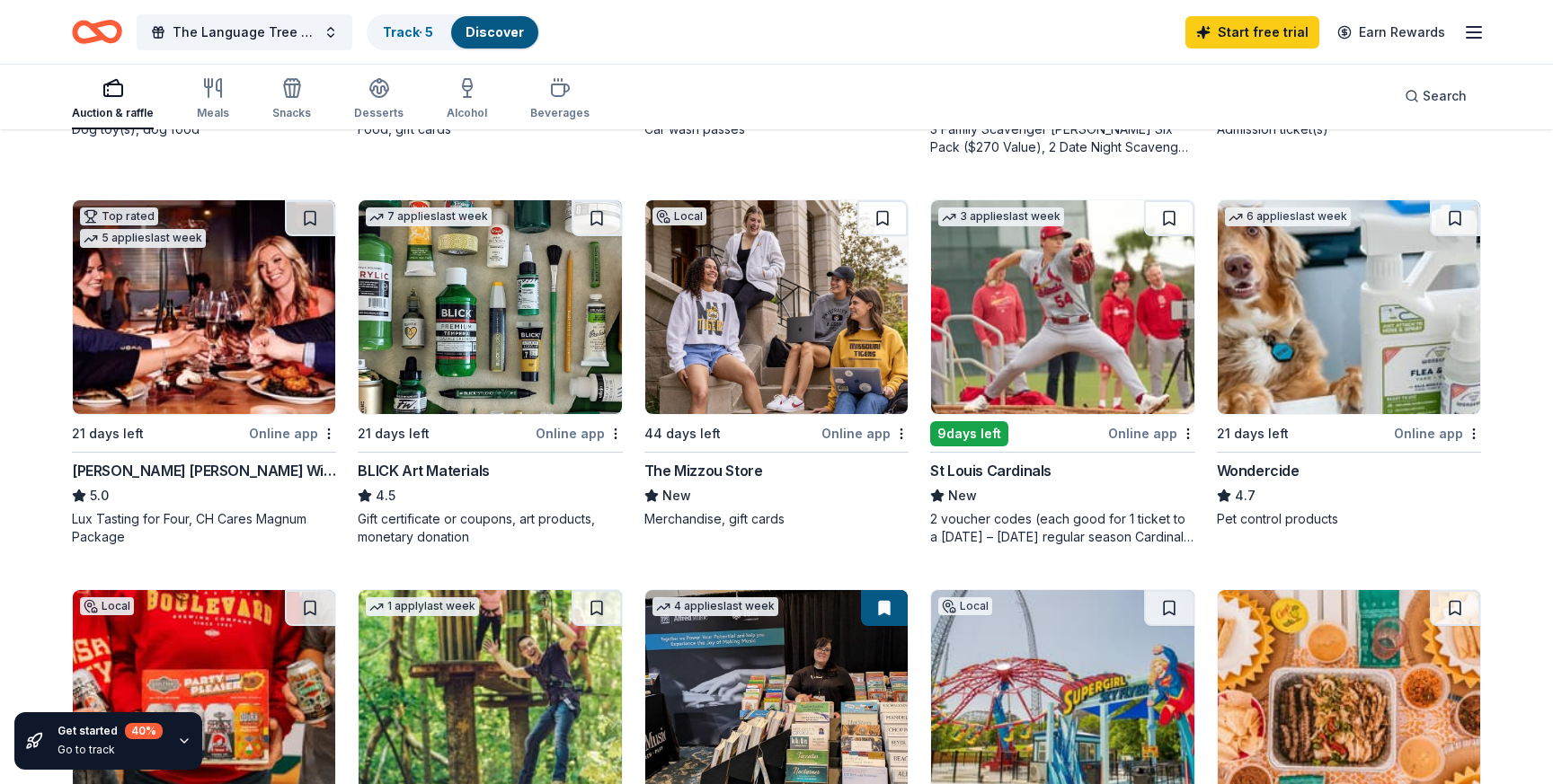
click at [518, 358] on img at bounding box center [490, 307] width 263 height 214
click at [800, 343] on img at bounding box center [776, 307] width 263 height 214
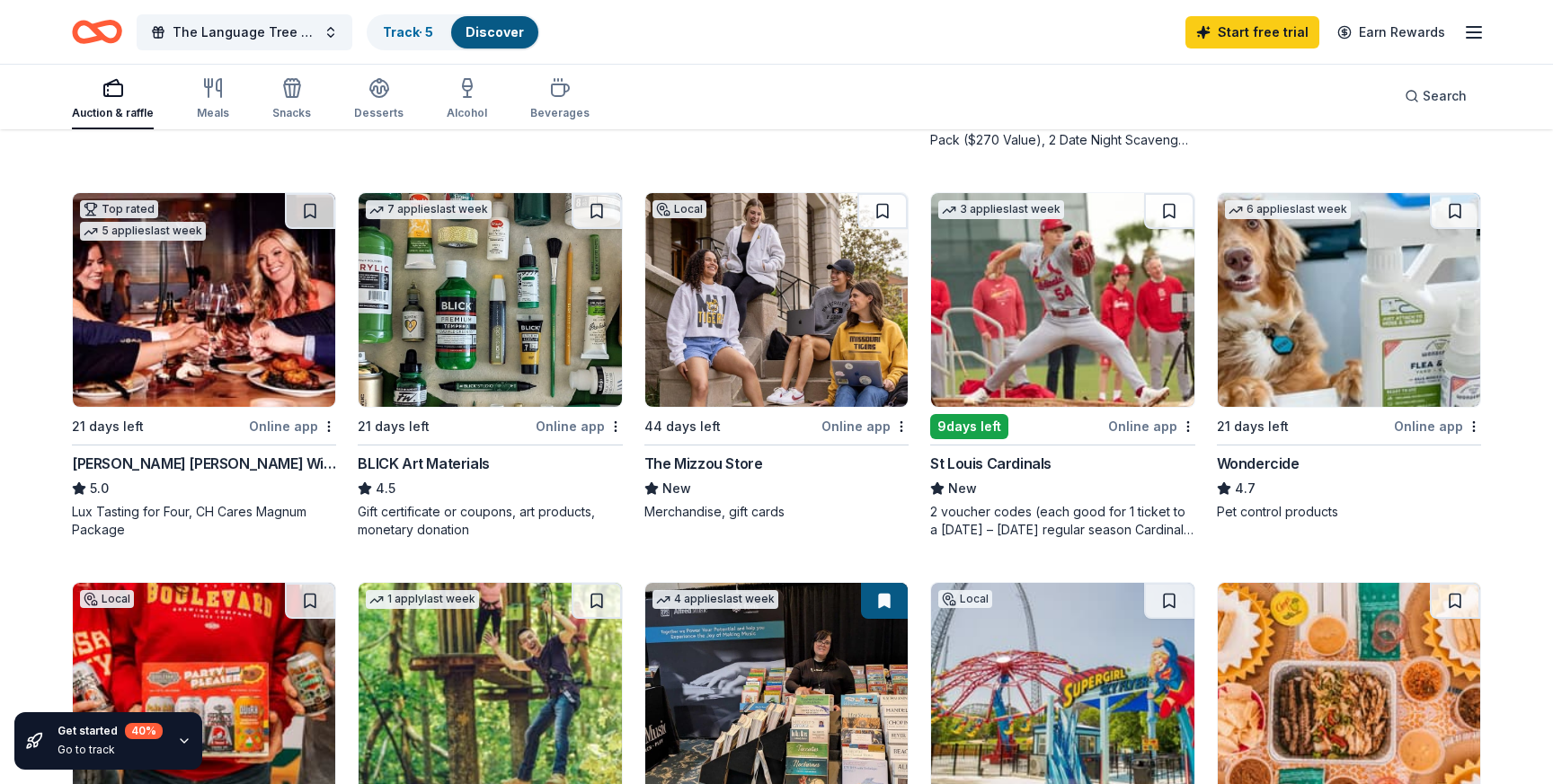
click at [1334, 334] on img at bounding box center [1348, 299] width 263 height 214
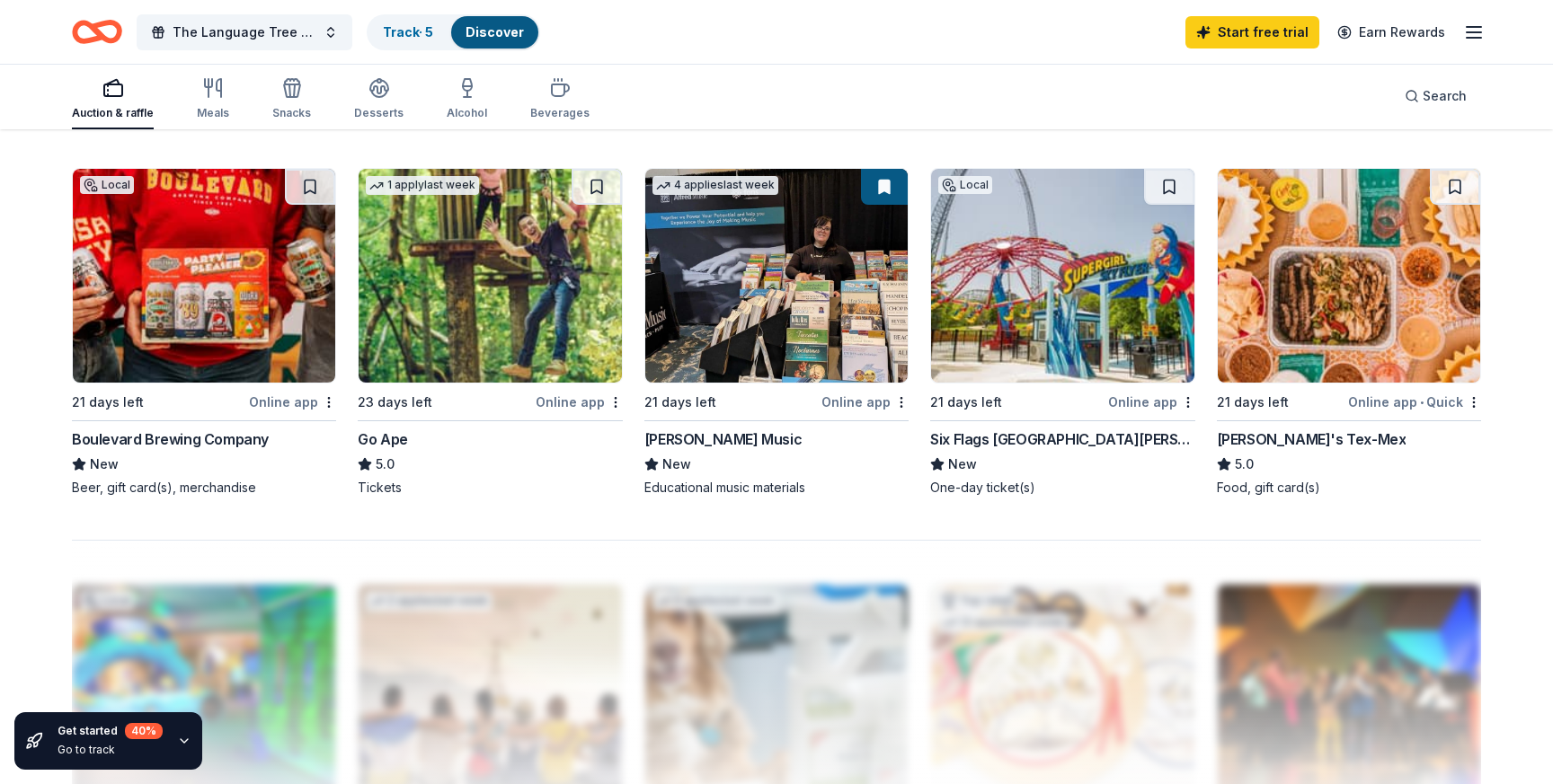
scroll to position [1316, 0]
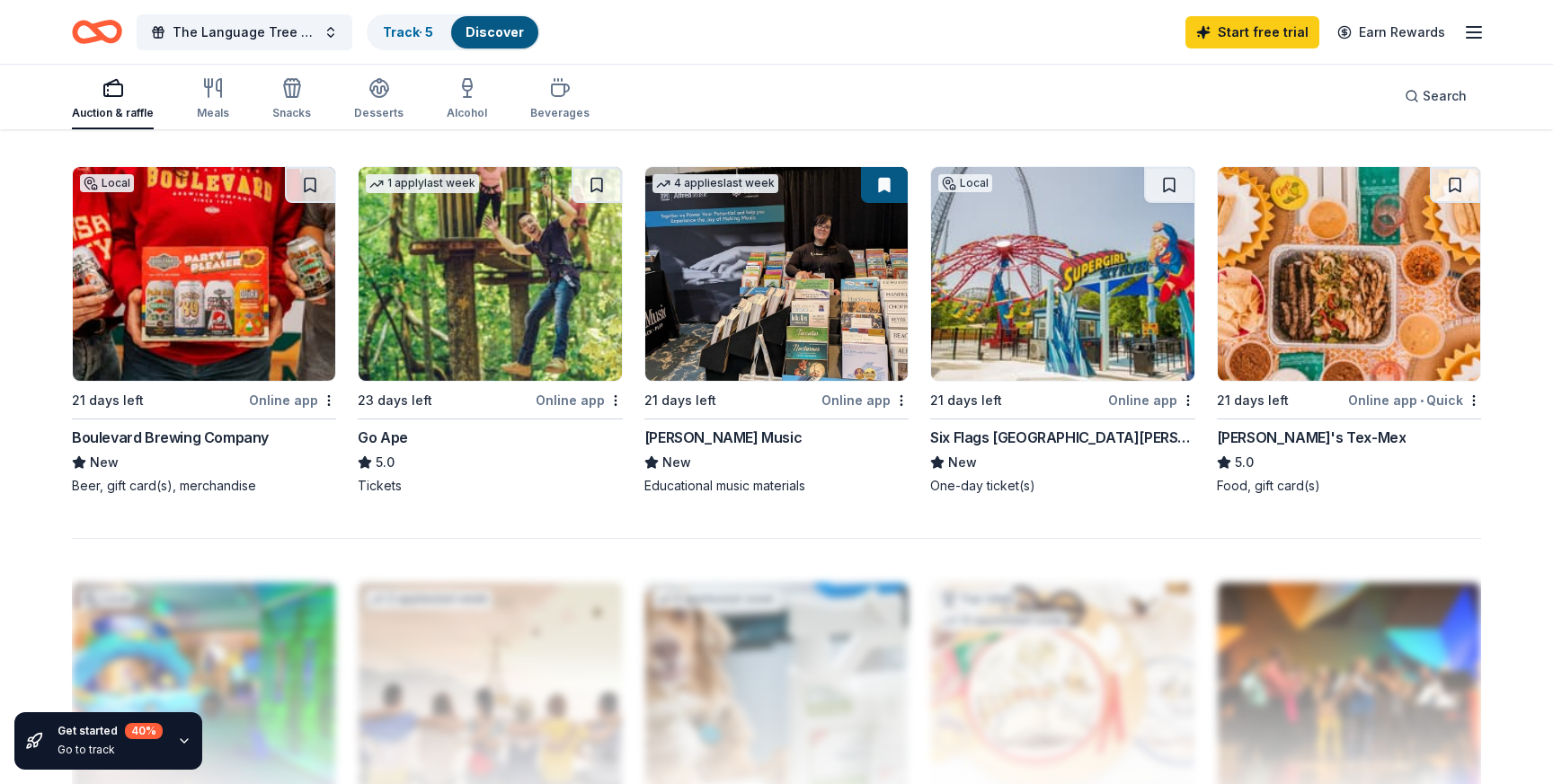
click at [456, 325] on img at bounding box center [490, 273] width 263 height 214
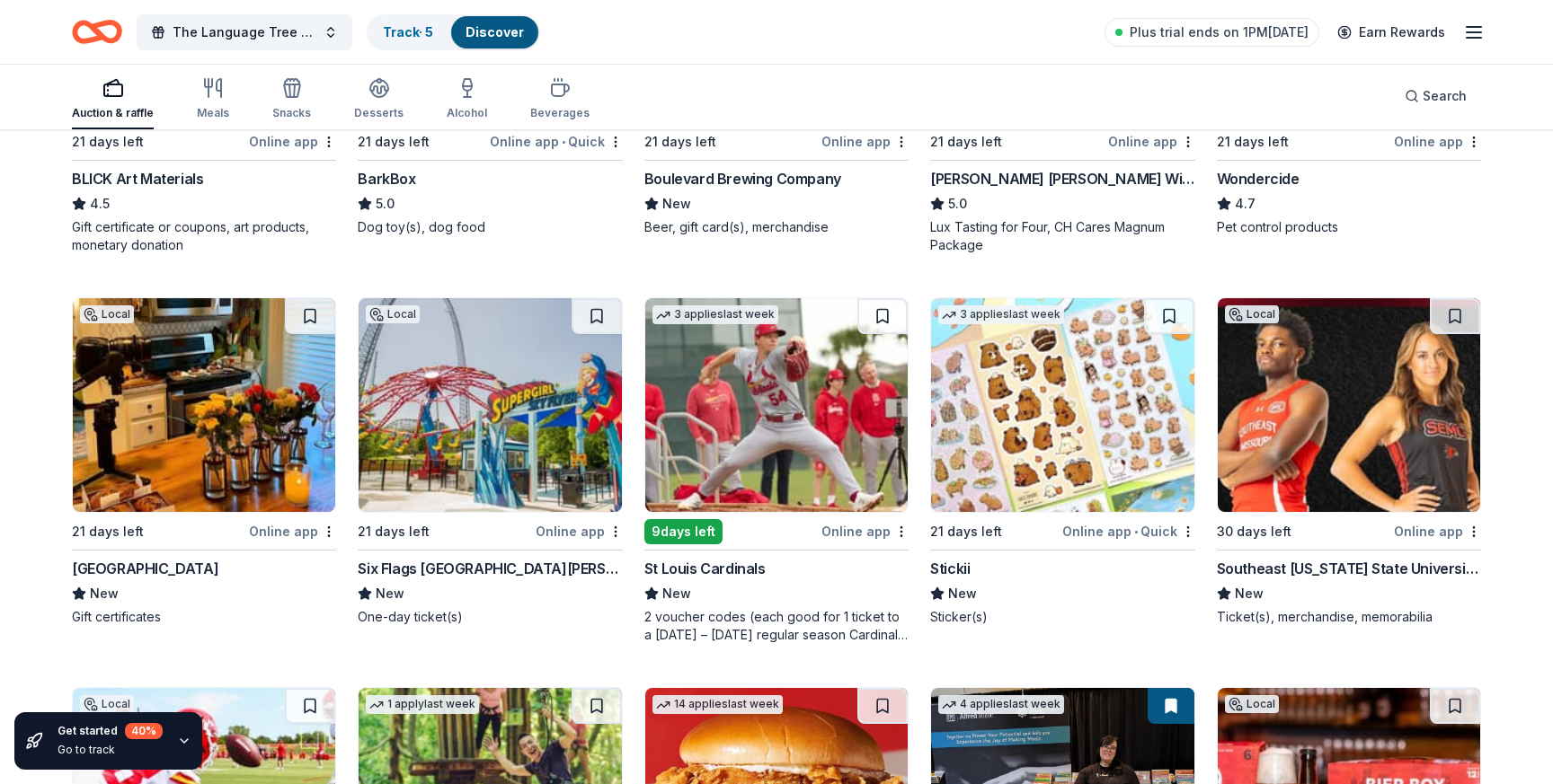
scroll to position [1177, 0]
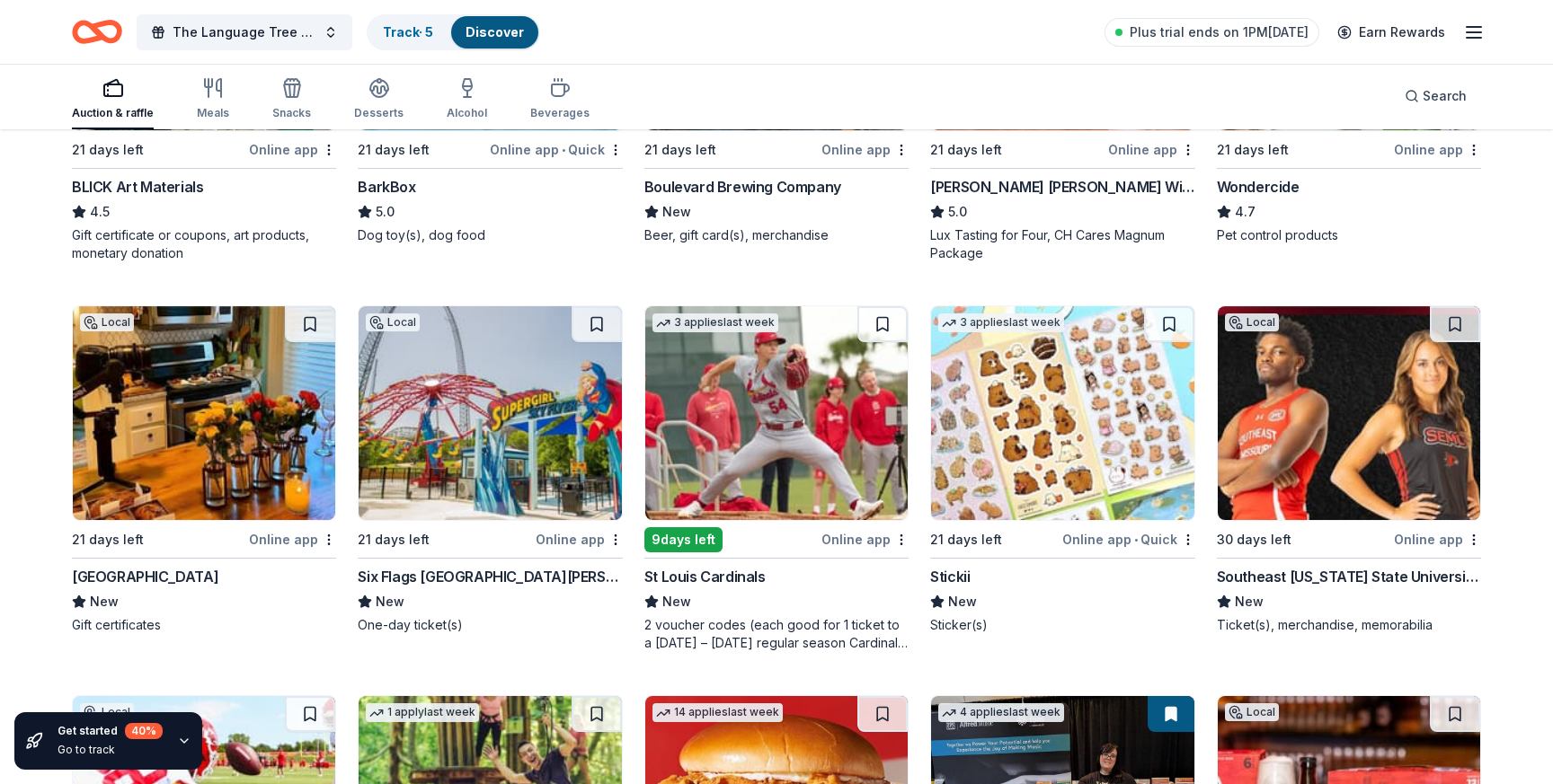
click at [571, 510] on img at bounding box center [490, 413] width 263 height 214
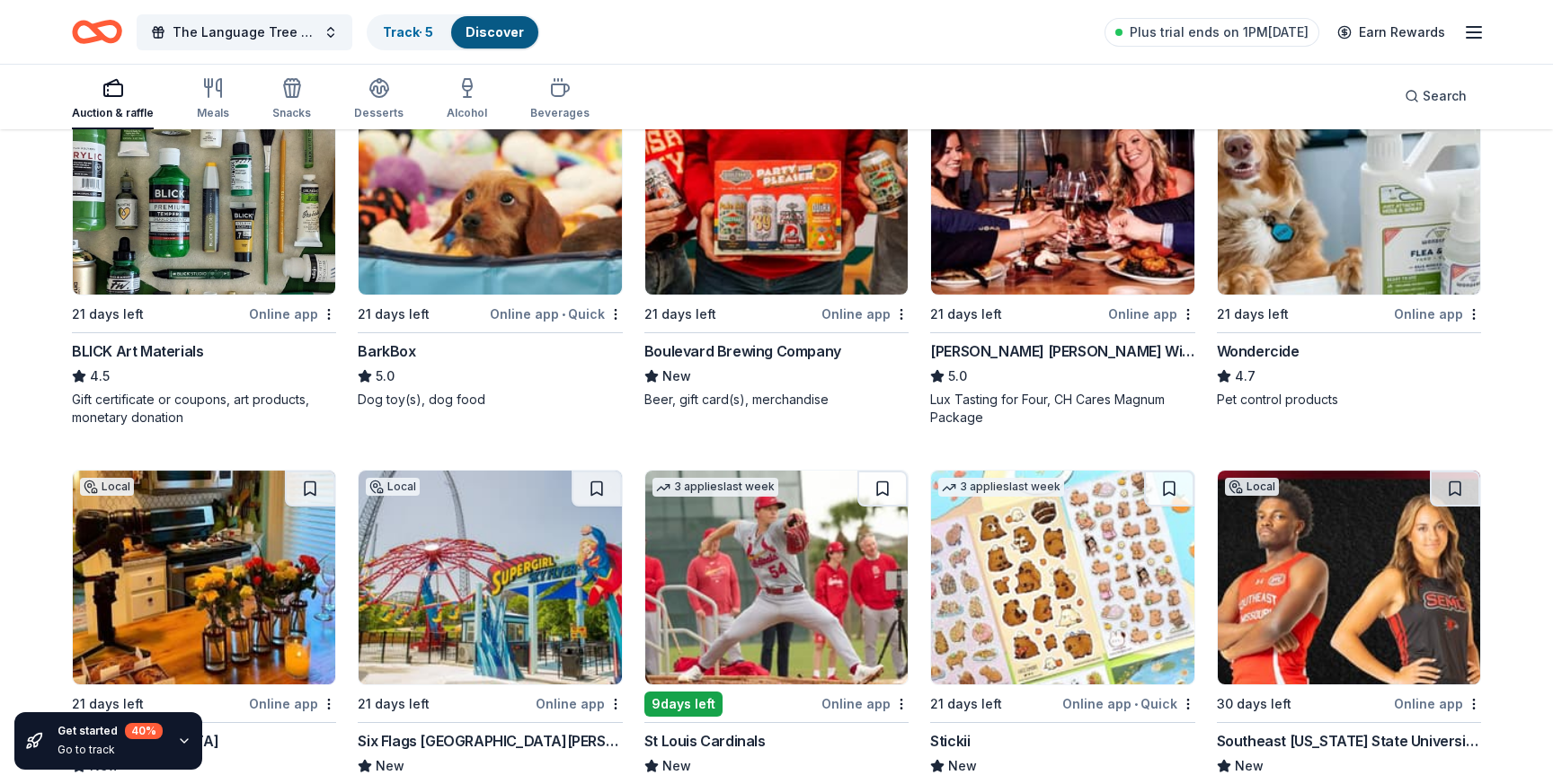
scroll to position [940, 0]
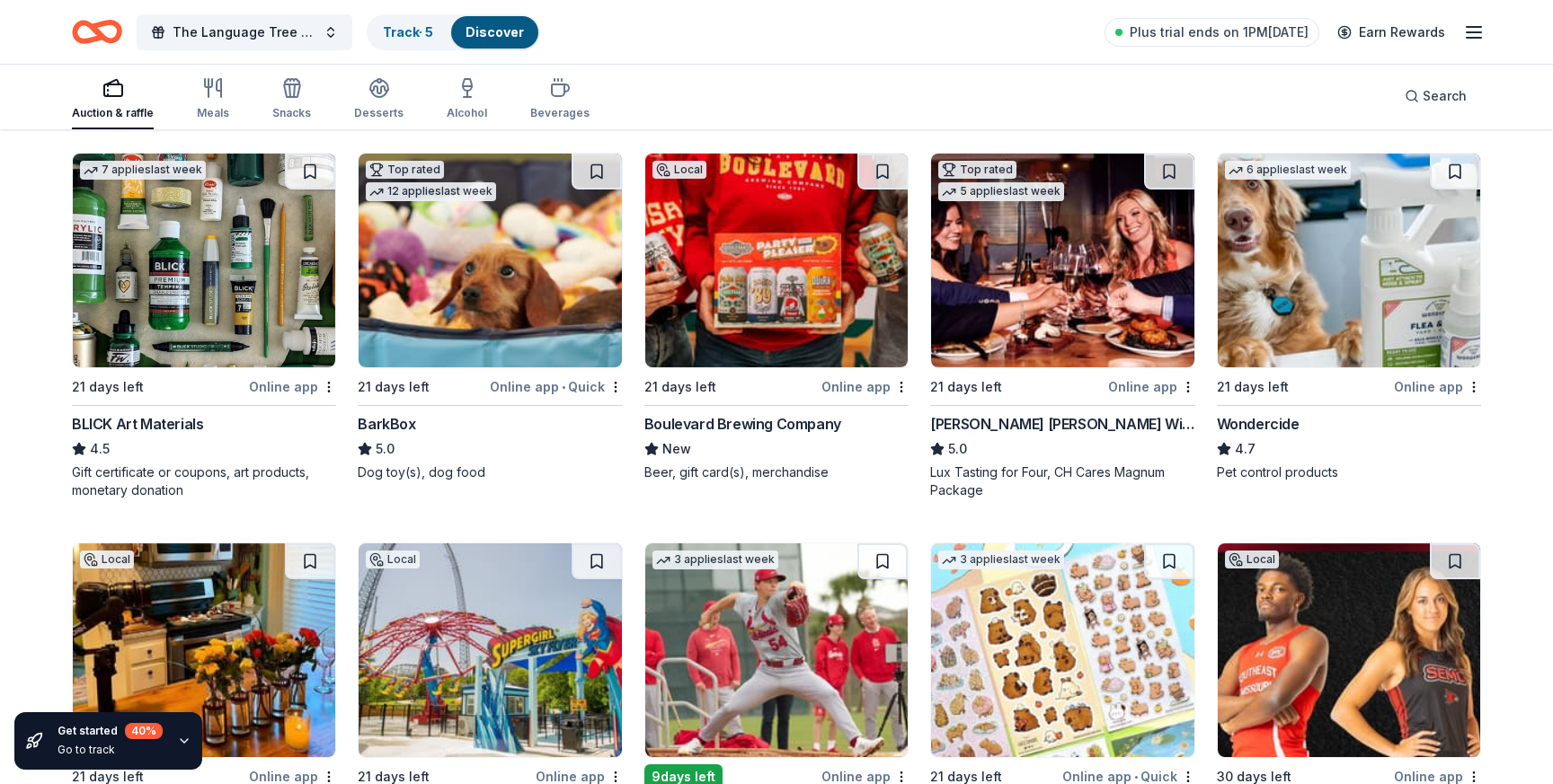
click at [193, 311] on img at bounding box center [204, 261] width 263 height 214
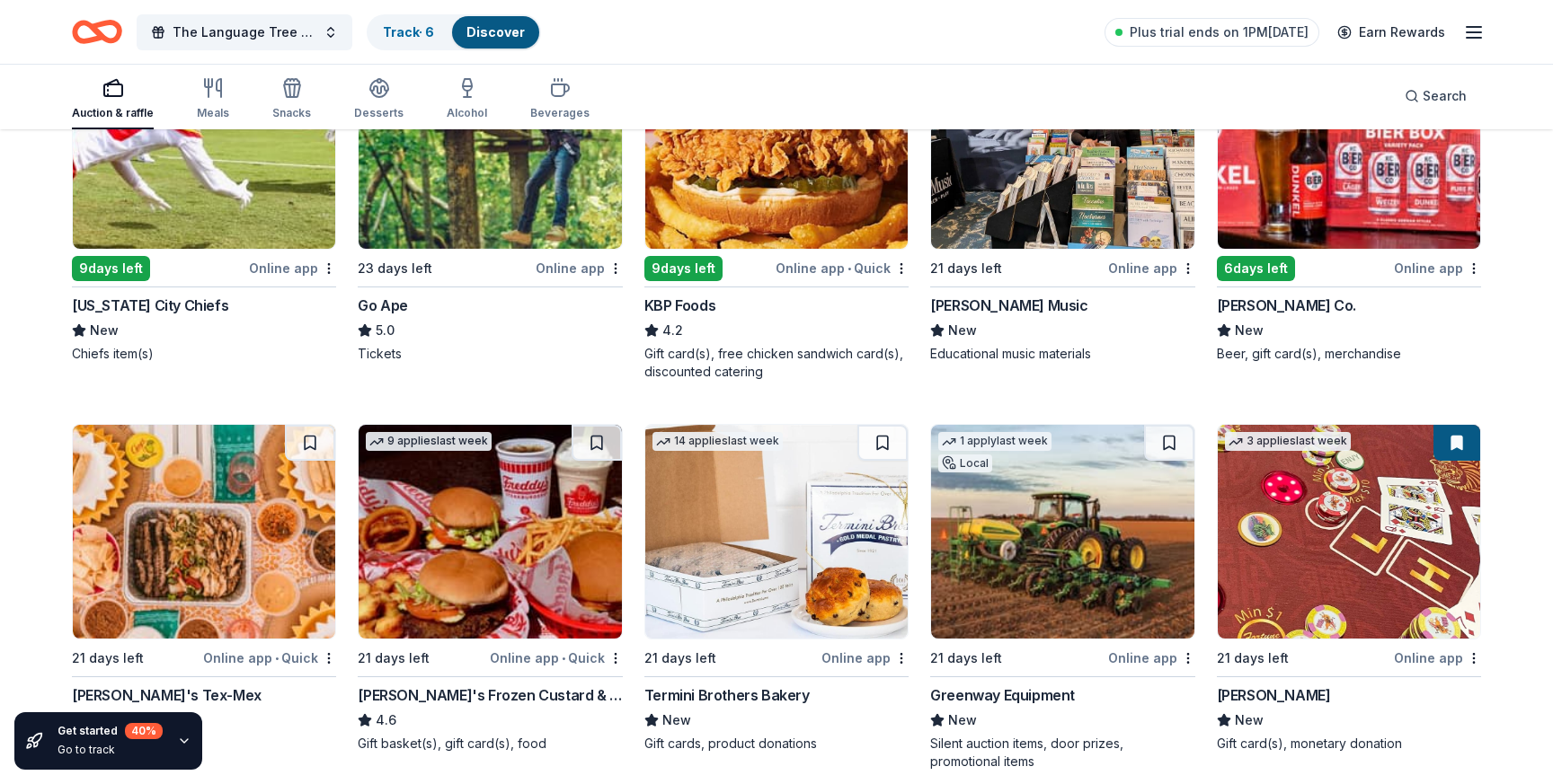
scroll to position [1968, 0]
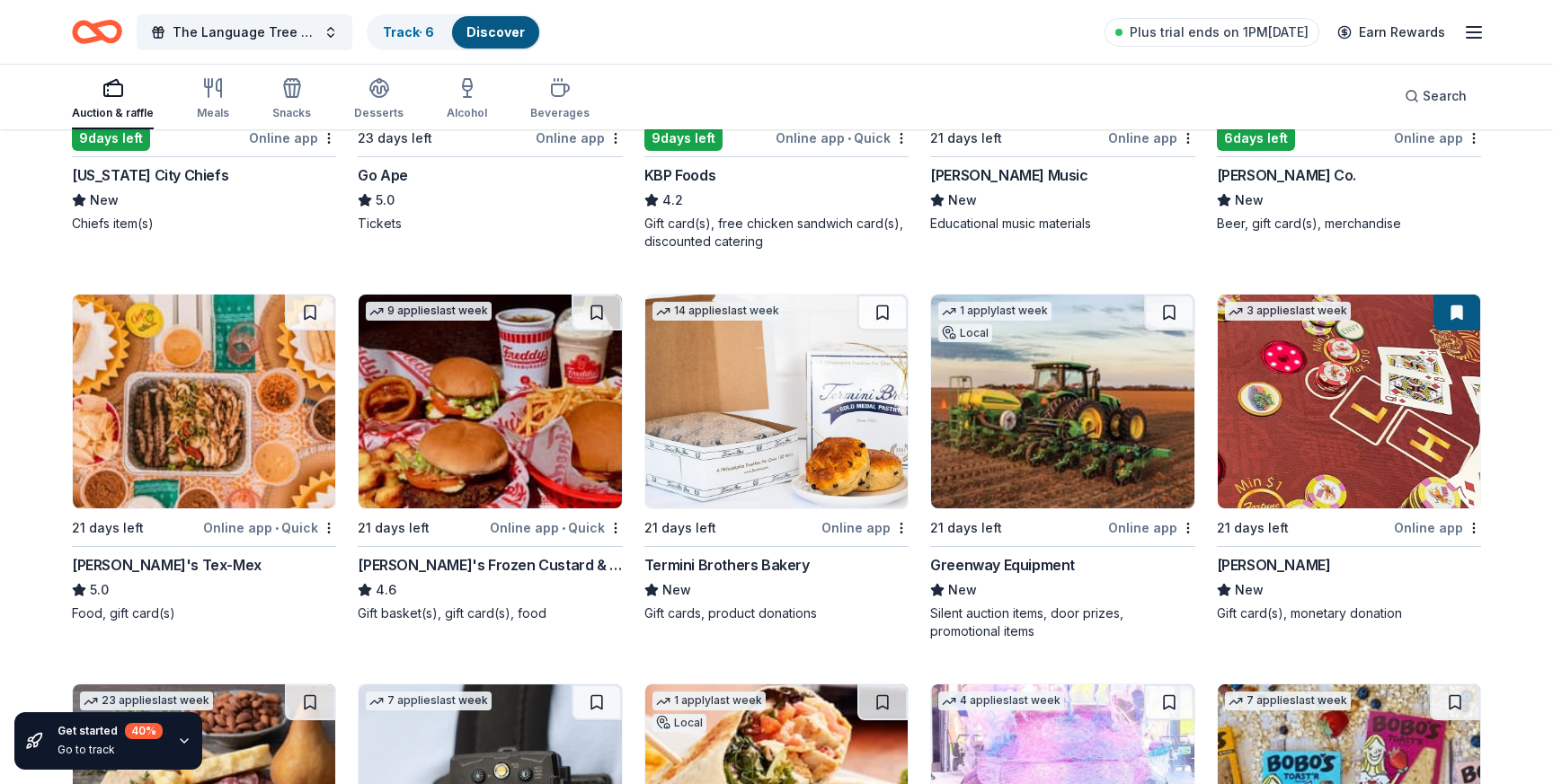
click at [501, 396] on img at bounding box center [490, 401] width 263 height 214
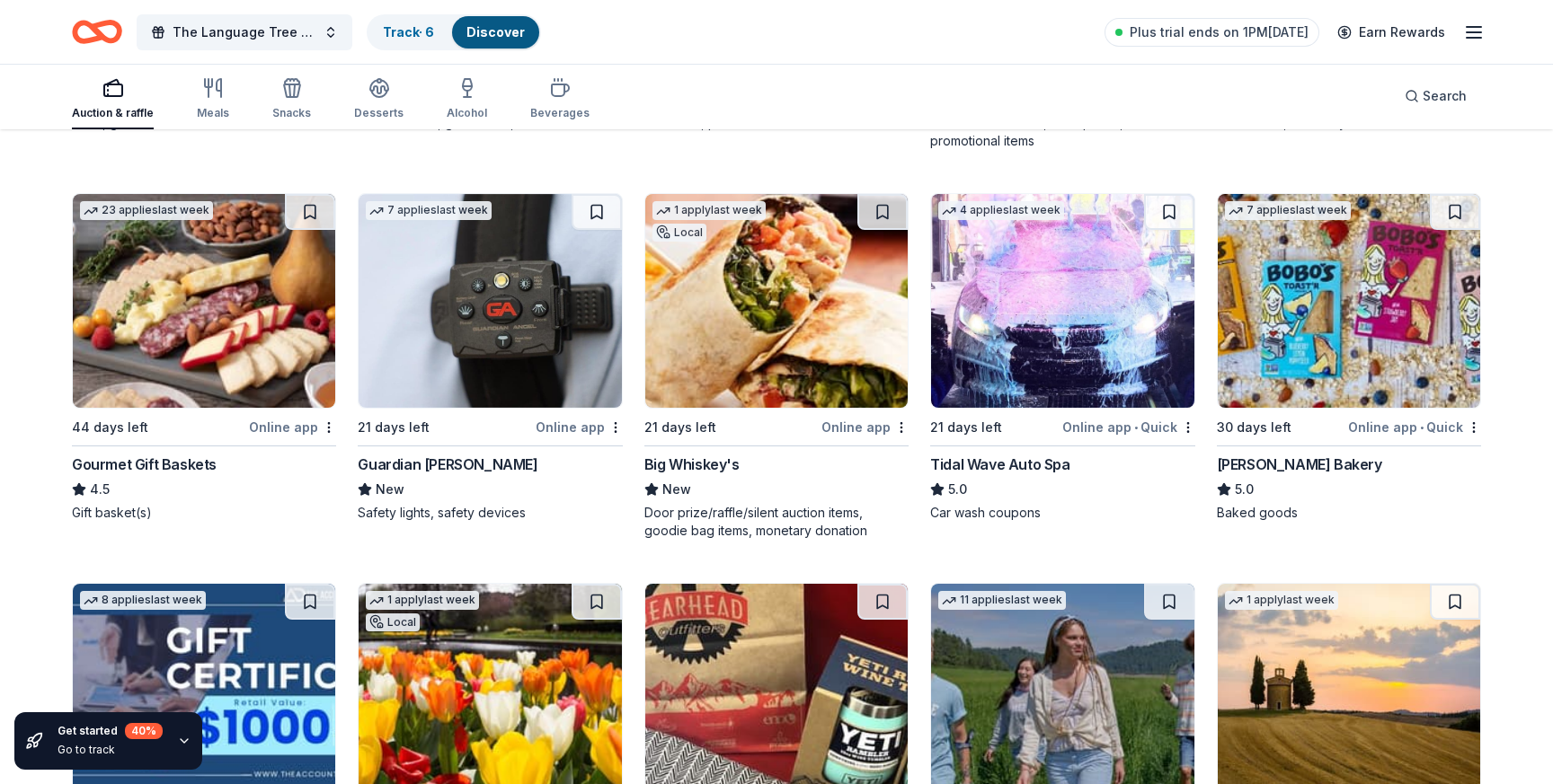
scroll to position [2451, 0]
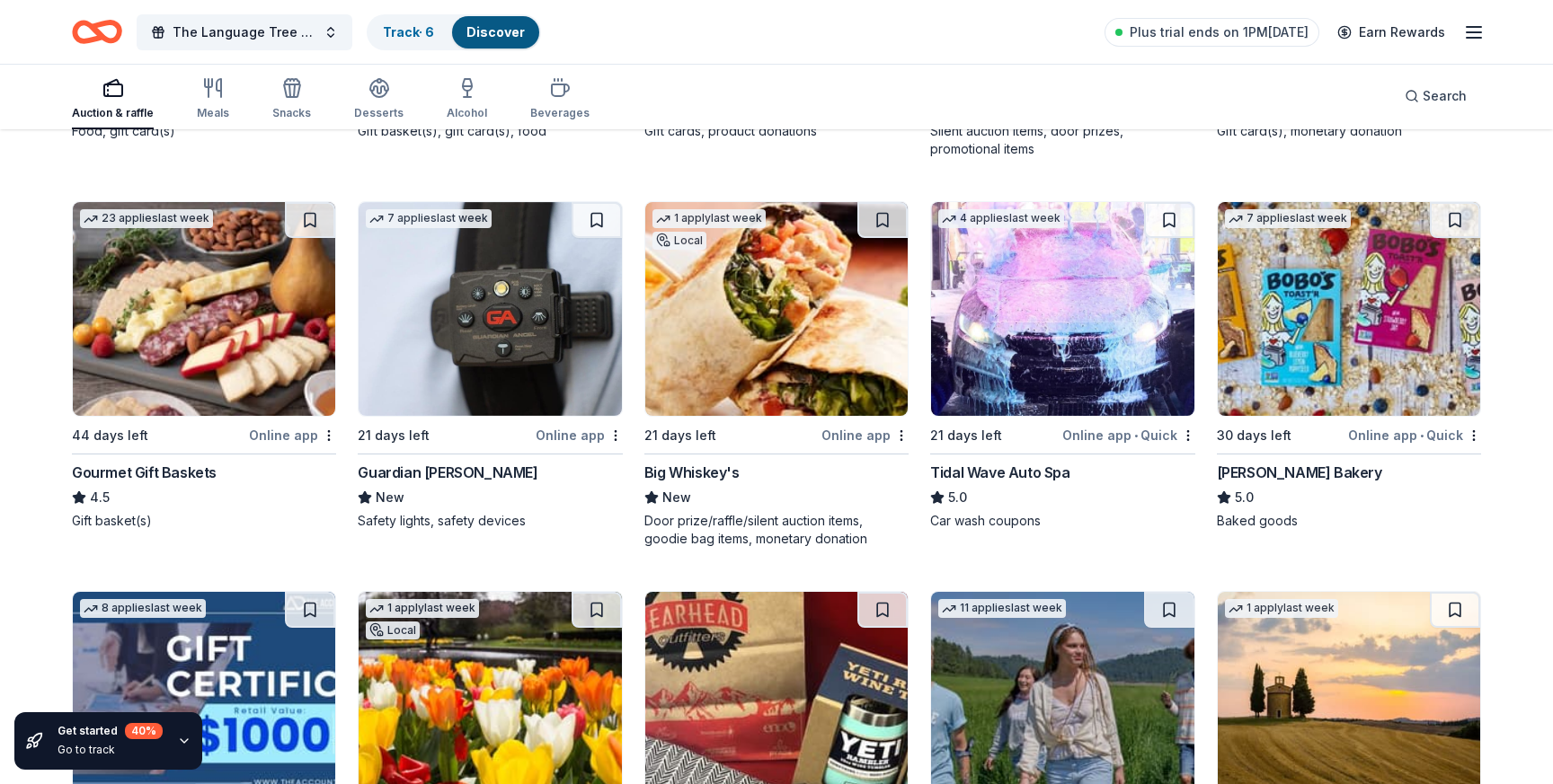
click at [200, 372] on img at bounding box center [204, 309] width 263 height 214
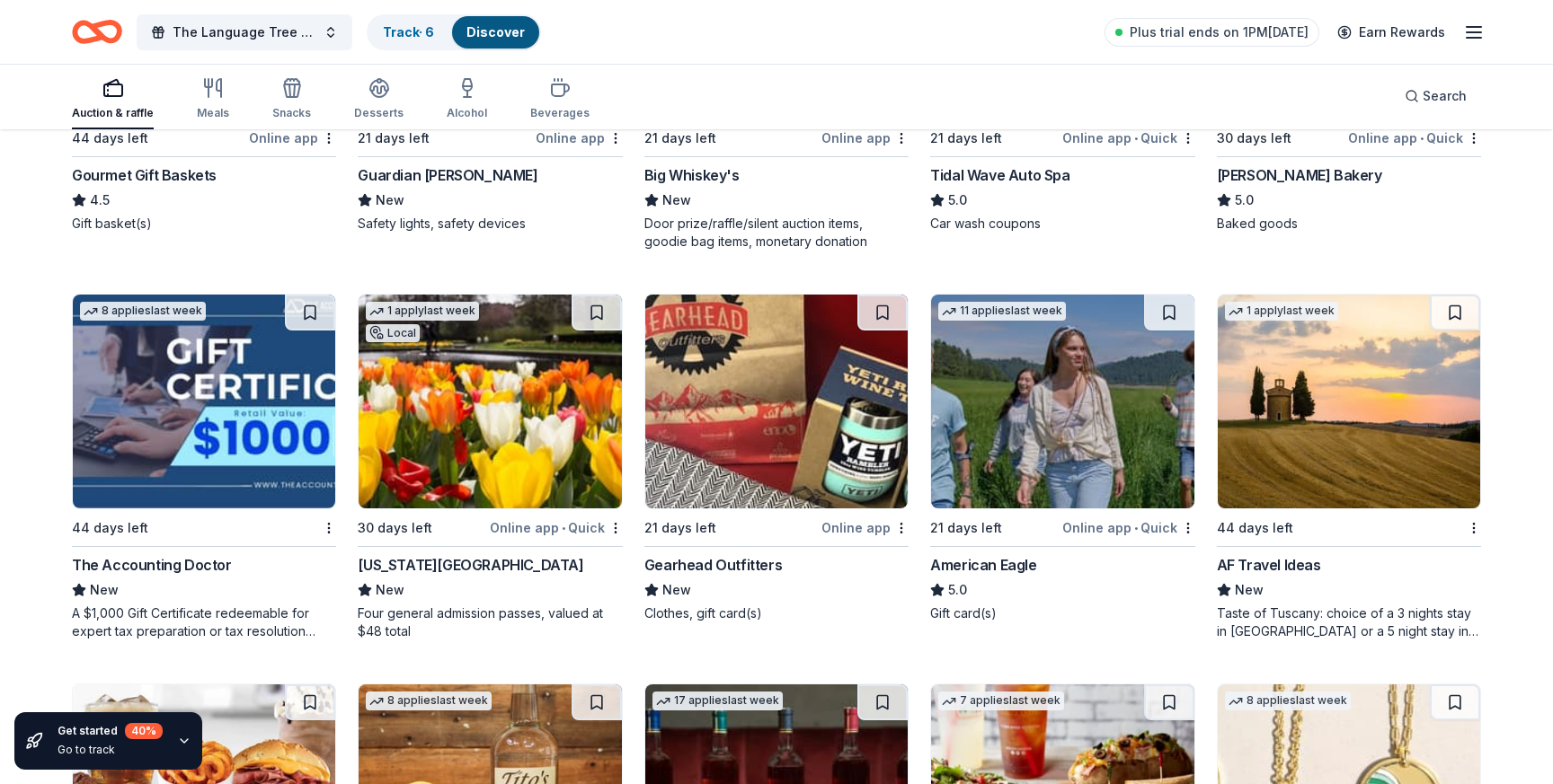
click at [456, 416] on img at bounding box center [490, 401] width 263 height 214
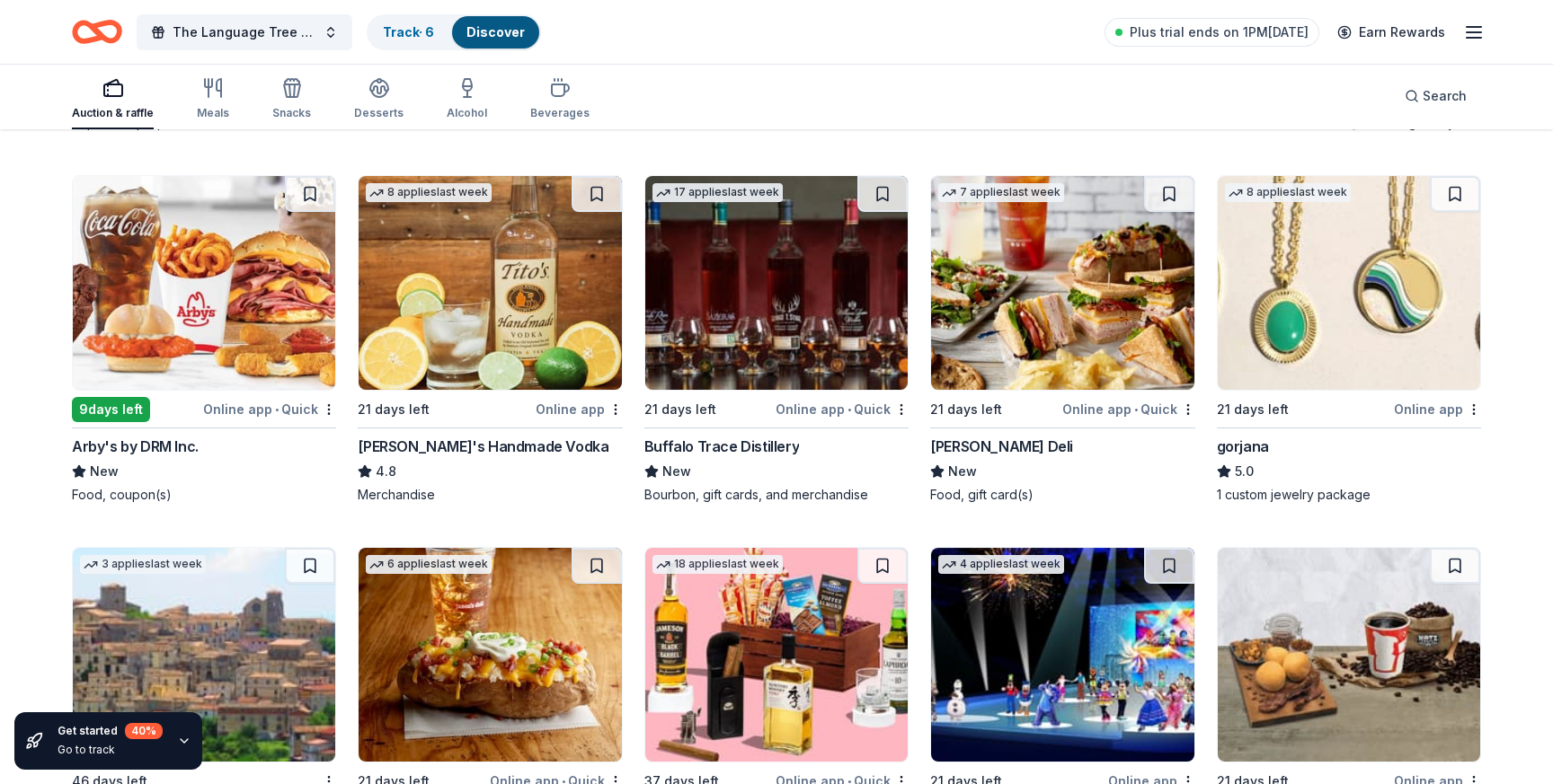
scroll to position [3263, 0]
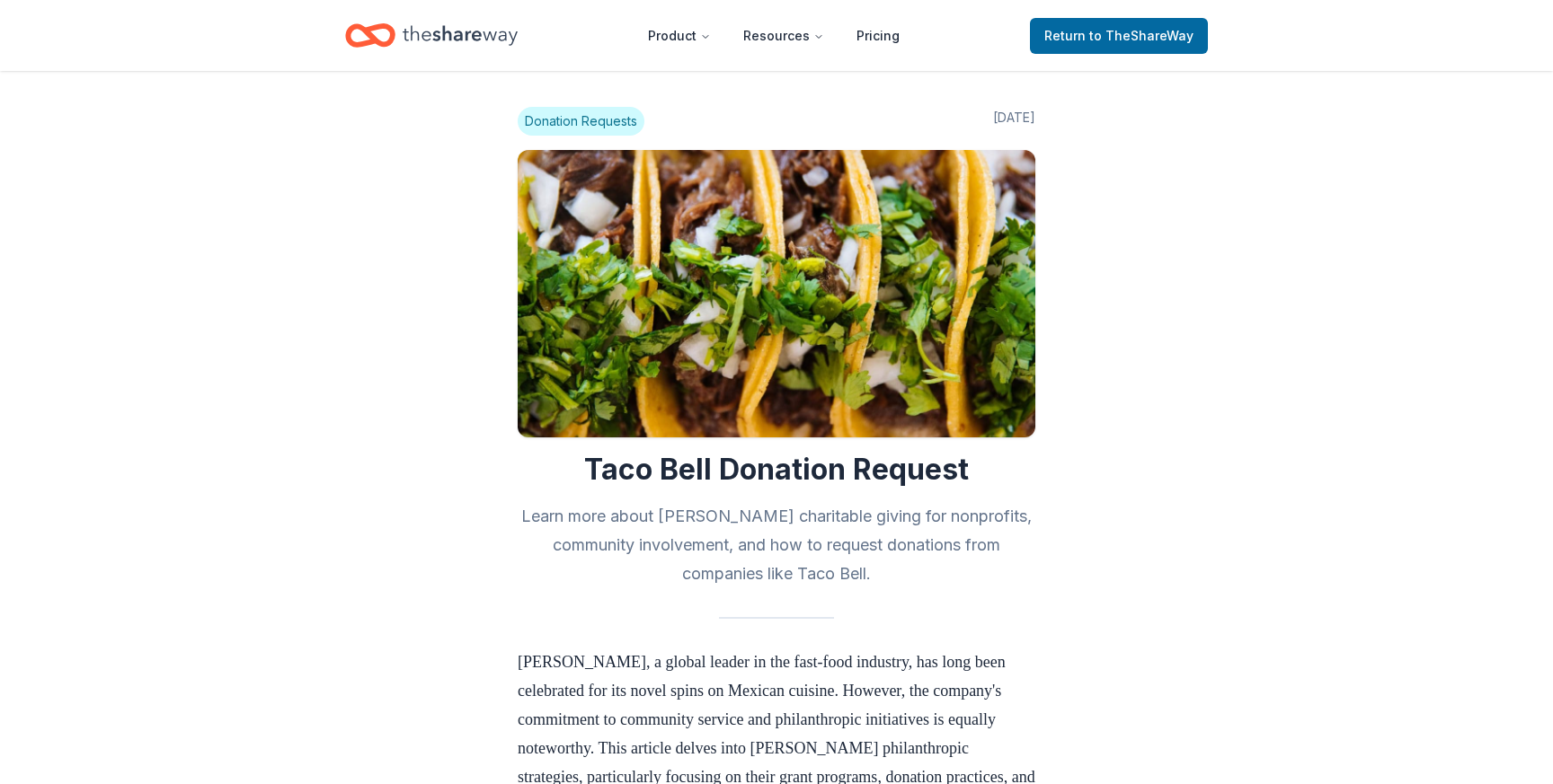
scroll to position [1067, 0]
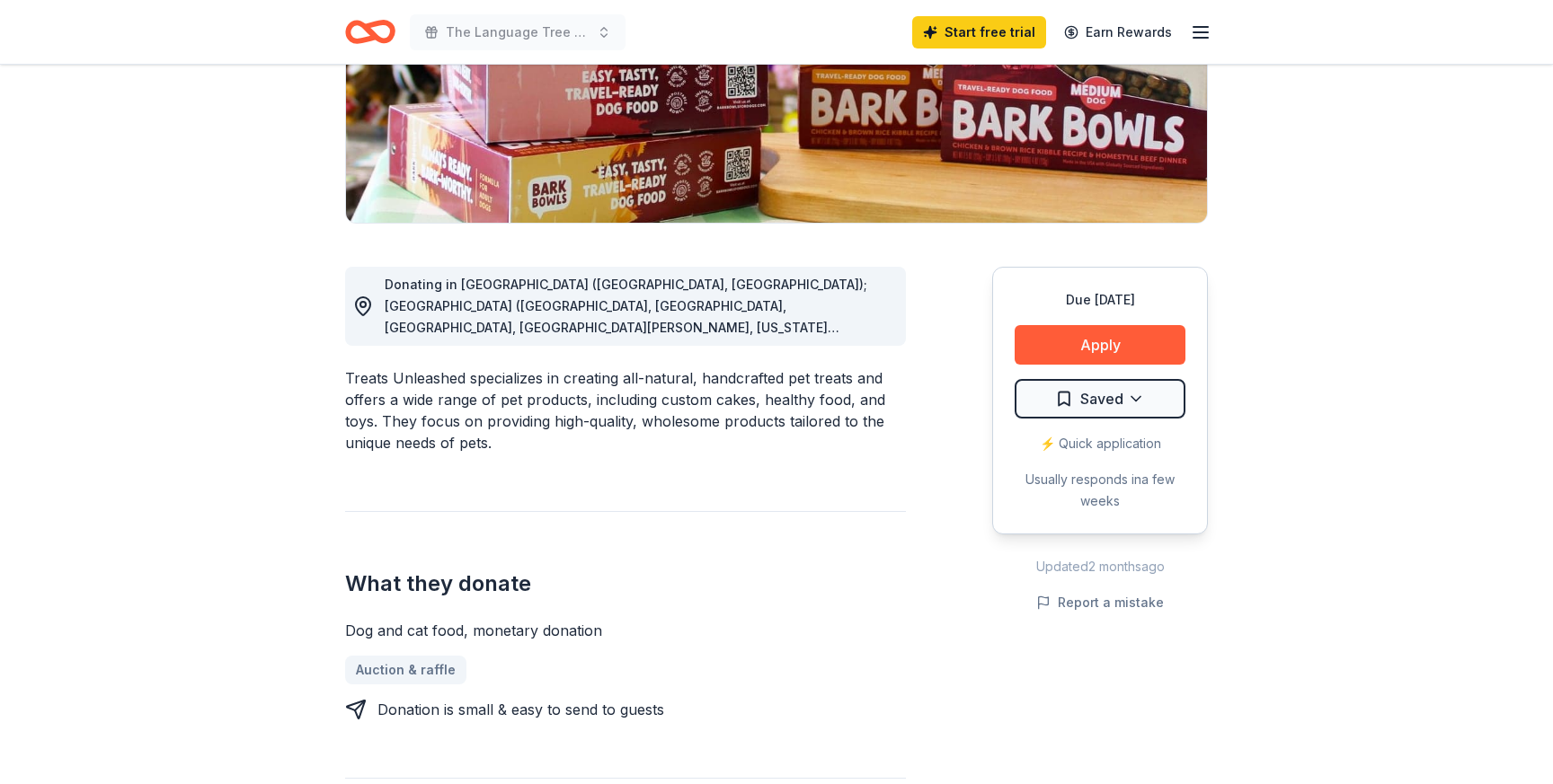
scroll to position [374, 0]
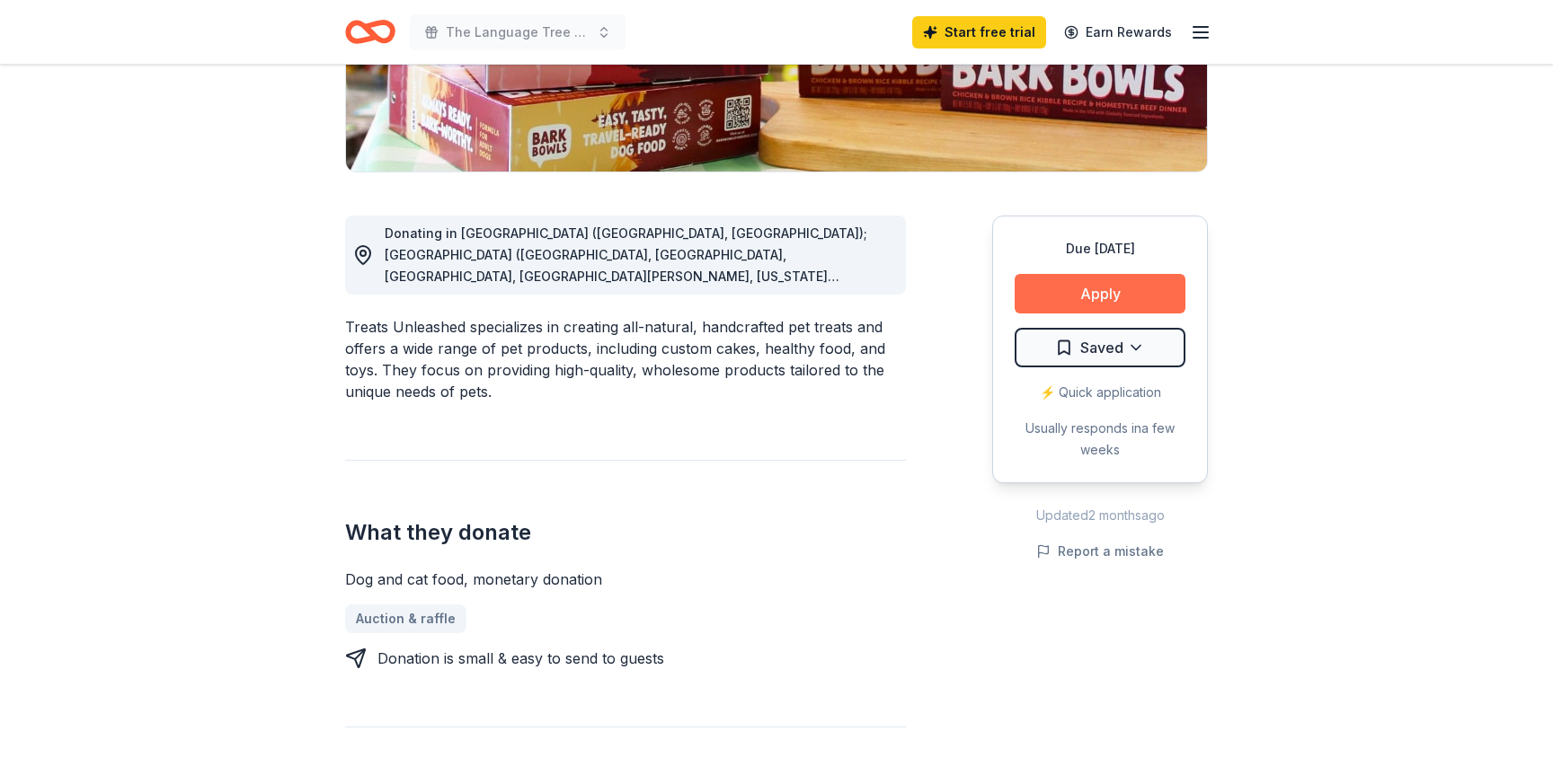
click at [1109, 291] on button "Apply" at bounding box center [1100, 294] width 171 height 40
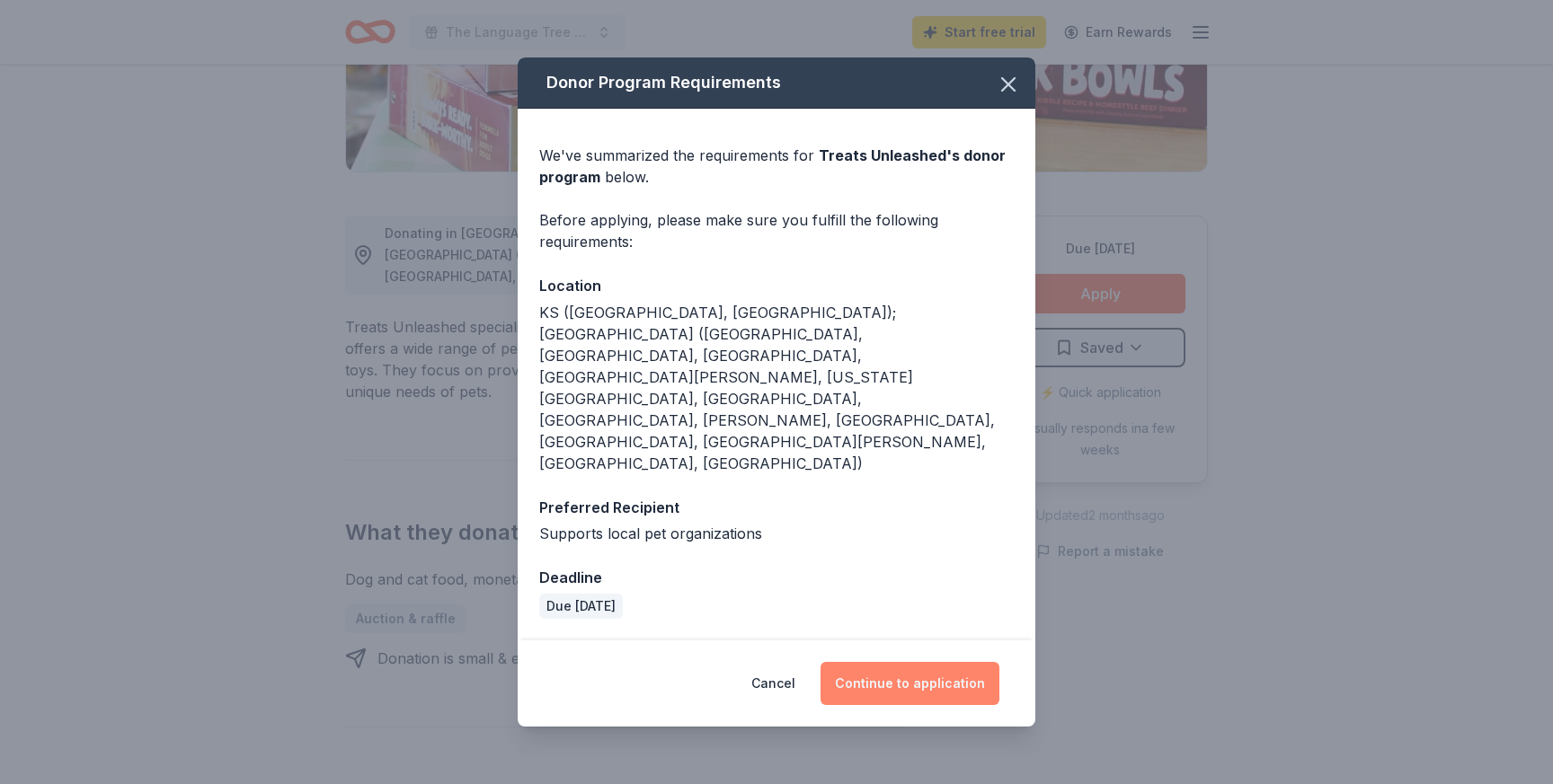
click at [915, 662] on button "Continue to application" at bounding box center [909, 683] width 178 height 44
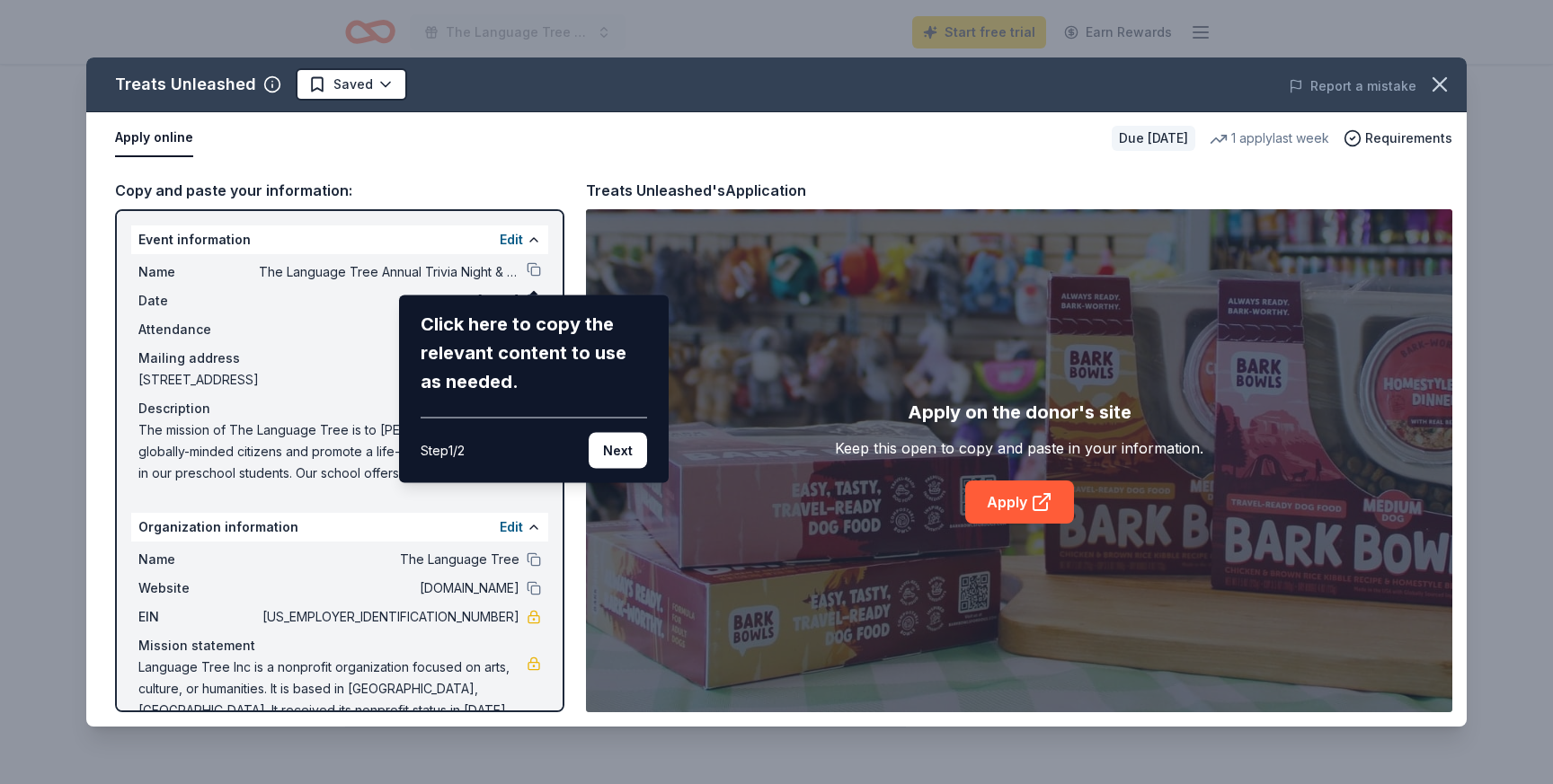
click at [632, 457] on button "Next" at bounding box center [618, 451] width 58 height 36
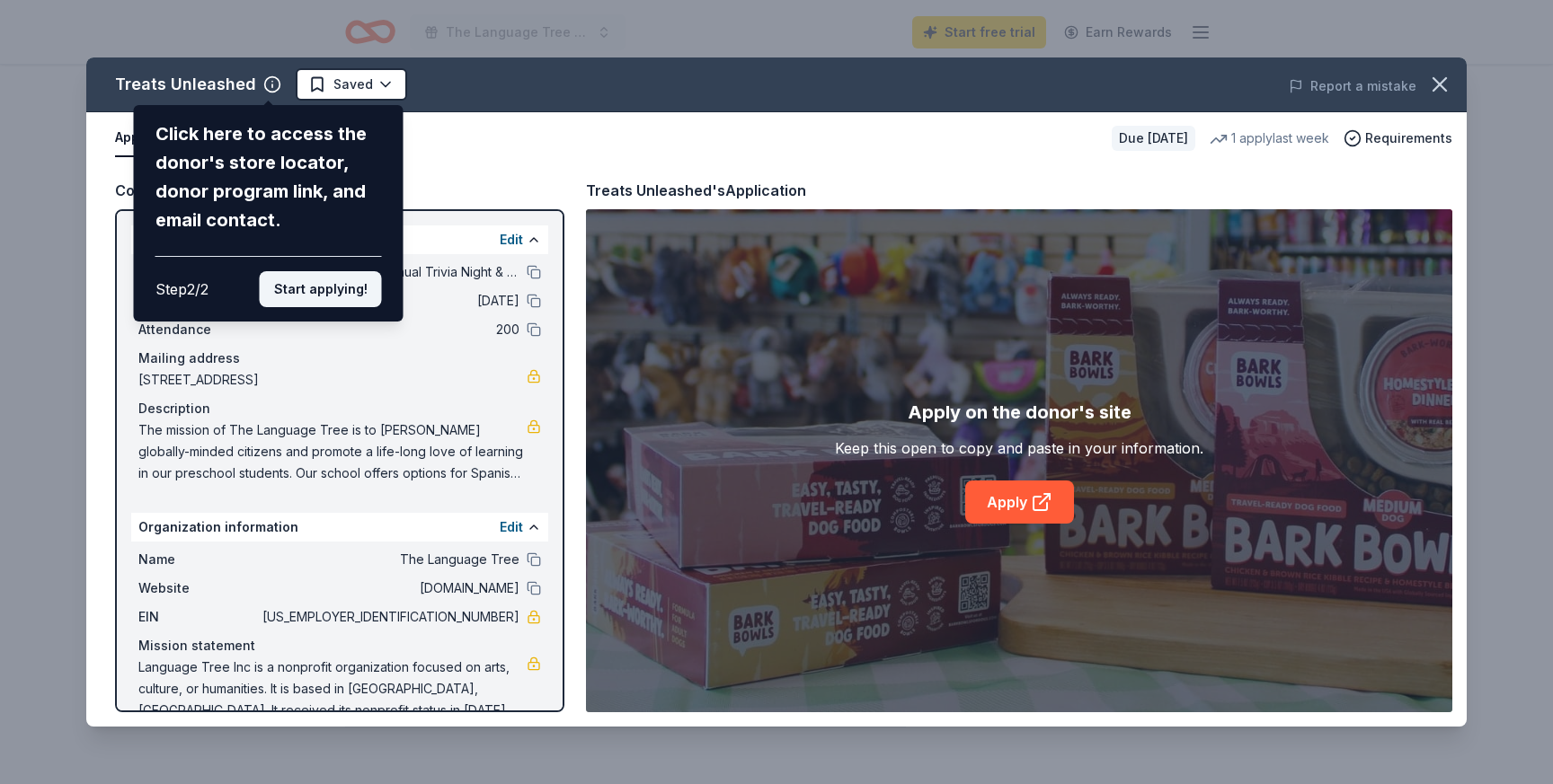
click at [341, 290] on button "Start applying!" at bounding box center [321, 289] width 122 height 36
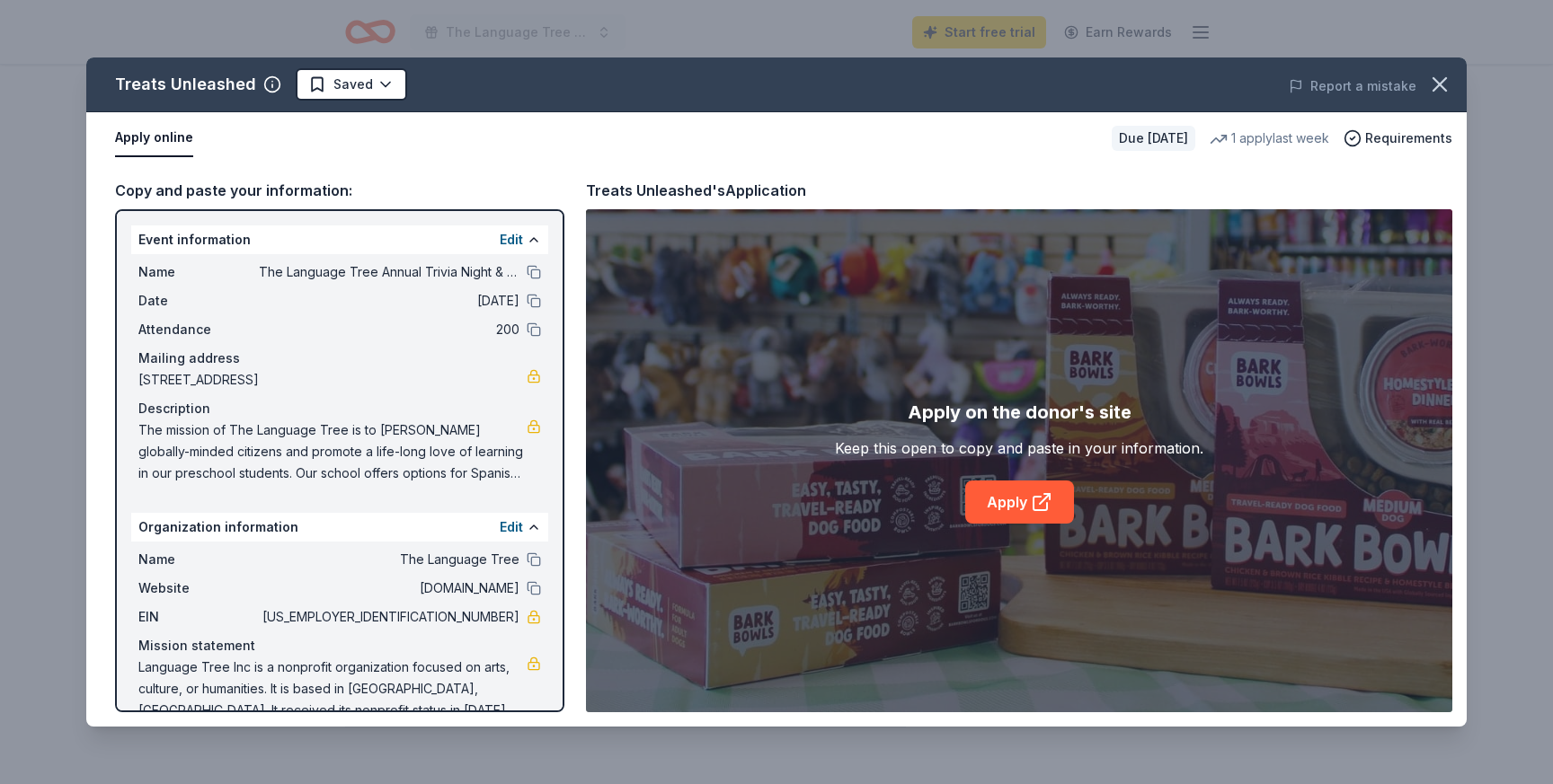
click at [266, 82] on div "Treats Unleashed Saved Report a mistake Apply online Due in 23 days 1 apply las…" at bounding box center [776, 392] width 1380 height 670
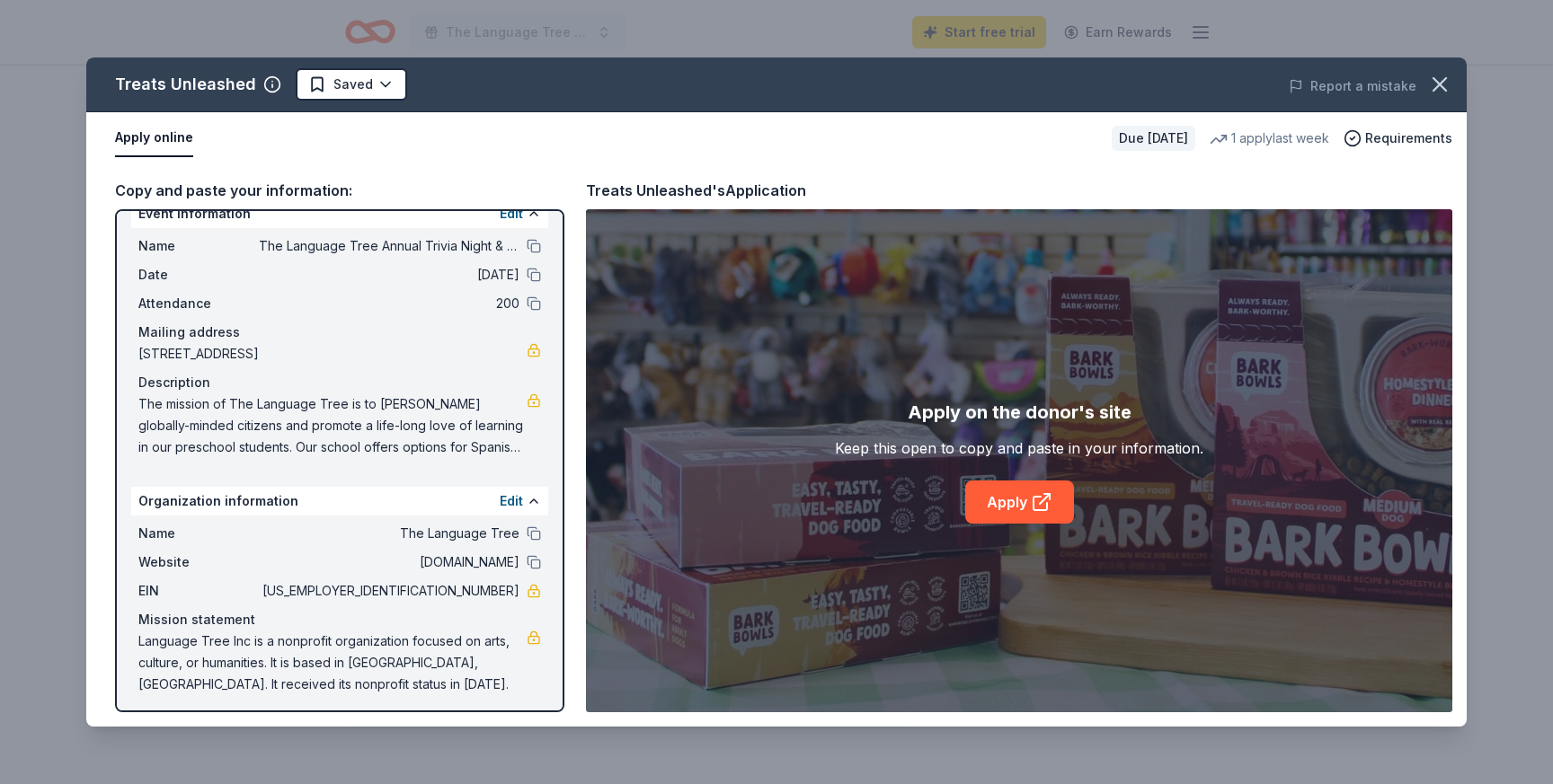
scroll to position [32, 0]
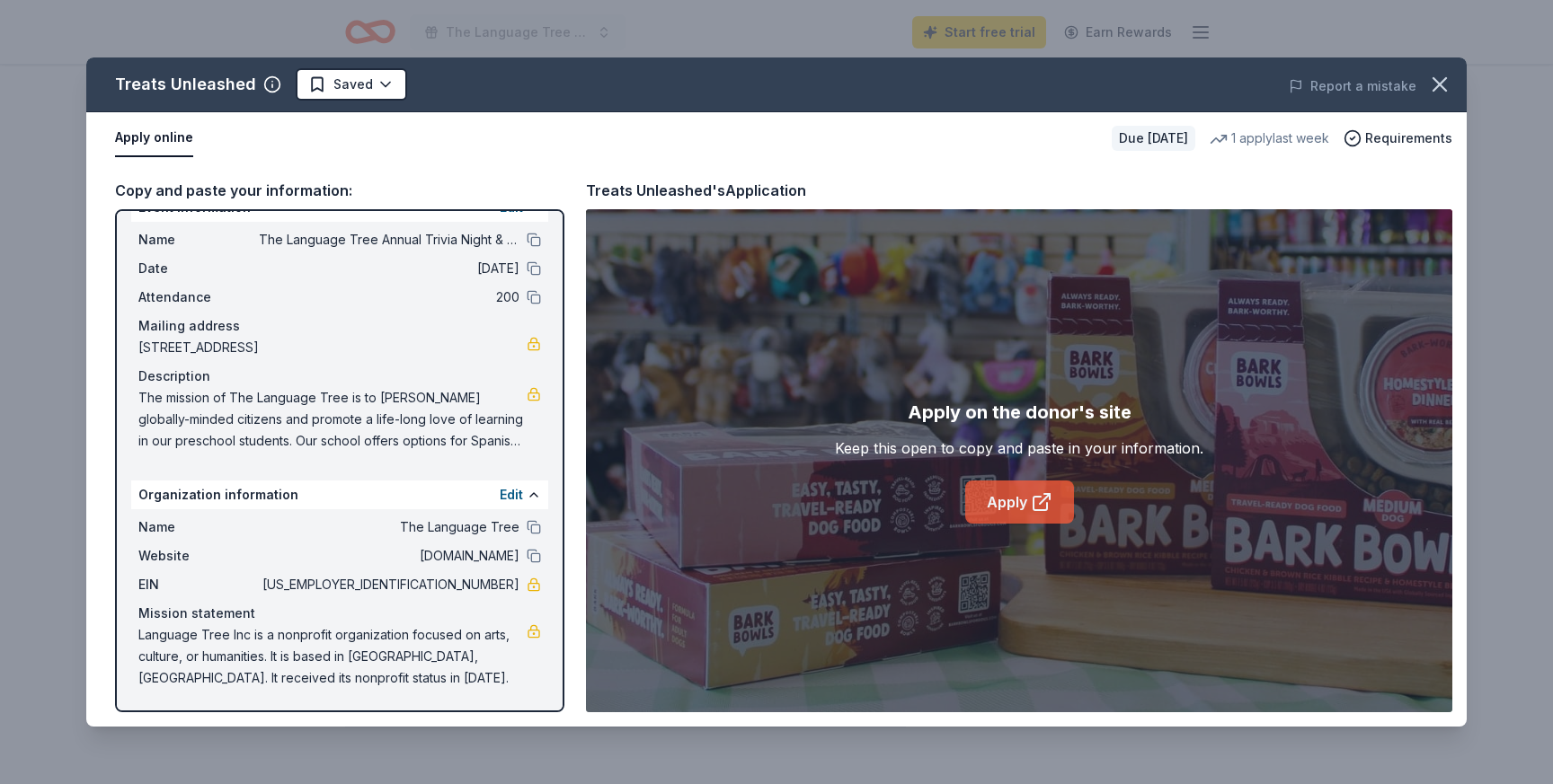
click at [1049, 507] on icon at bounding box center [1041, 502] width 21 height 21
click at [535, 239] on button at bounding box center [533, 239] width 15 height 15
click at [1446, 90] on icon "button" at bounding box center [1440, 84] width 13 height 13
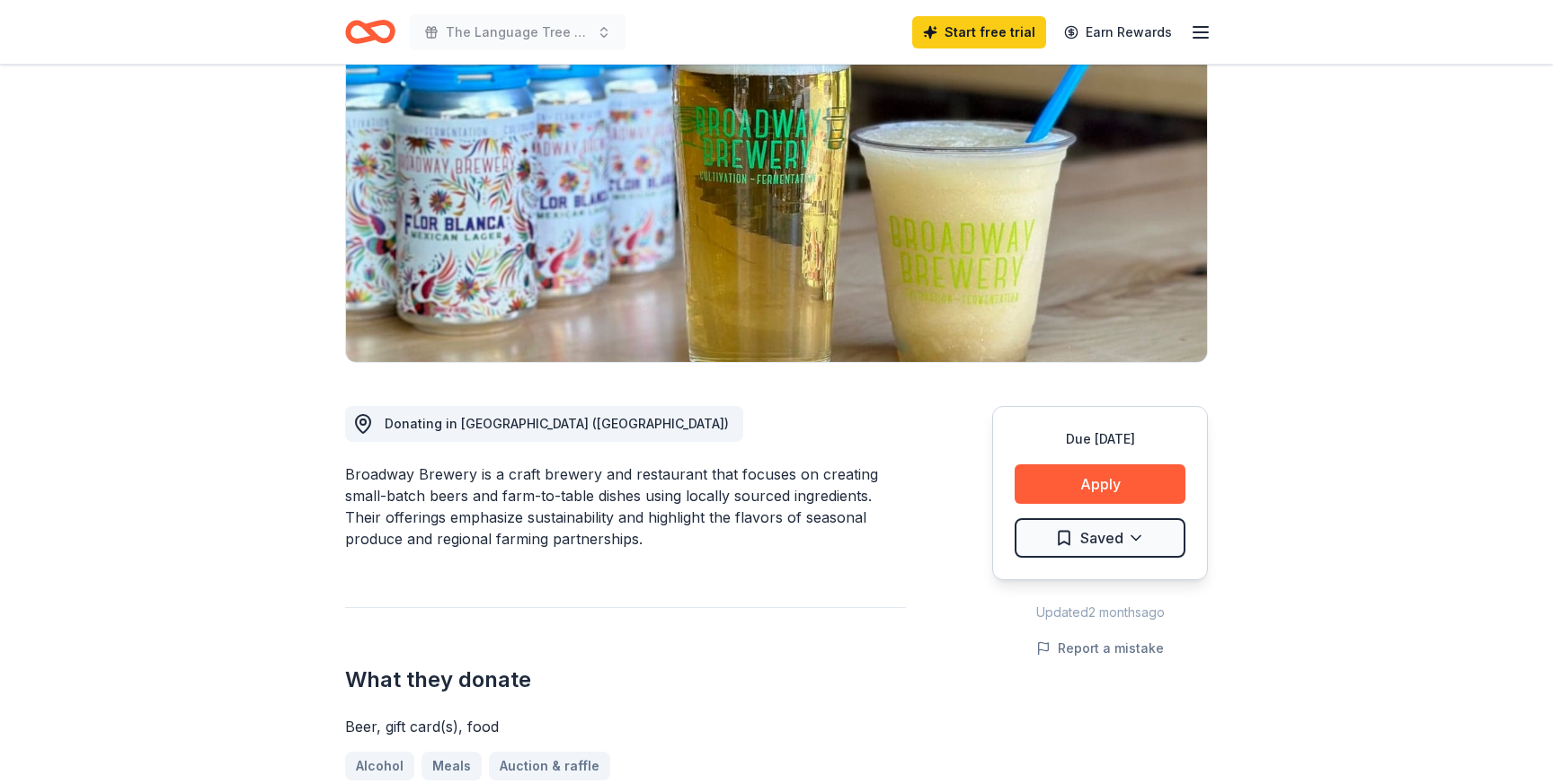
scroll to position [198, 0]
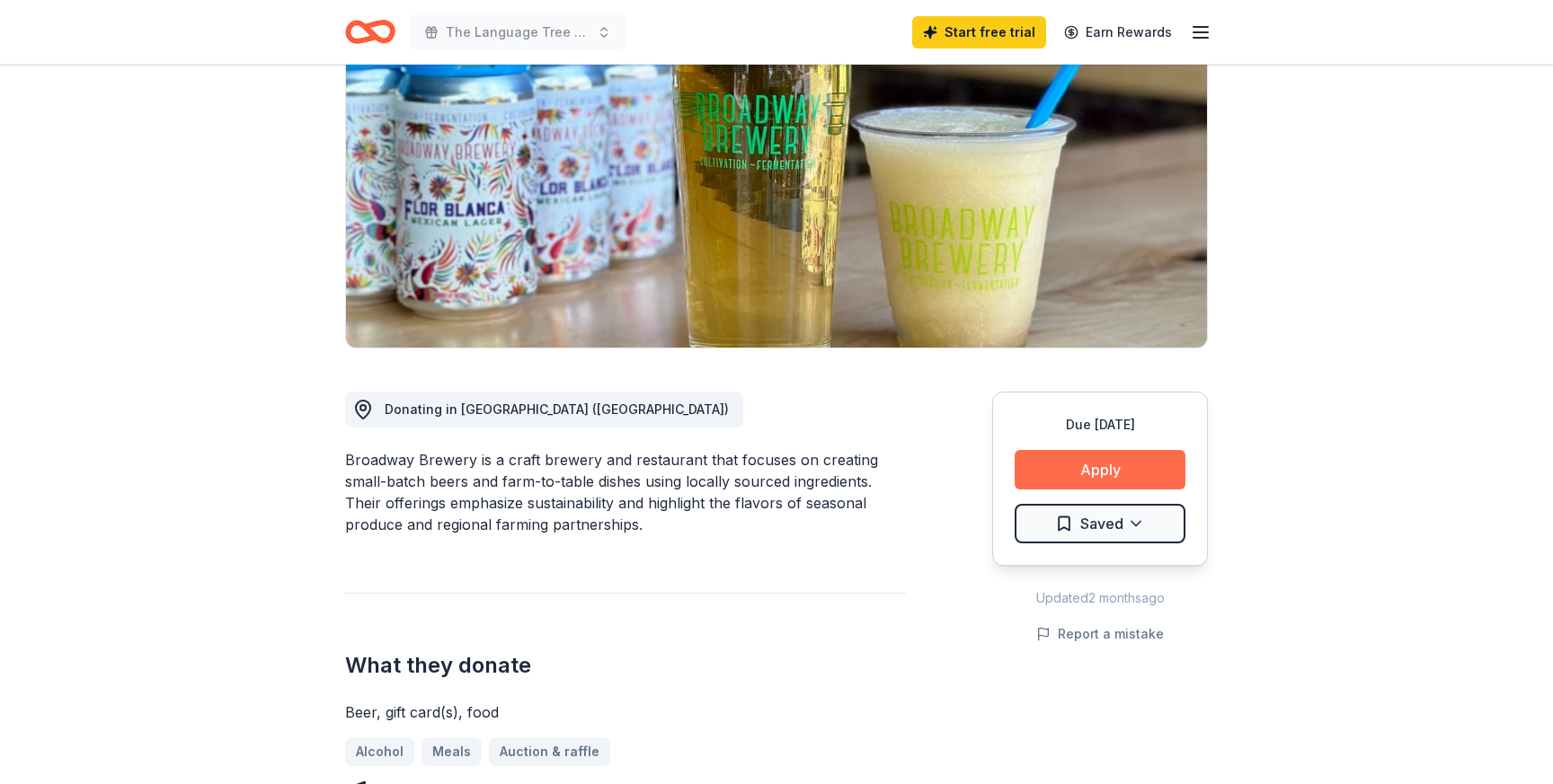
click at [1091, 487] on button "Apply" at bounding box center [1100, 469] width 171 height 40
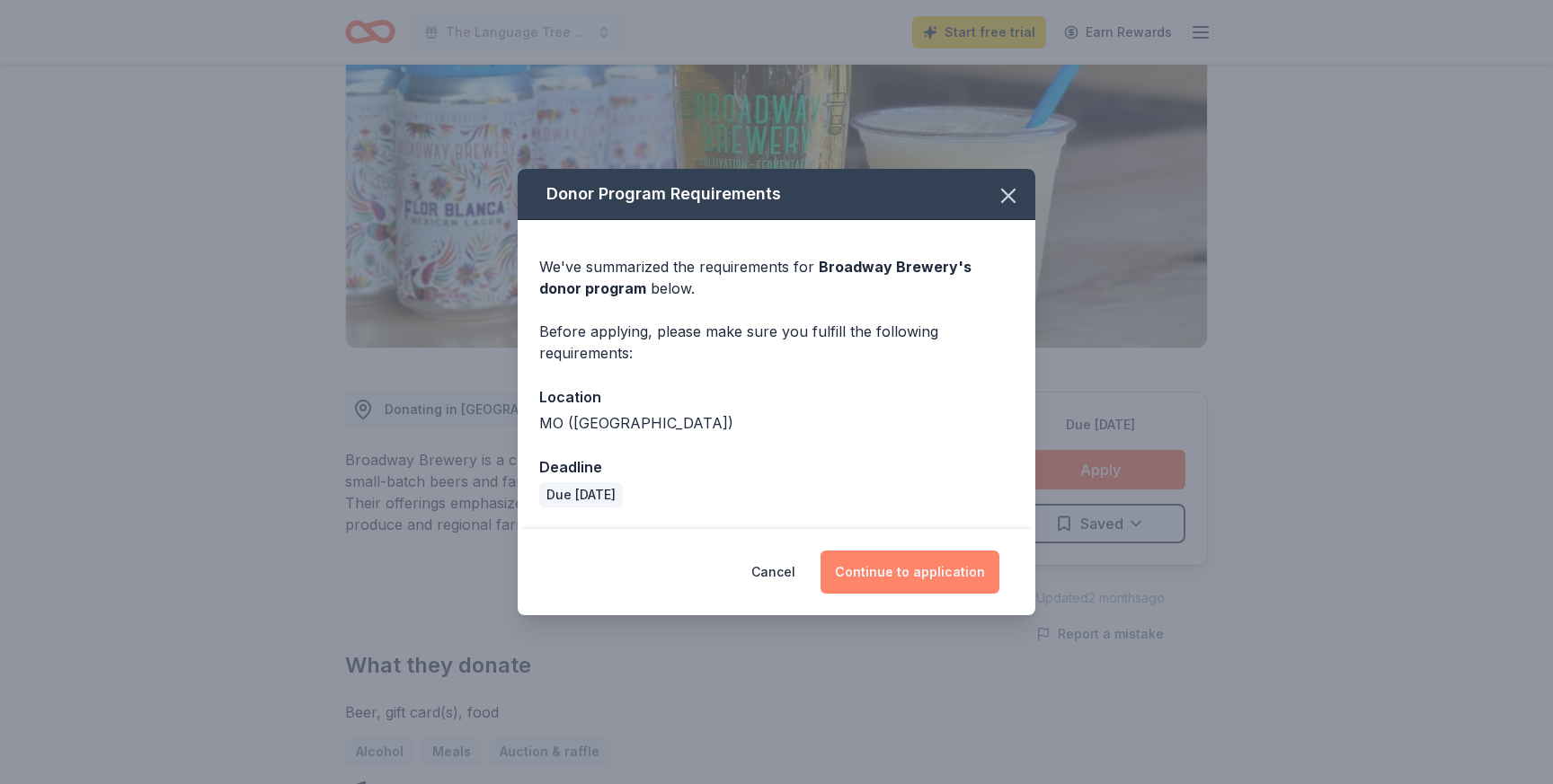
click at [915, 574] on button "Continue to application" at bounding box center [909, 572] width 178 height 44
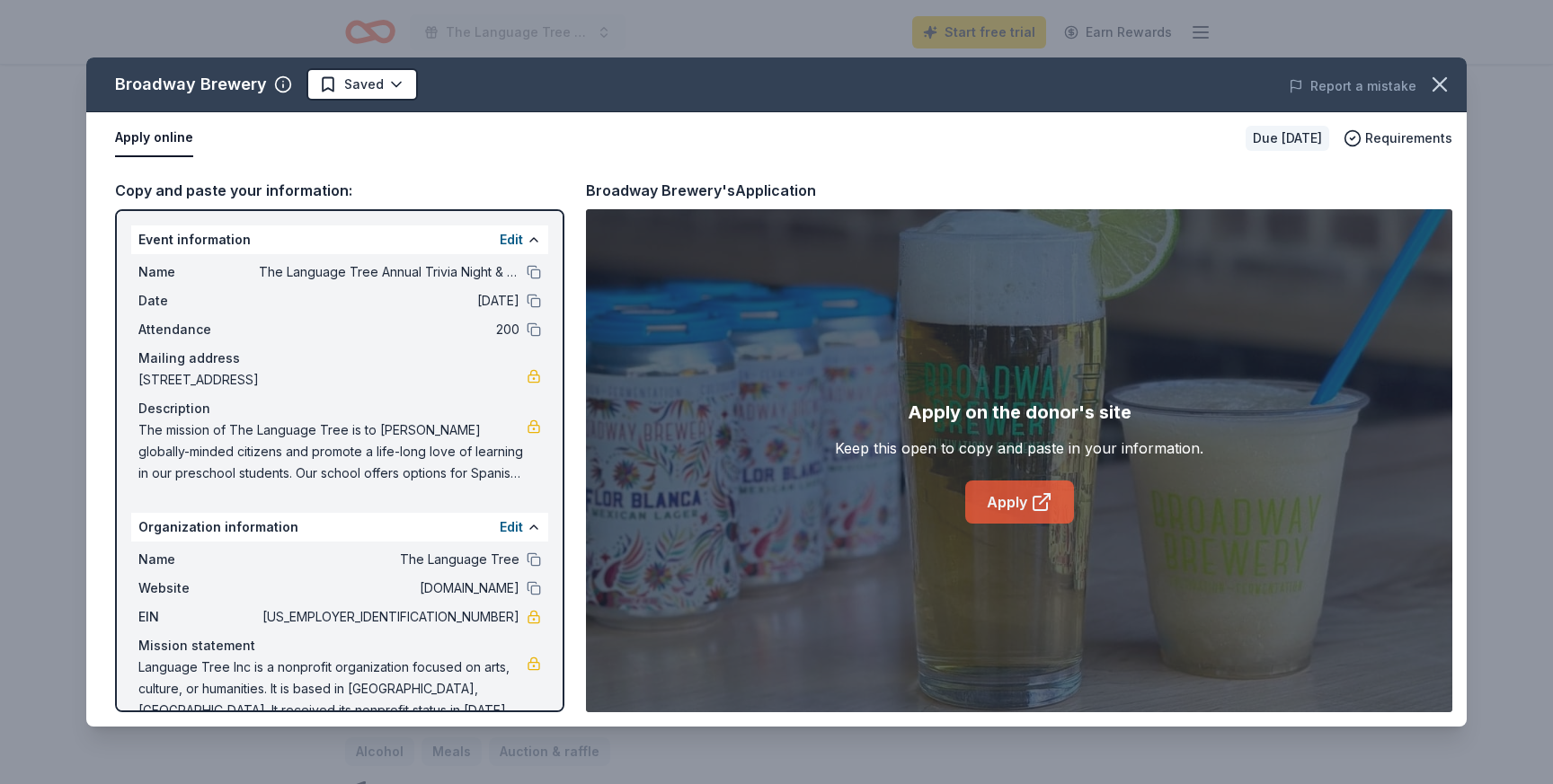
click at [1005, 508] on link "Apply" at bounding box center [1020, 502] width 109 height 44
click at [1444, 85] on icon "button" at bounding box center [1440, 84] width 25 height 25
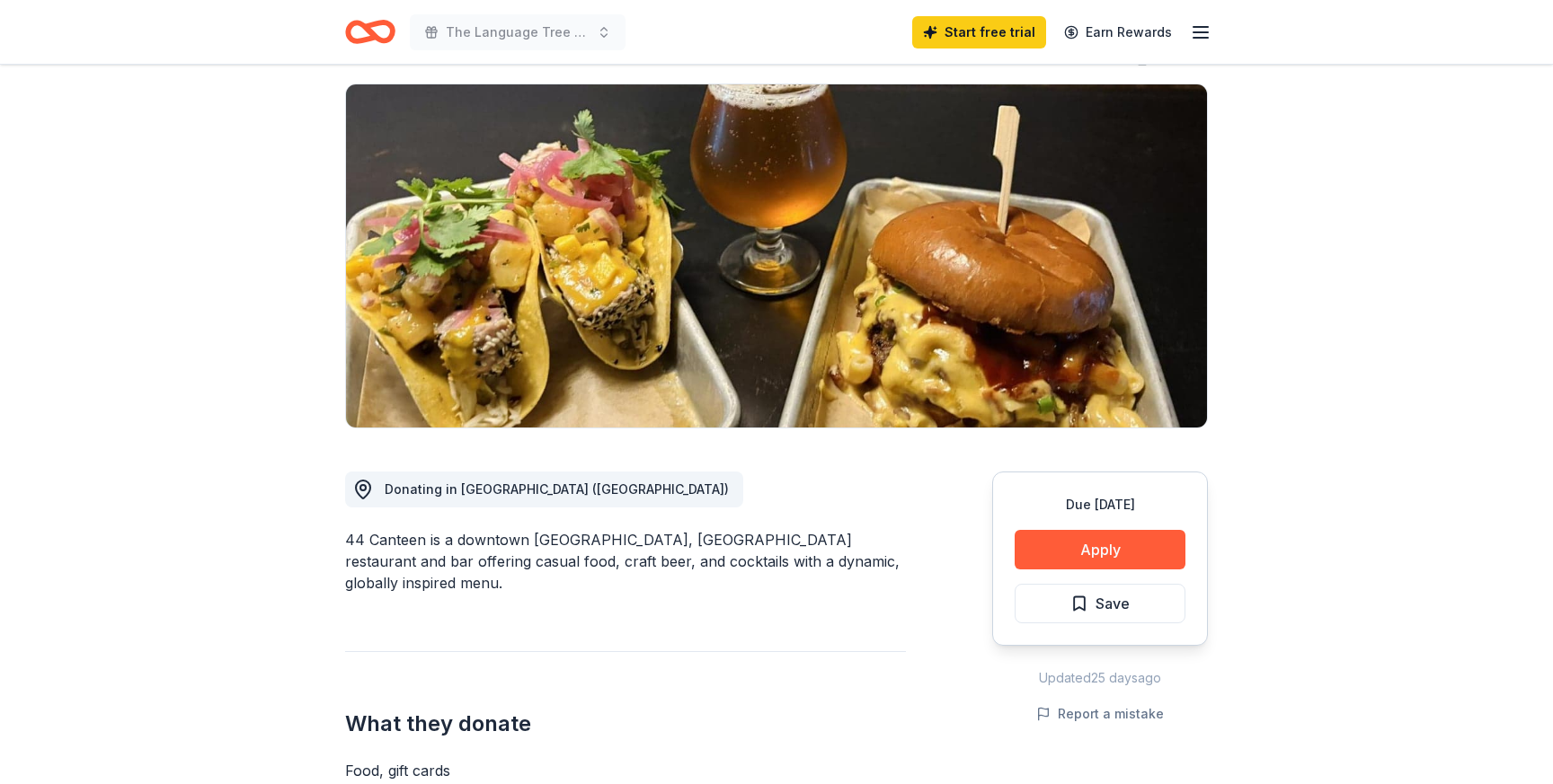
scroll to position [186, 0]
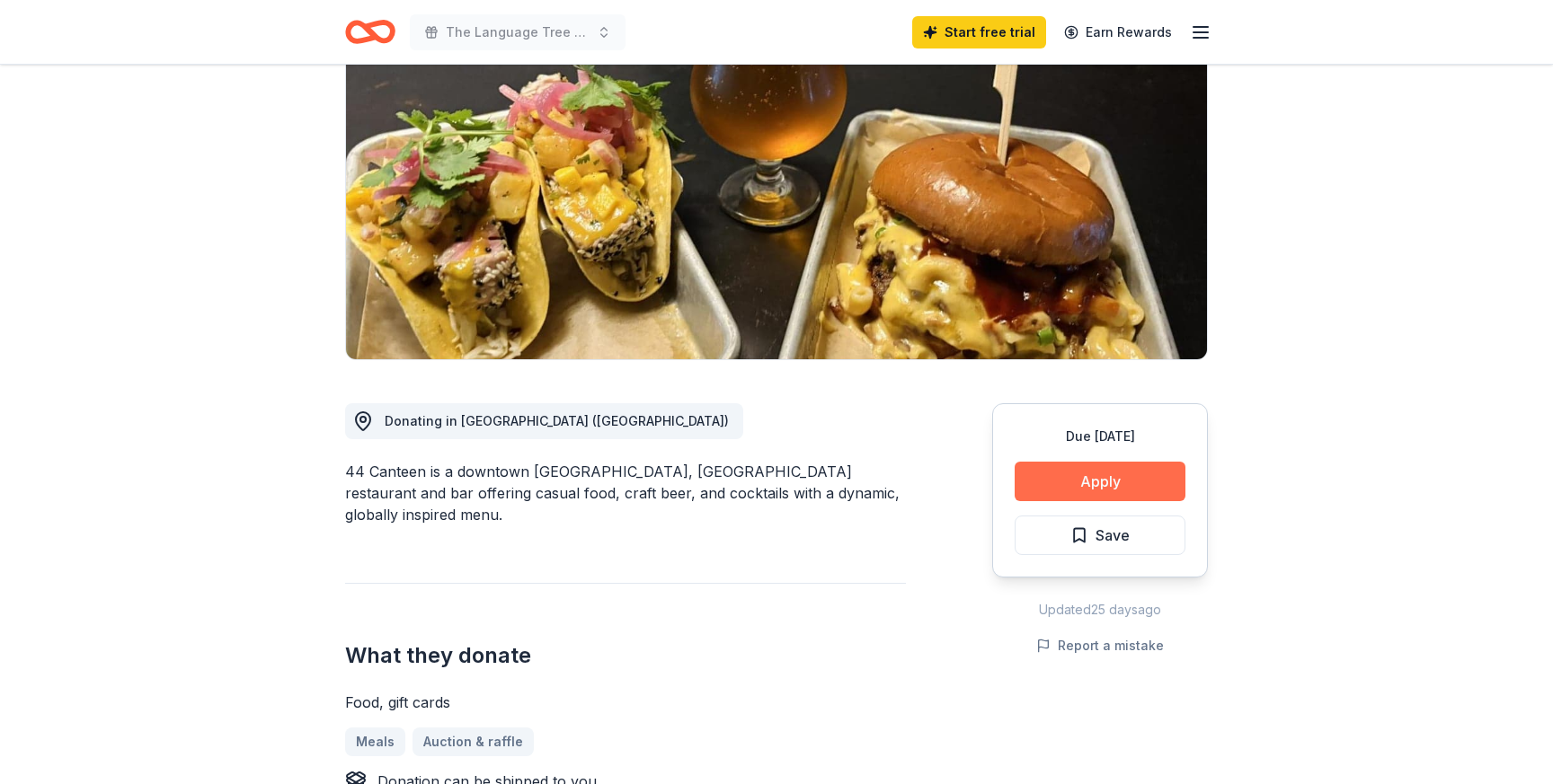
click at [1033, 490] on button "Apply" at bounding box center [1100, 482] width 171 height 40
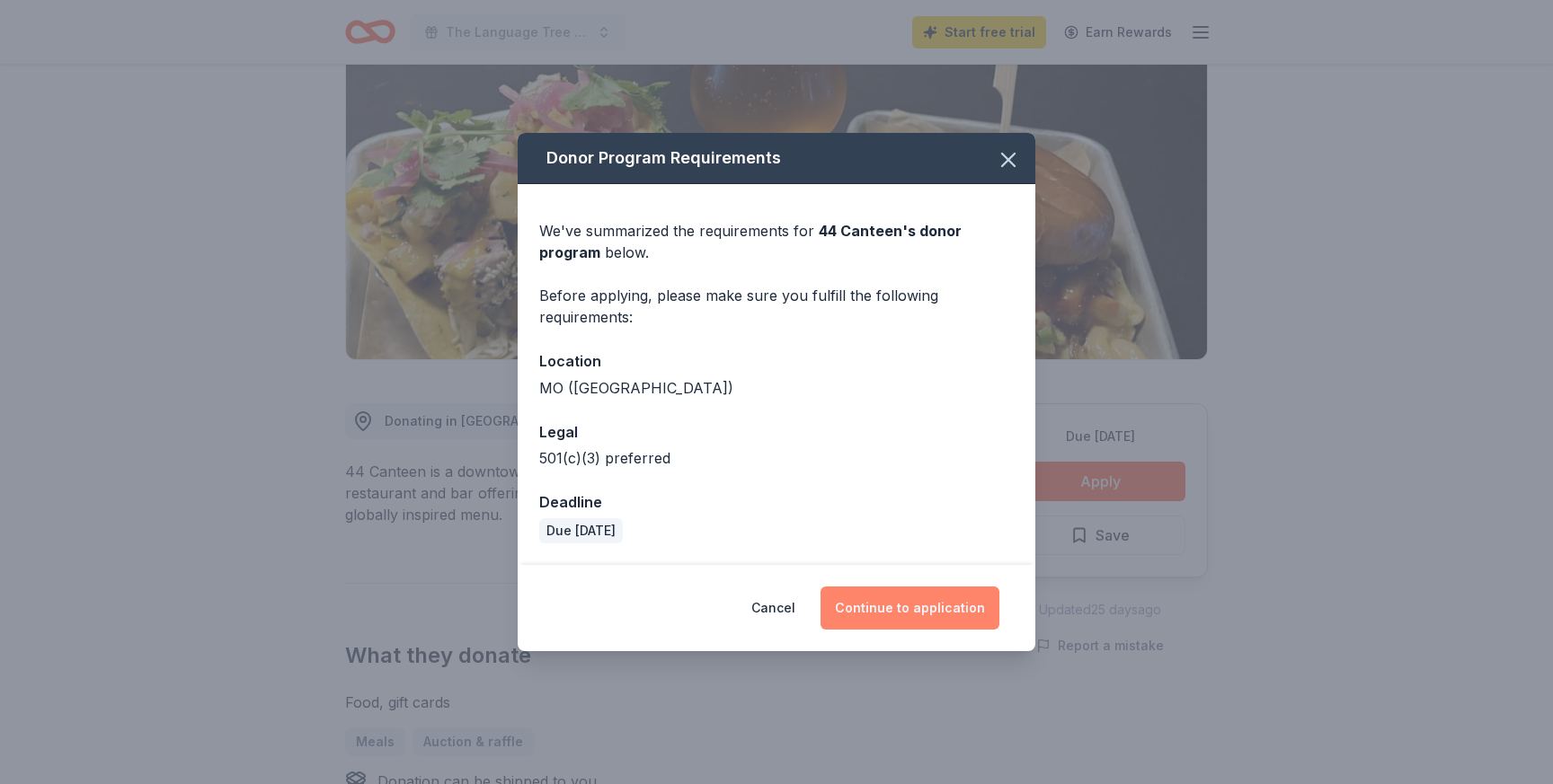
click at [930, 608] on button "Continue to application" at bounding box center [909, 608] width 178 height 44
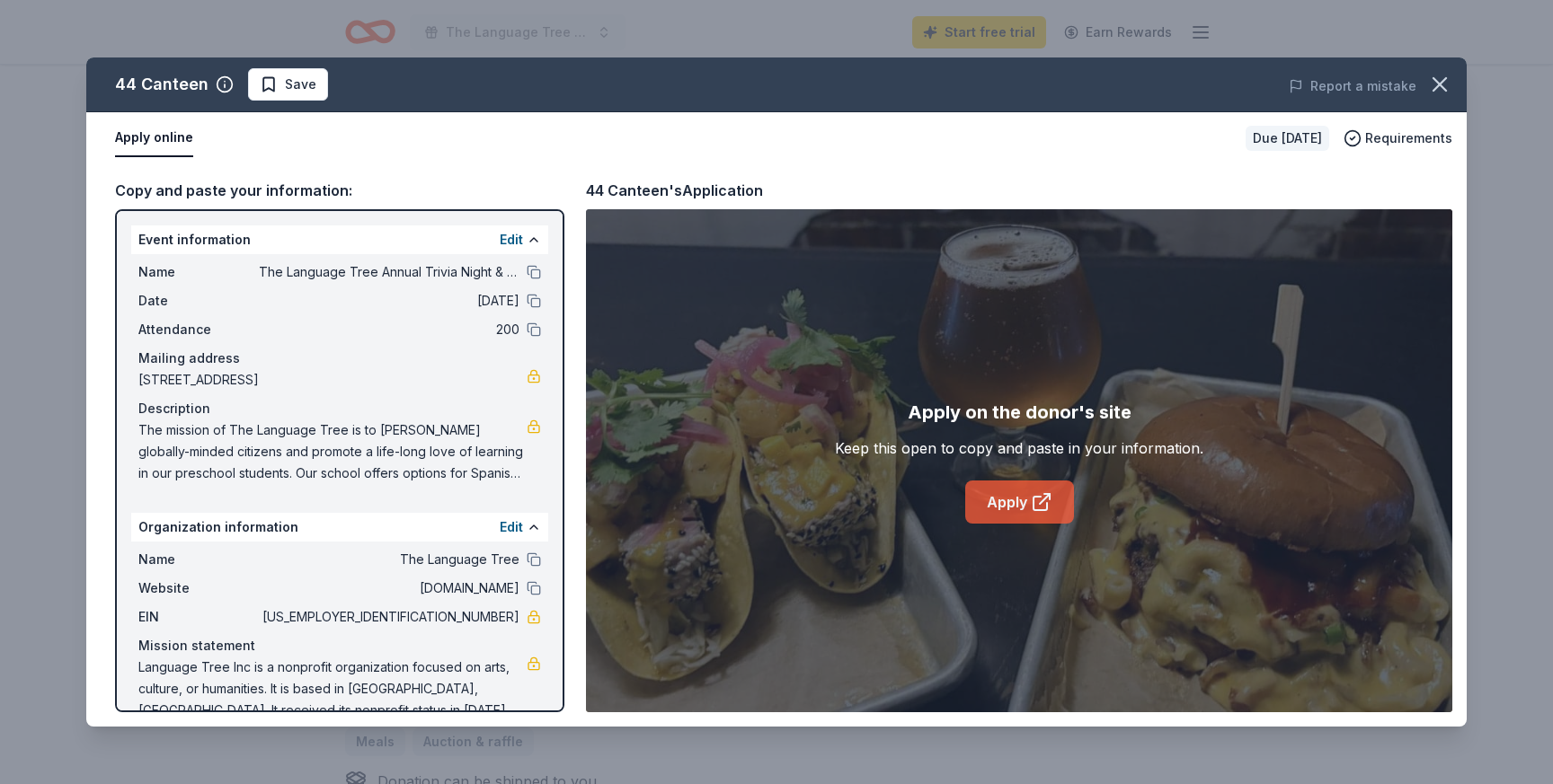
click at [1012, 510] on link "Apply" at bounding box center [1020, 502] width 109 height 44
click at [1431, 87] on icon "button" at bounding box center [1440, 84] width 25 height 25
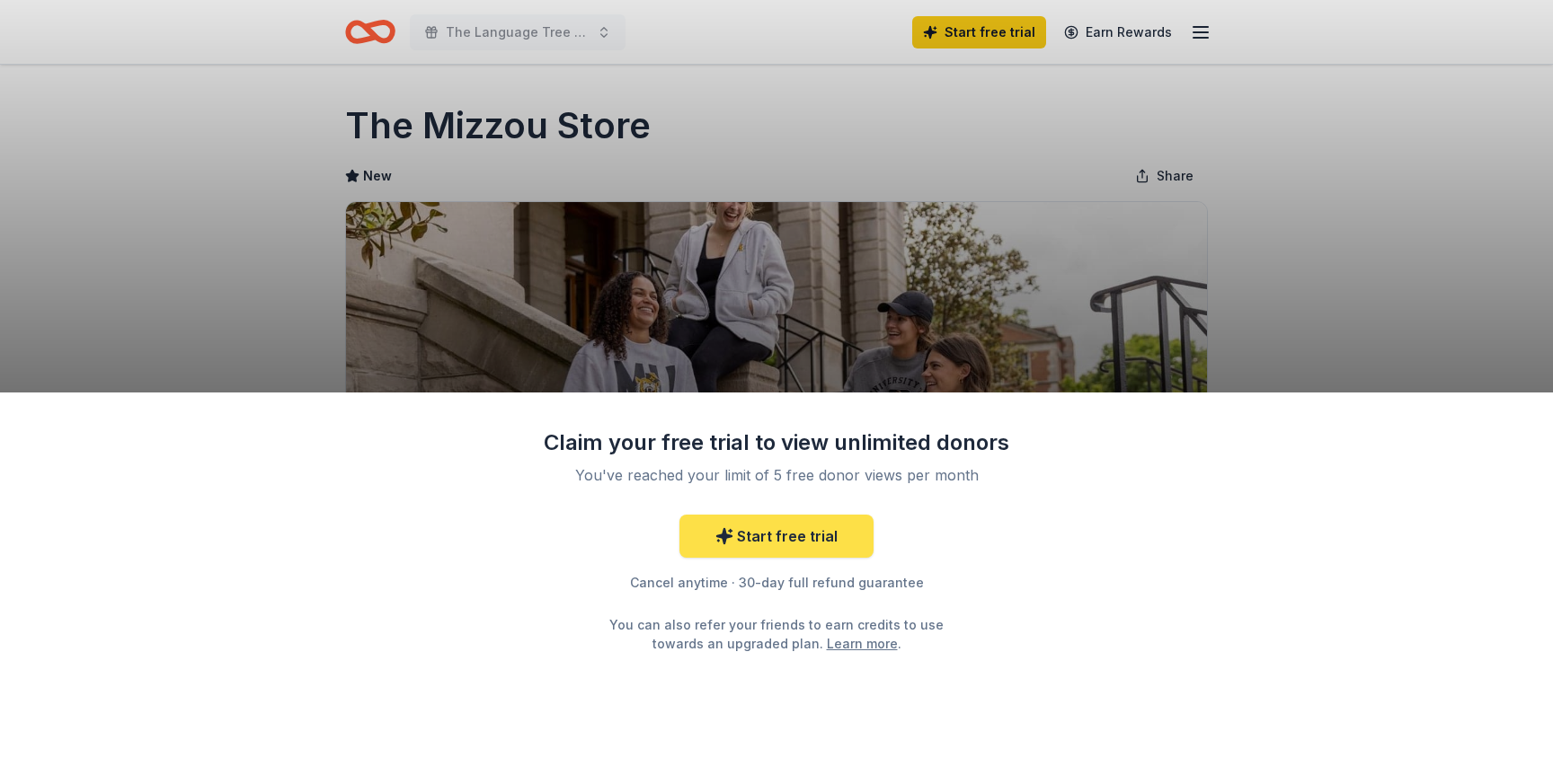
click at [798, 536] on link "Start free trial" at bounding box center [776, 536] width 194 height 44
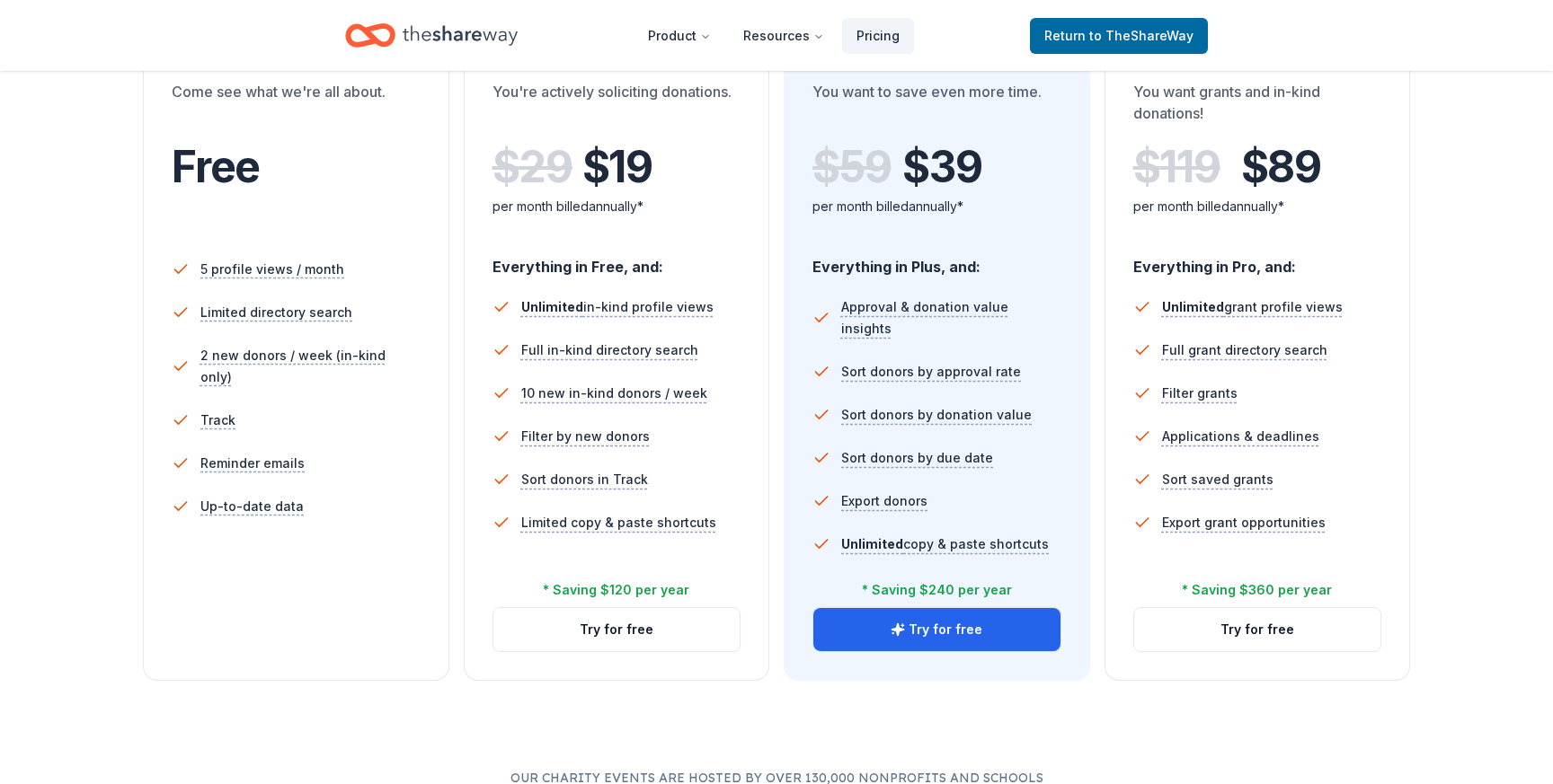
scroll to position [314, 0]
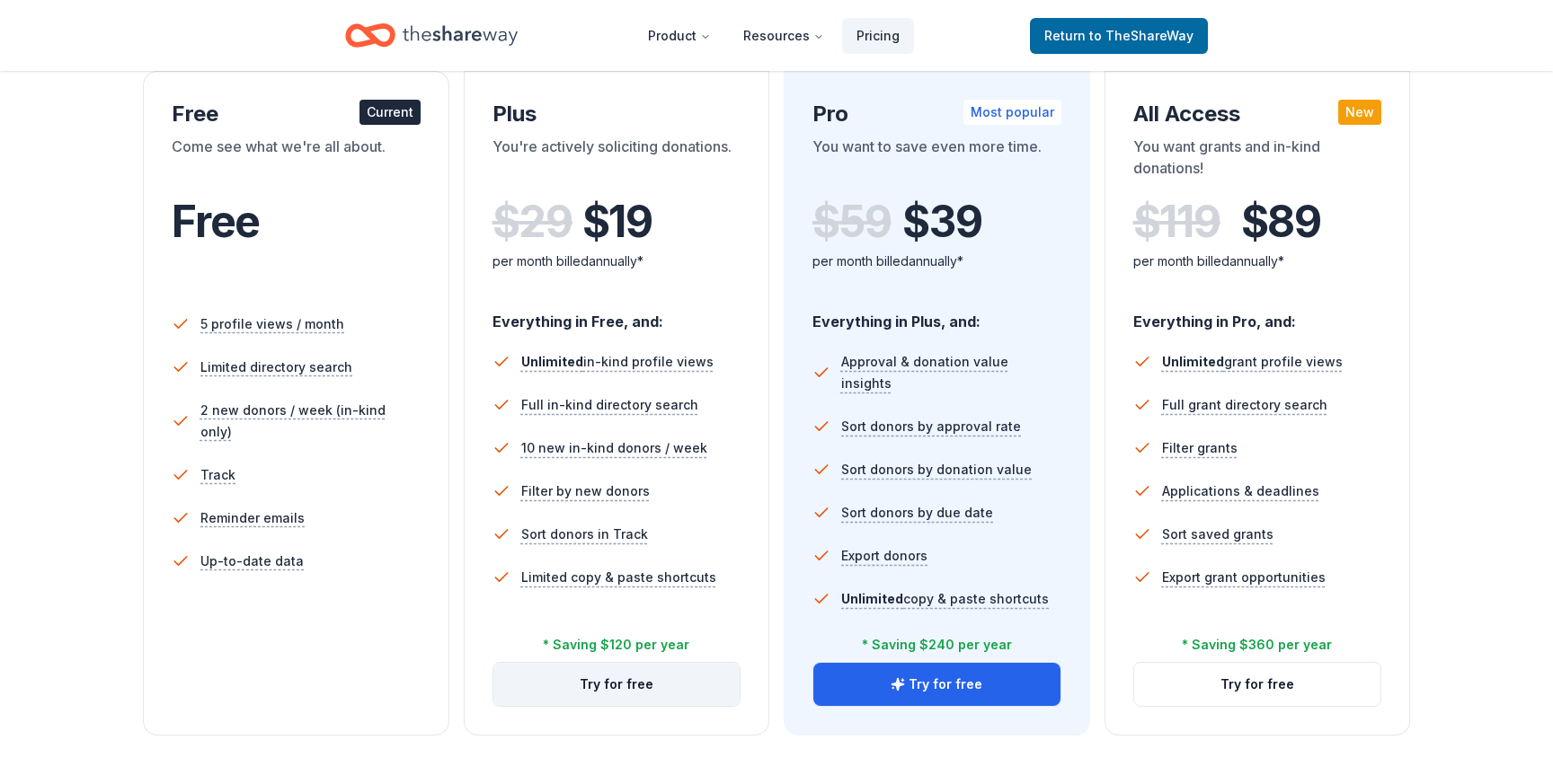
click at [624, 683] on button "Try for free" at bounding box center [617, 684] width 247 height 44
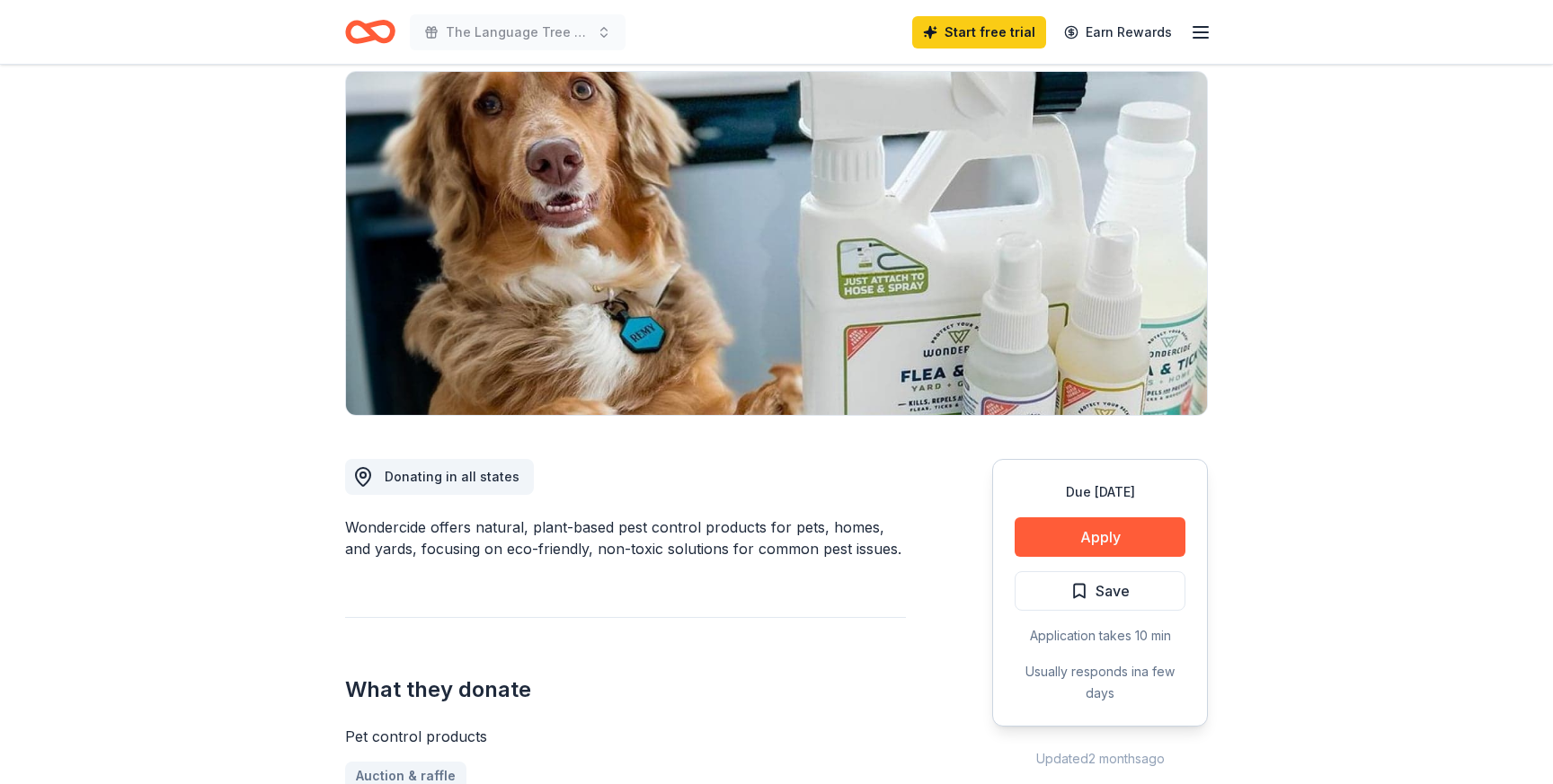
scroll to position [131, 0]
click at [1110, 538] on button "Apply" at bounding box center [1100, 536] width 171 height 40
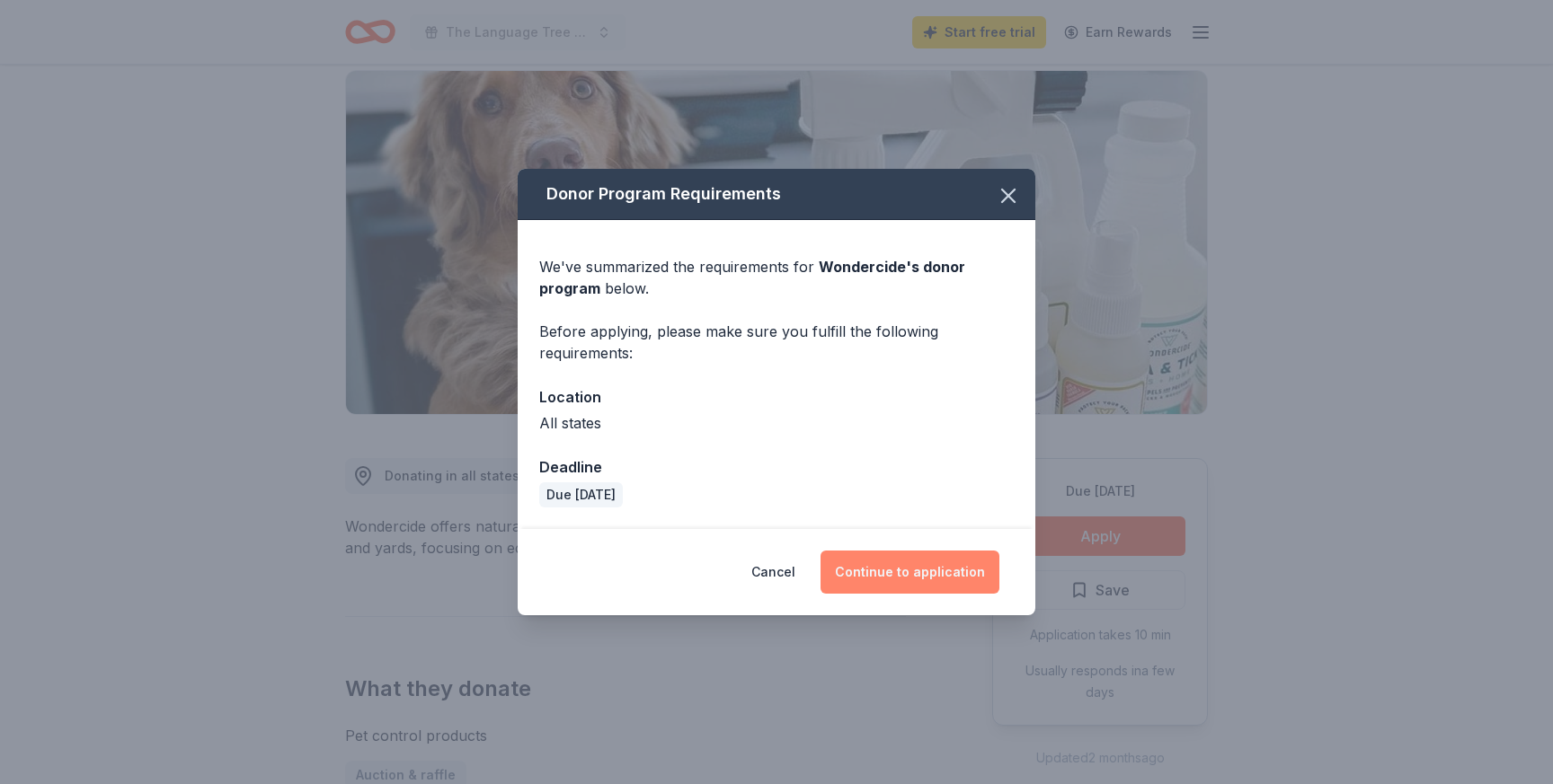
click at [903, 575] on button "Continue to application" at bounding box center [909, 572] width 178 height 44
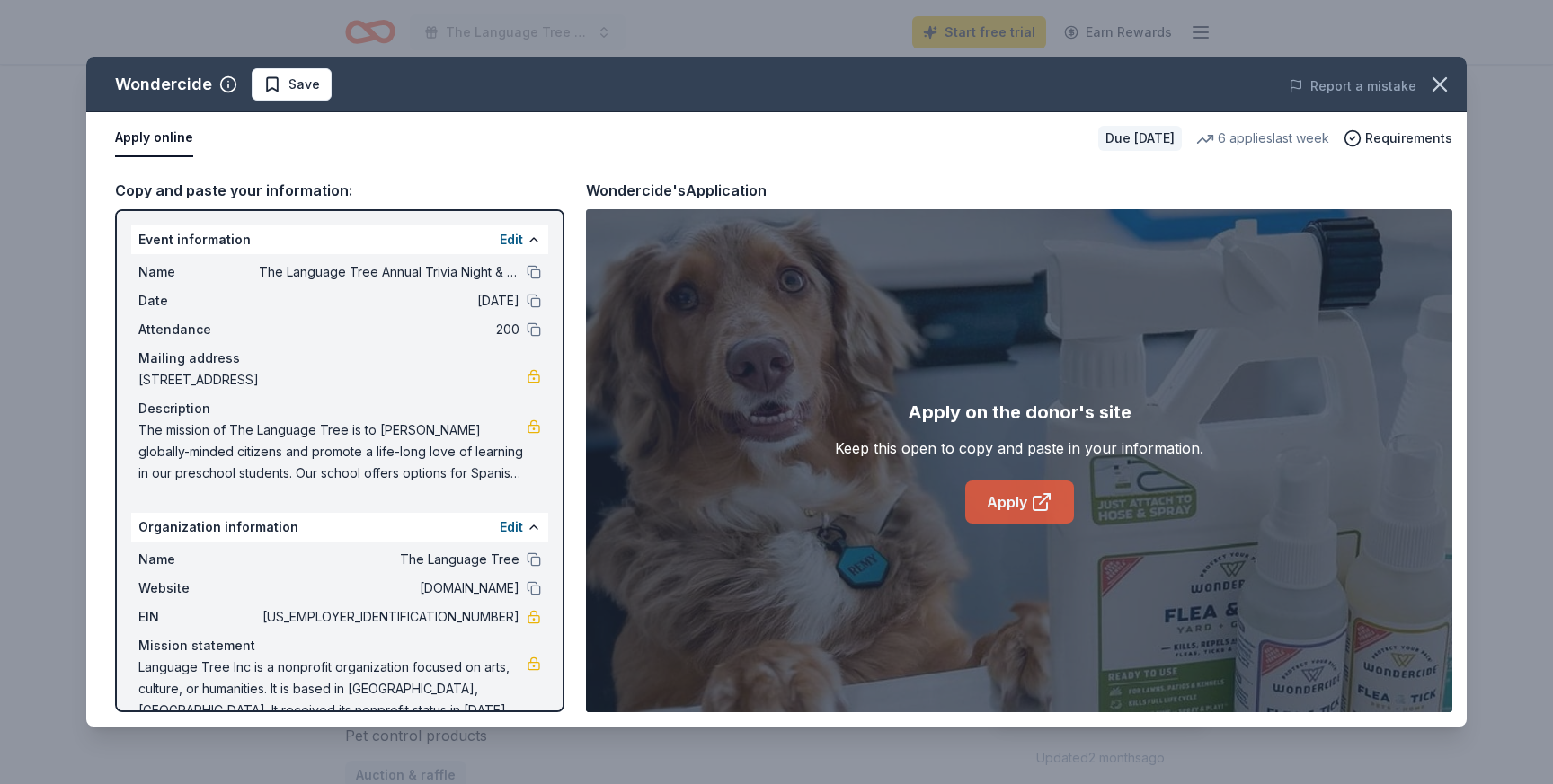
click at [1005, 508] on link "Apply" at bounding box center [1020, 502] width 109 height 44
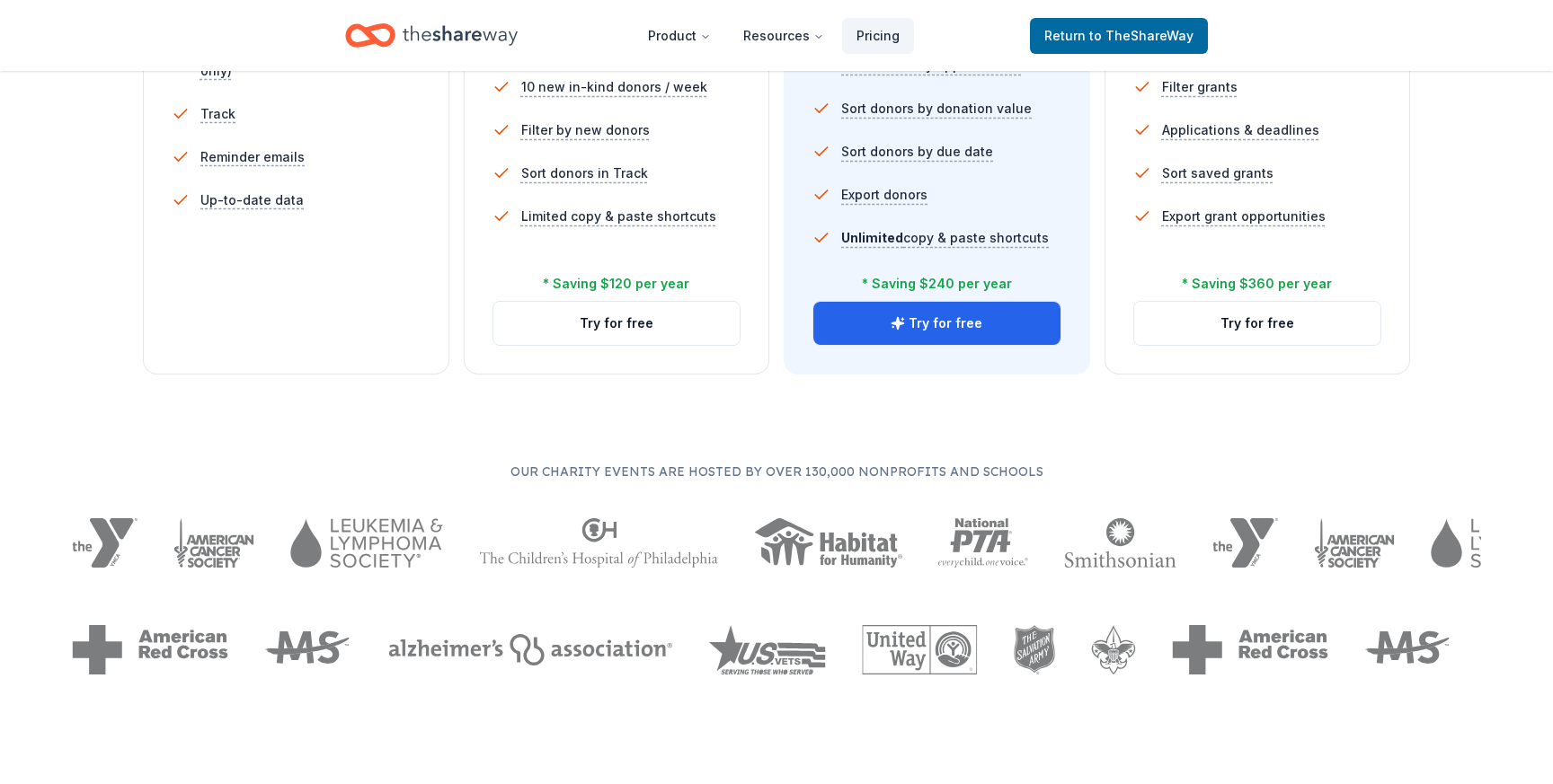
scroll to position [679, 0]
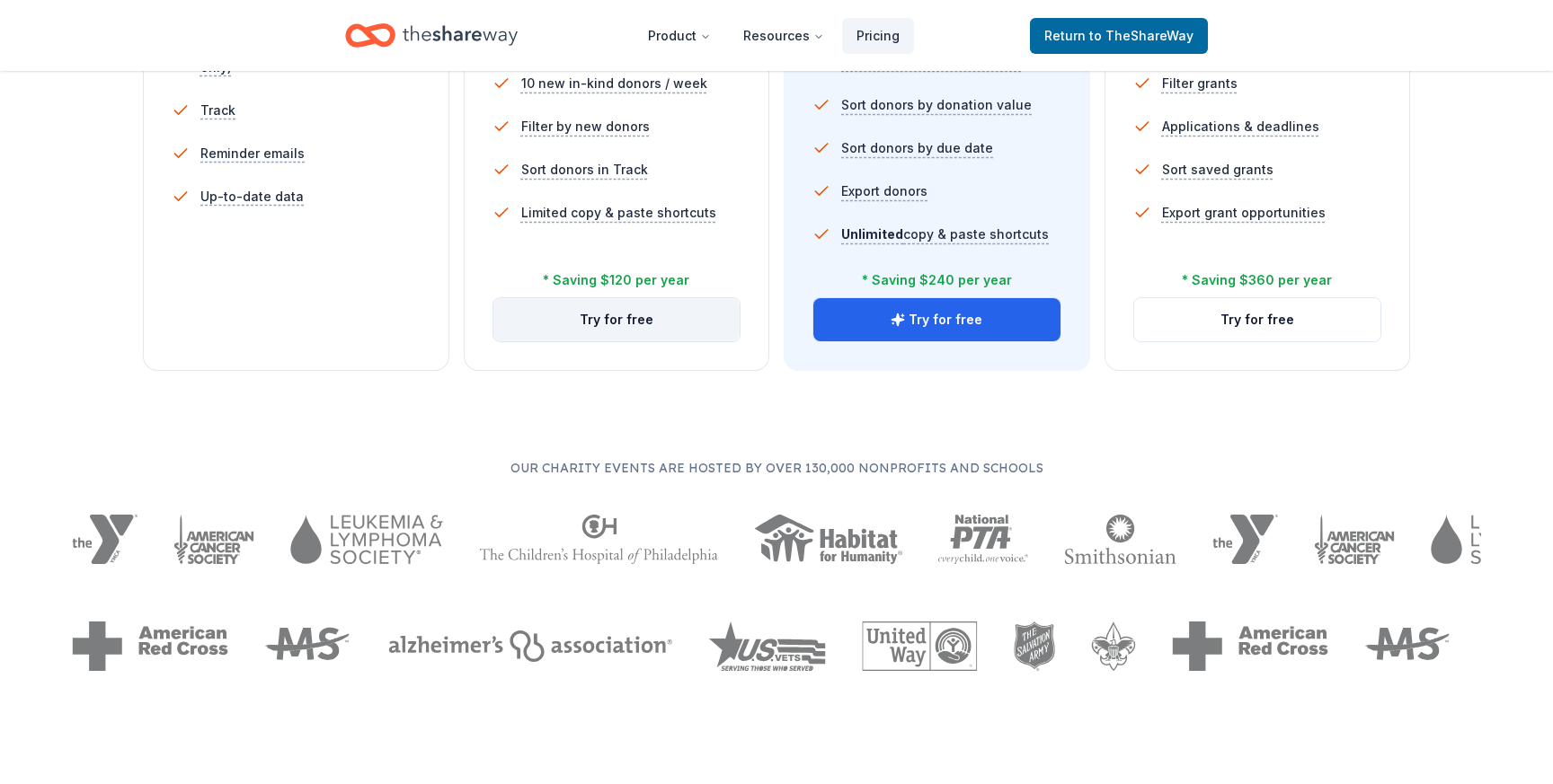
click at [635, 319] on button "Try for free" at bounding box center [617, 320] width 247 height 44
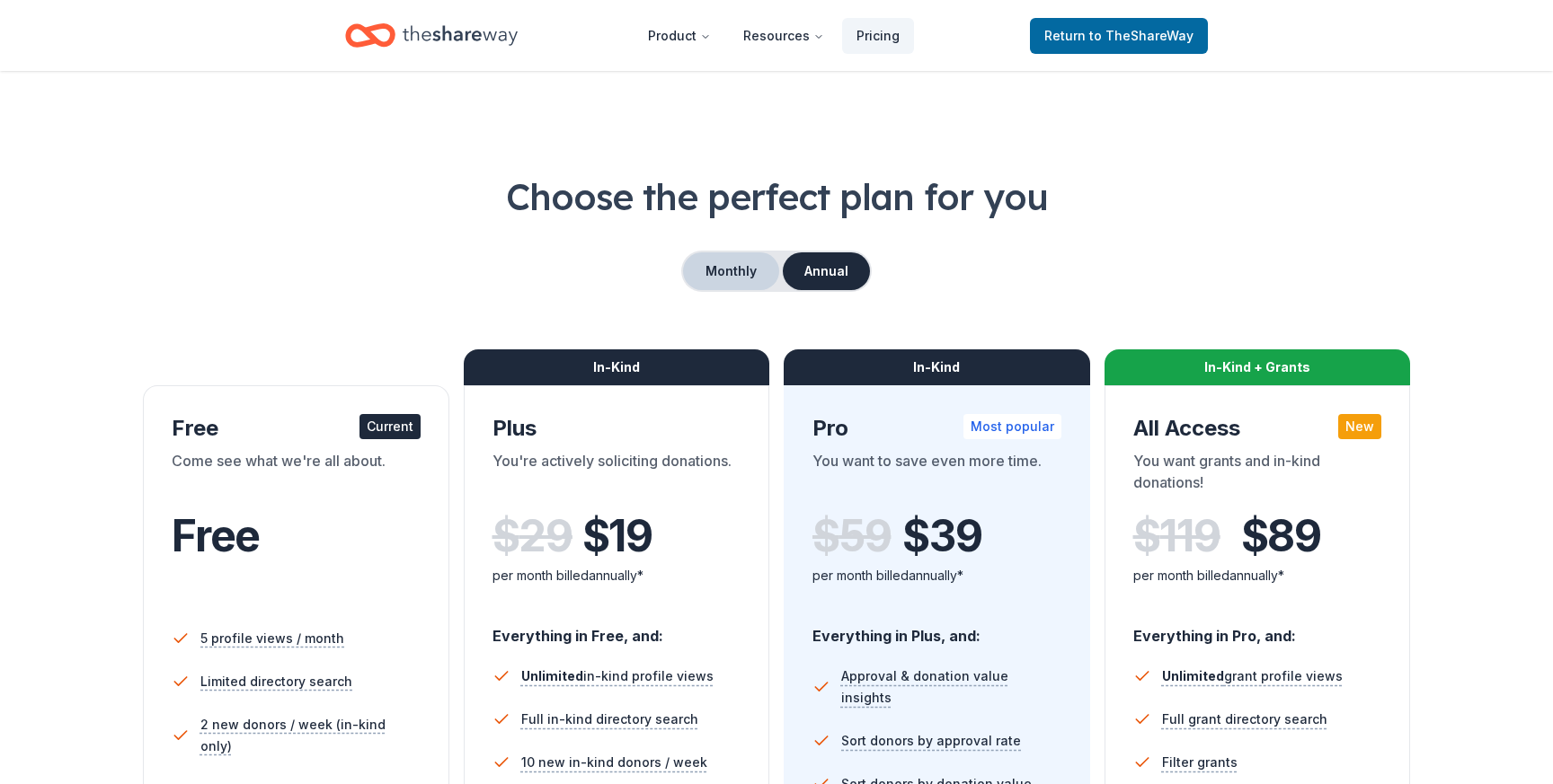
click at [741, 257] on button "Monthly" at bounding box center [731, 271] width 96 height 38
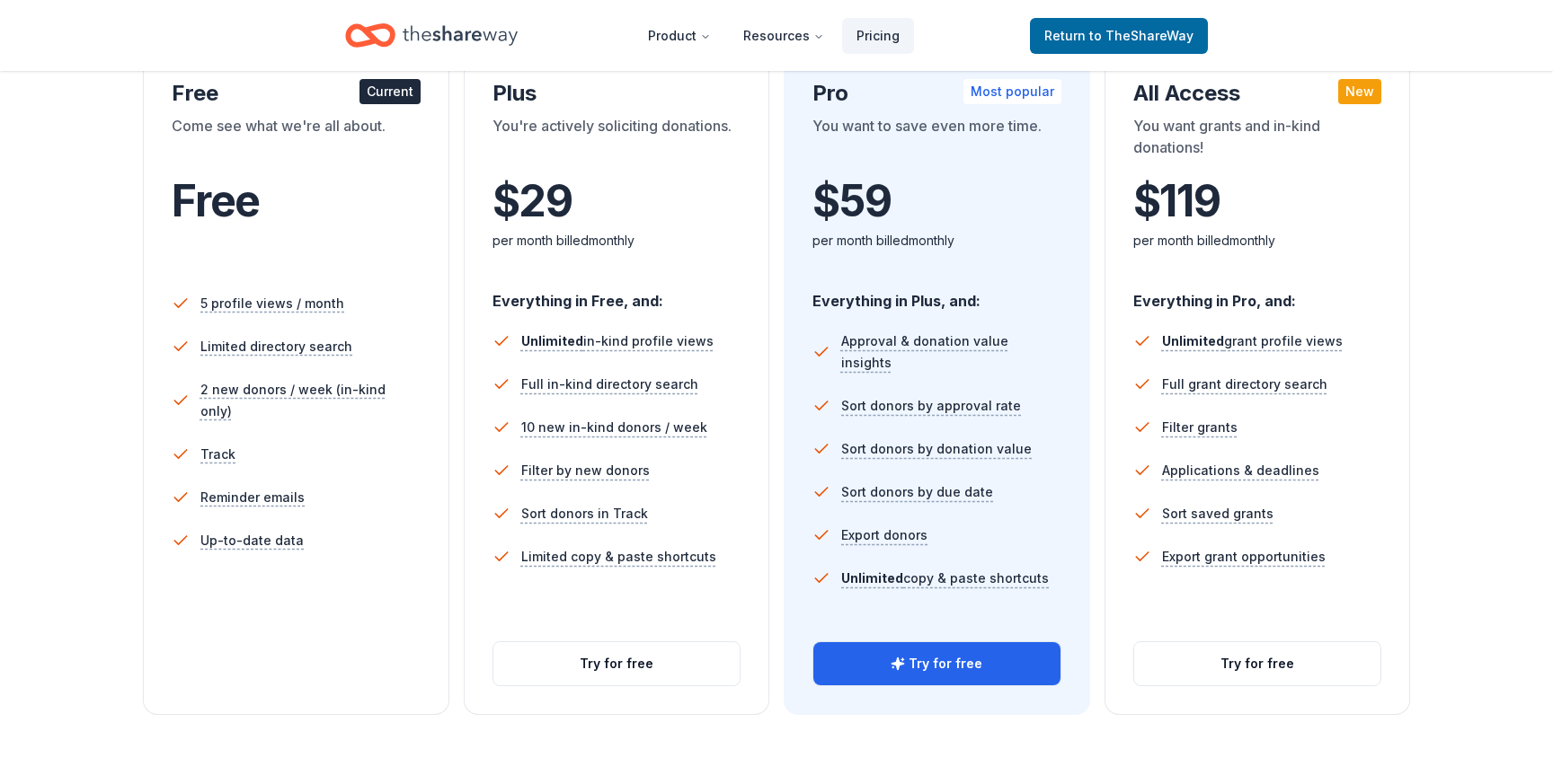
scroll to position [337, 0]
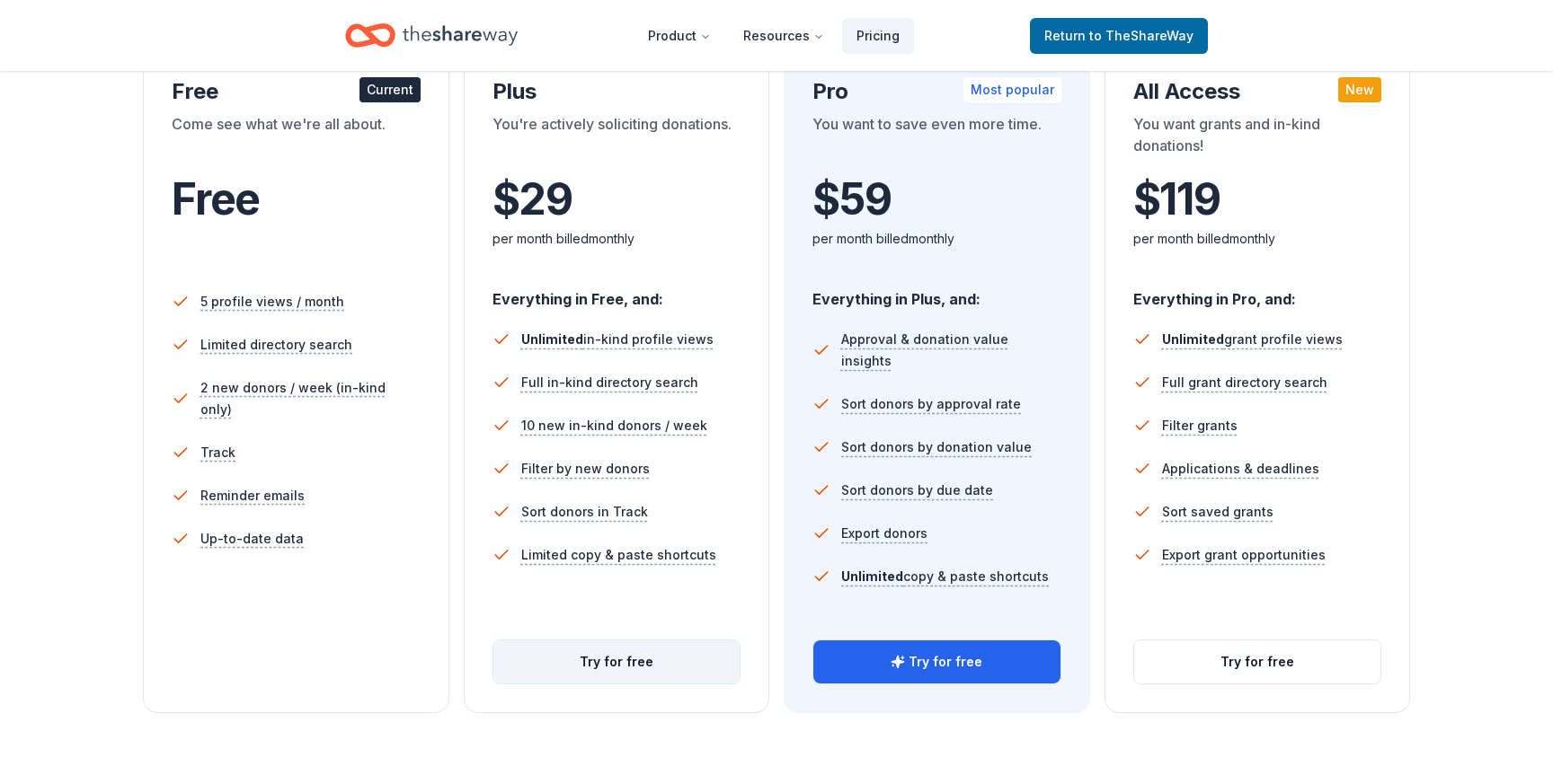
click at [624, 665] on button "Try for free" at bounding box center [617, 662] width 247 height 44
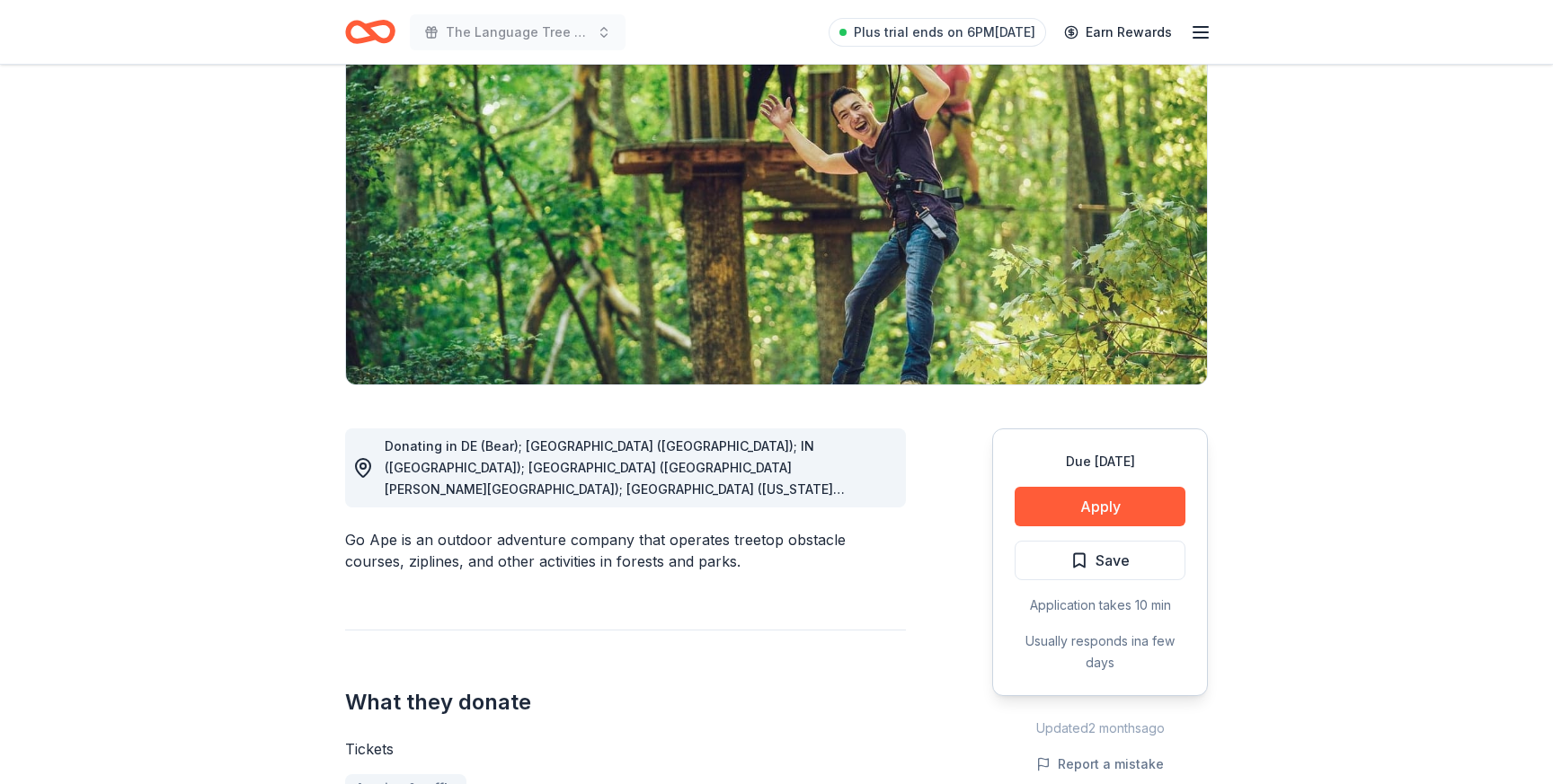
scroll to position [172, 0]
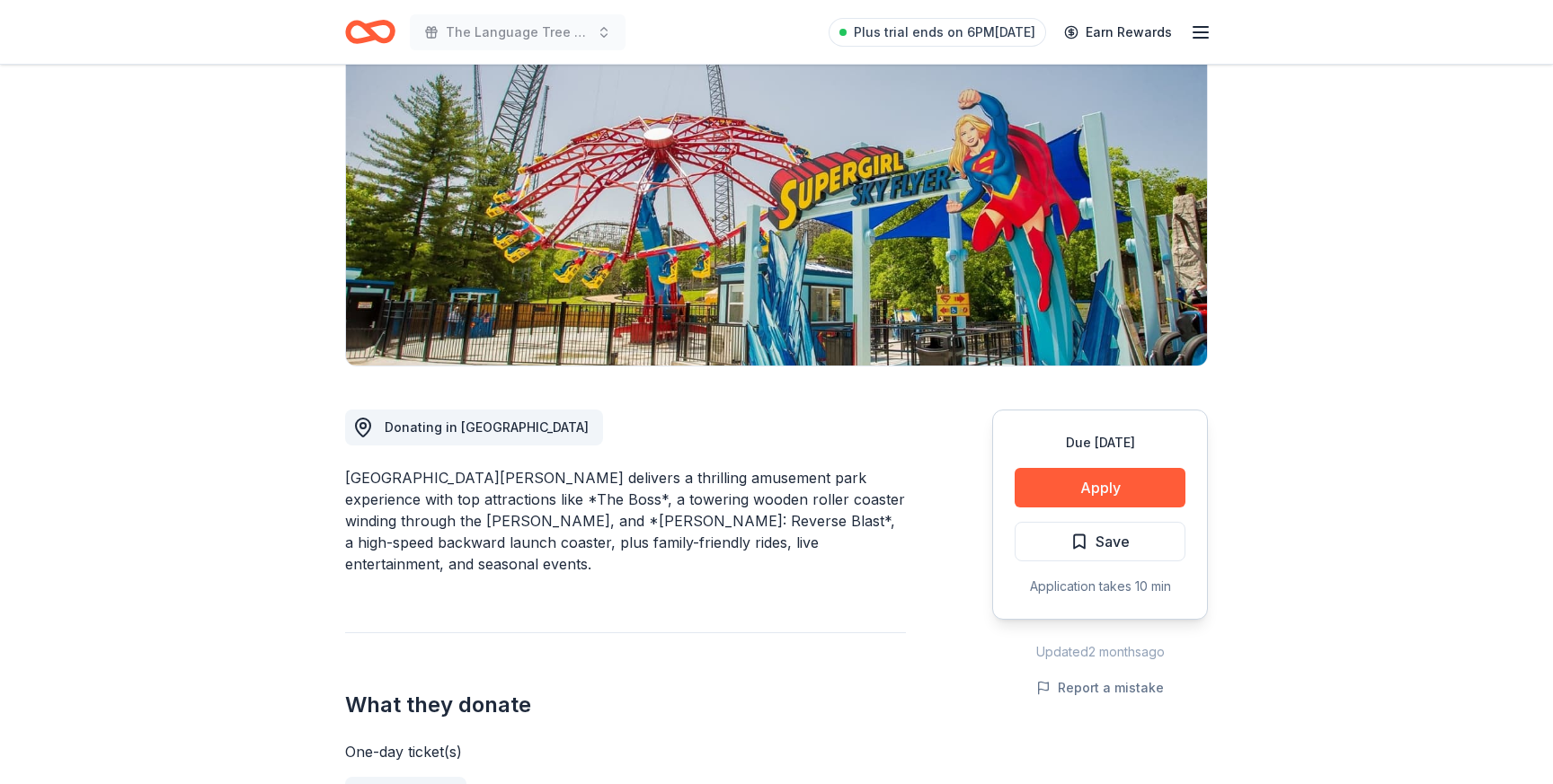
scroll to position [175, 0]
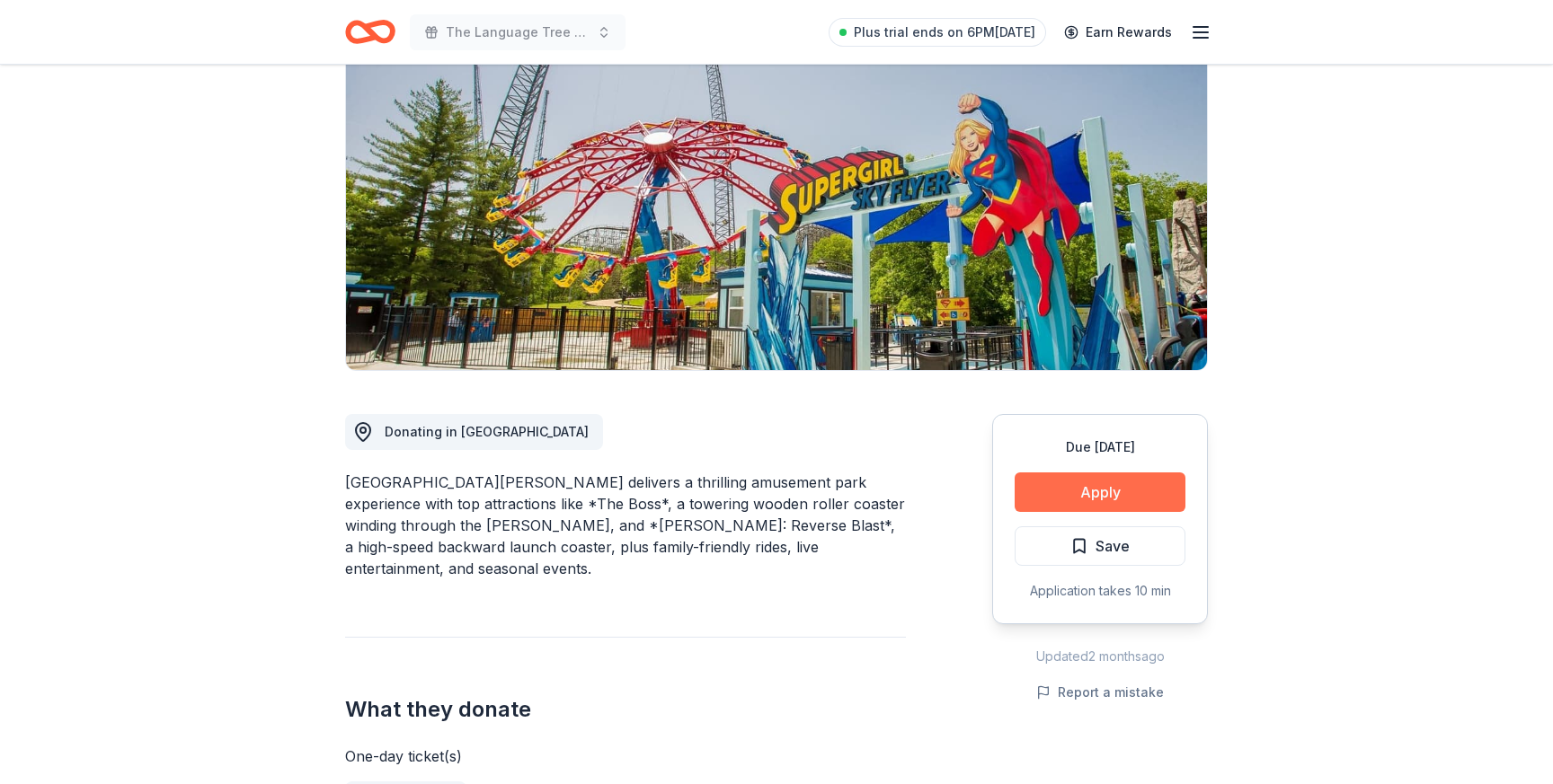
click at [1055, 506] on button "Apply" at bounding box center [1100, 492] width 171 height 40
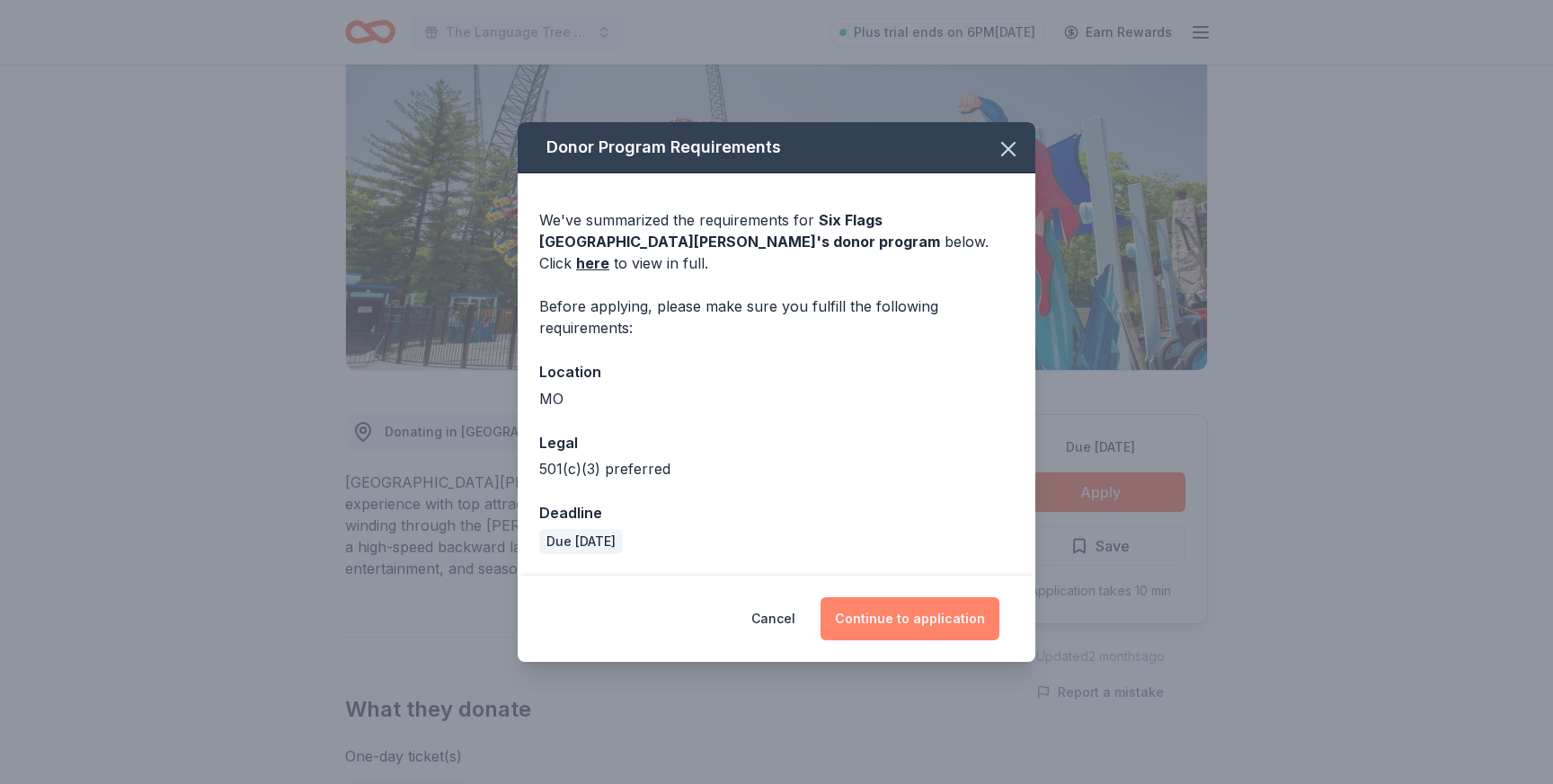
click at [934, 611] on button "Continue to application" at bounding box center [909, 619] width 178 height 44
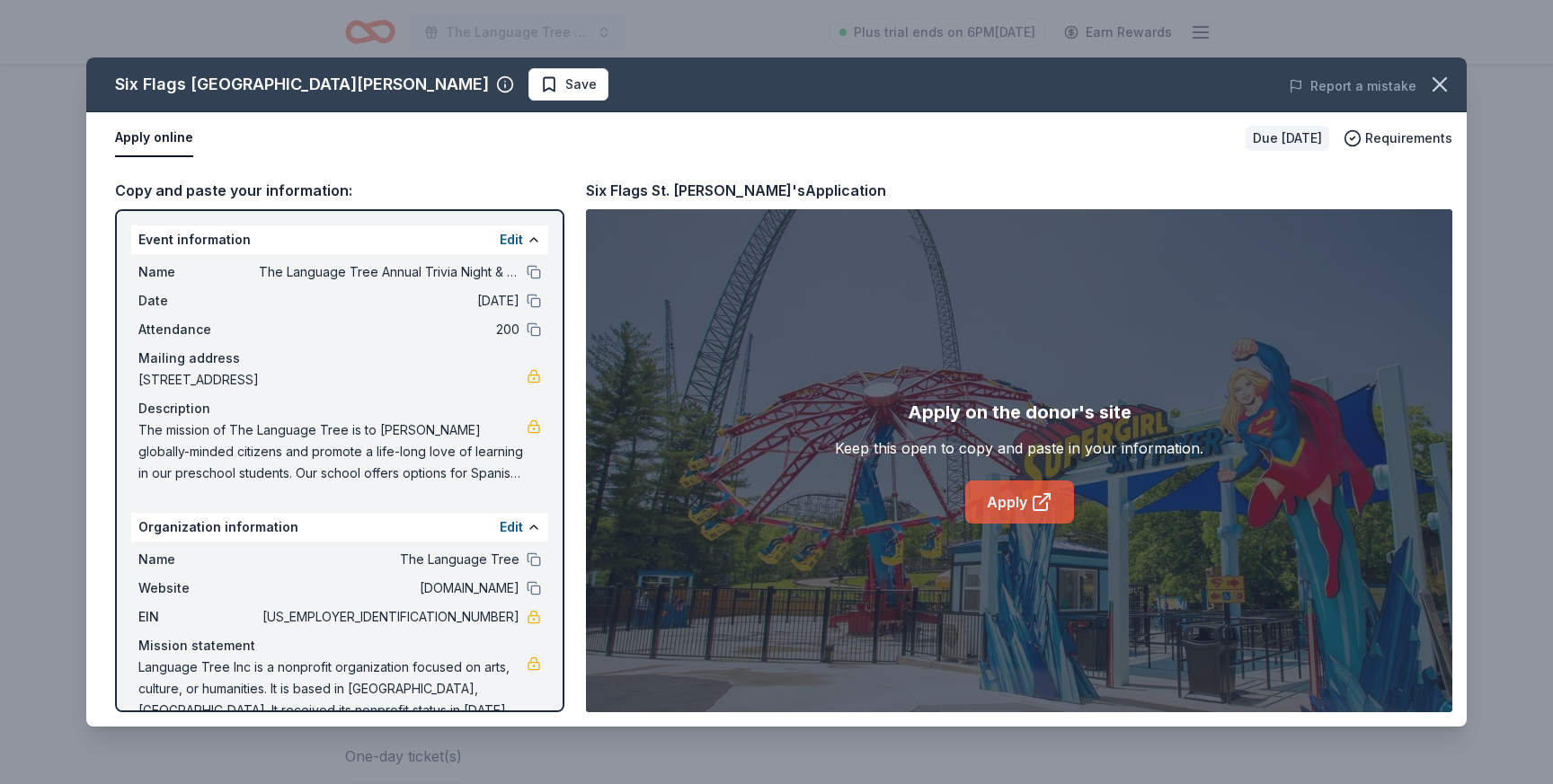
click at [1049, 512] on icon at bounding box center [1041, 502] width 21 height 21
click at [1444, 82] on icon "button" at bounding box center [1440, 84] width 25 height 25
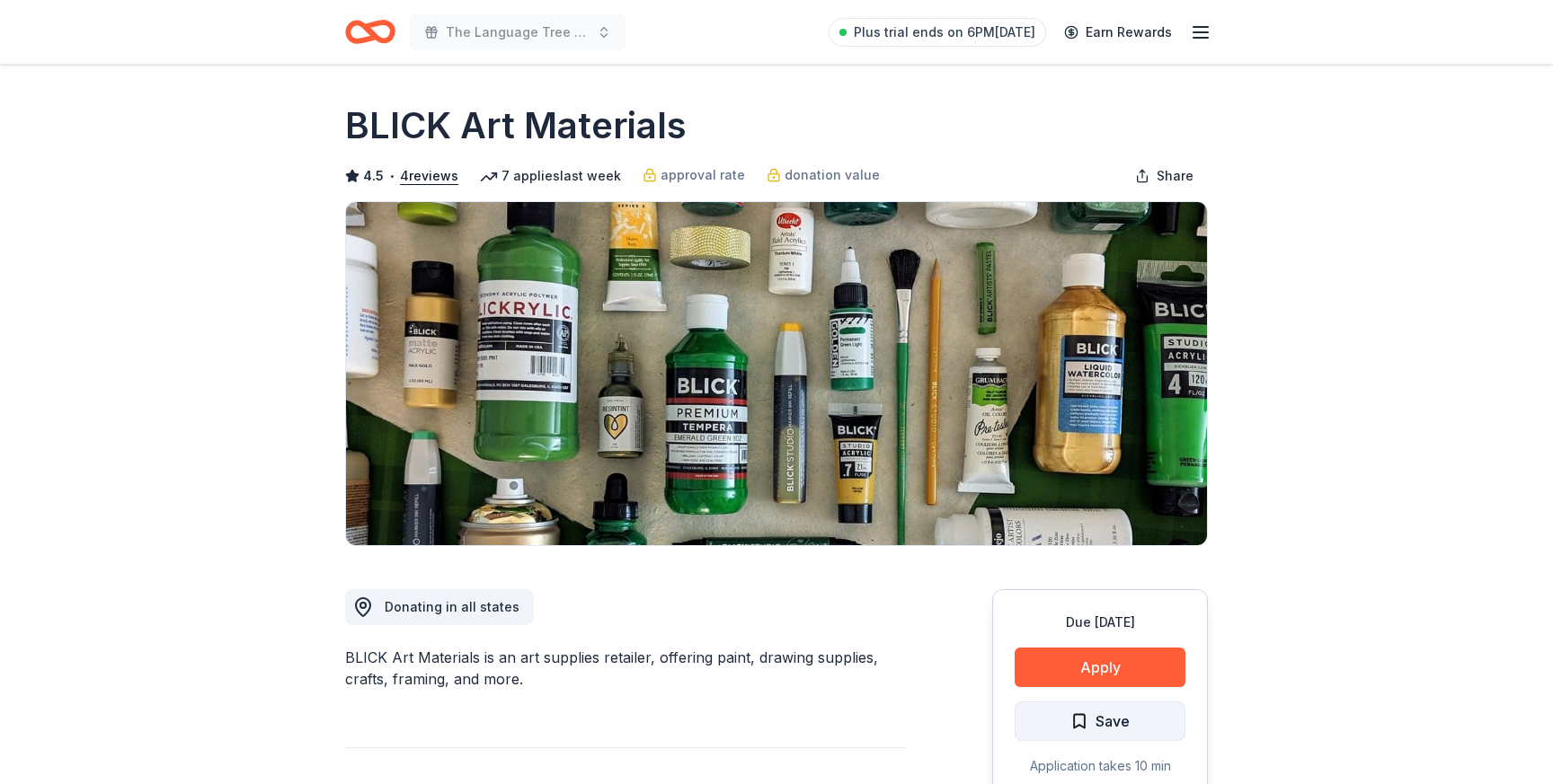
click at [1107, 702] on button "Save" at bounding box center [1100, 721] width 171 height 40
click at [1116, 682] on button "Apply" at bounding box center [1100, 667] width 171 height 40
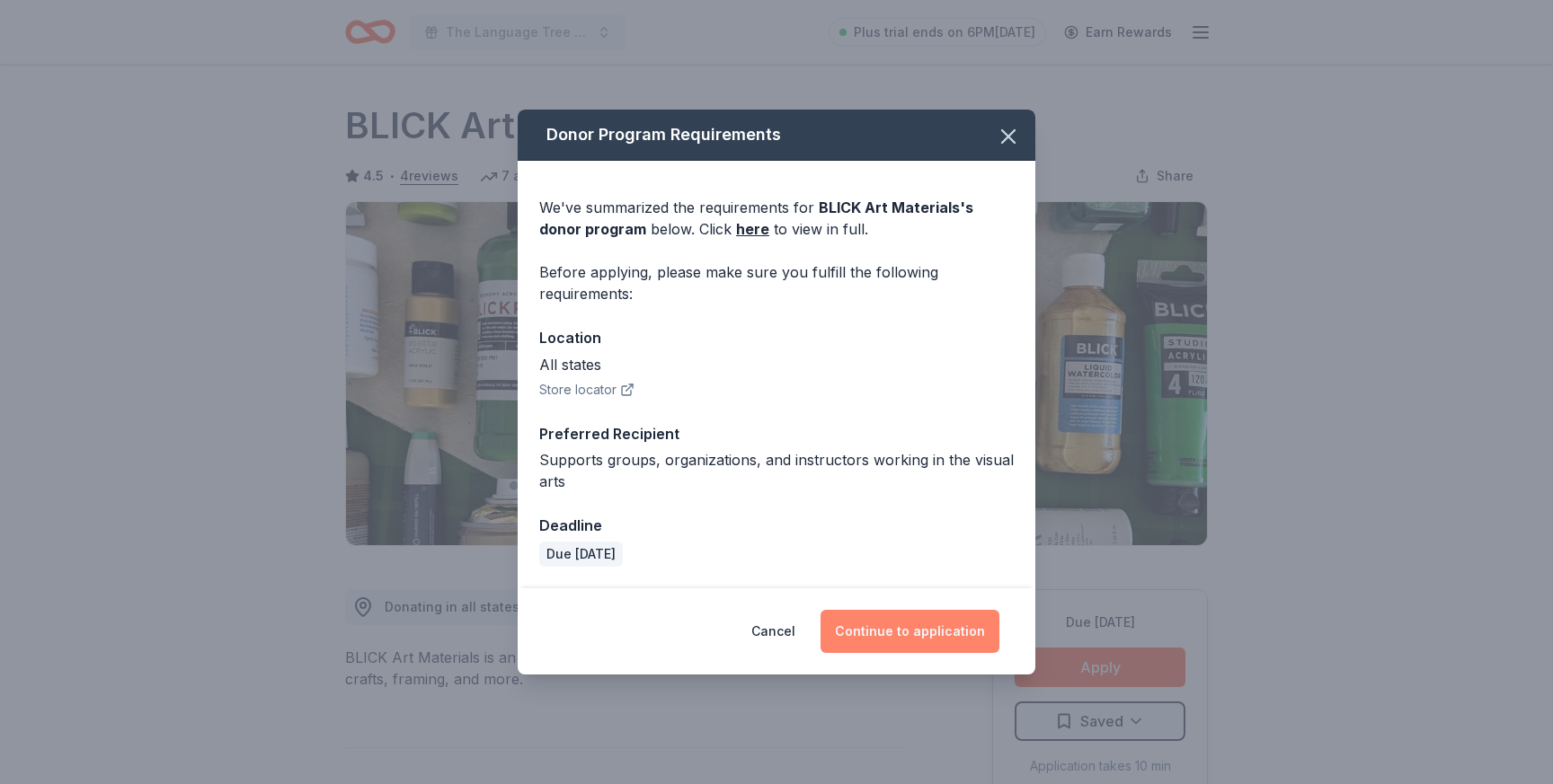
click at [940, 632] on button "Continue to application" at bounding box center [909, 632] width 178 height 44
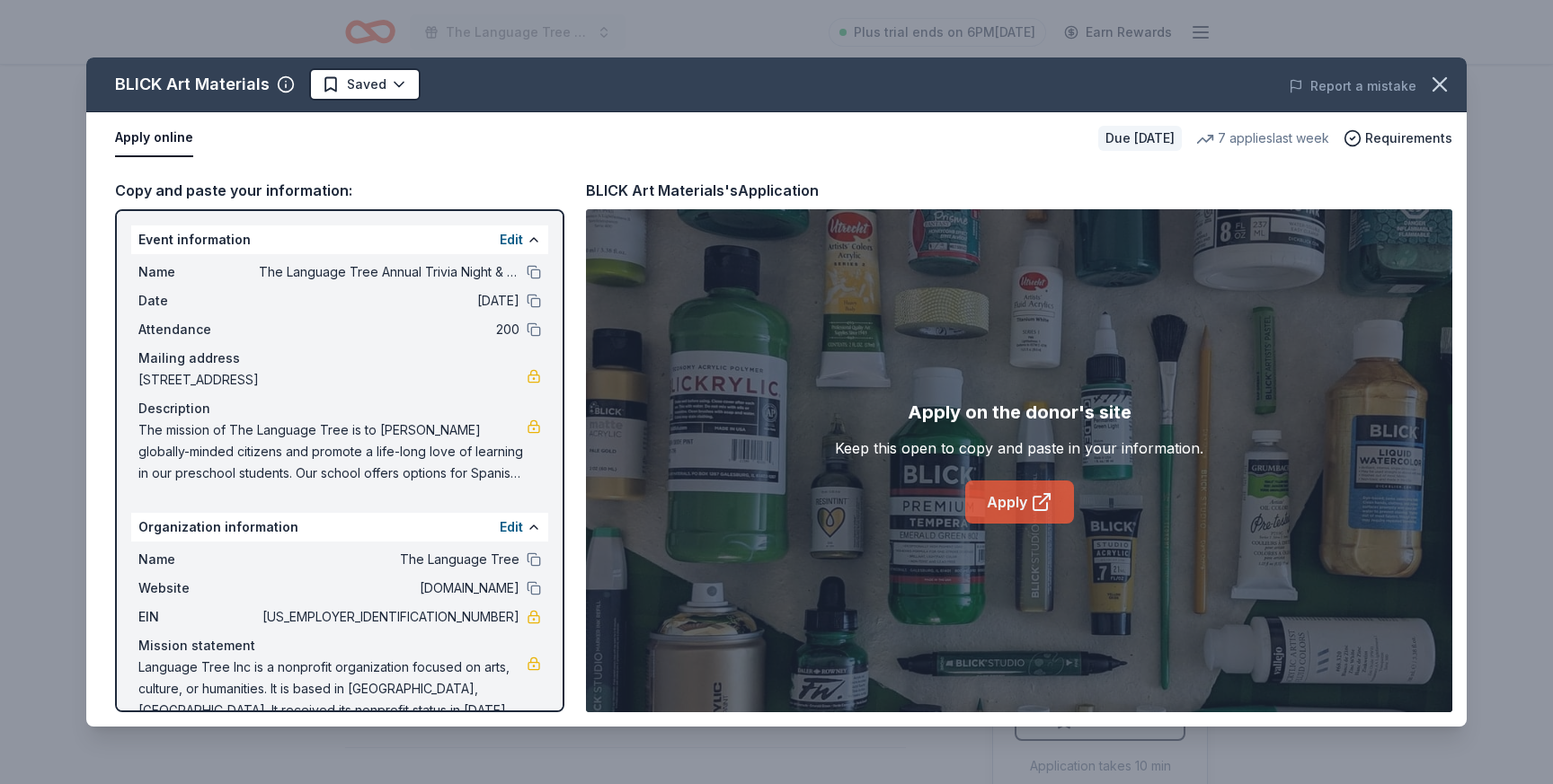
click at [1020, 512] on link "Apply" at bounding box center [1020, 502] width 109 height 44
click at [1436, 97] on button "button" at bounding box center [1440, 84] width 40 height 40
